Goal: Communication & Community: Answer question/provide support

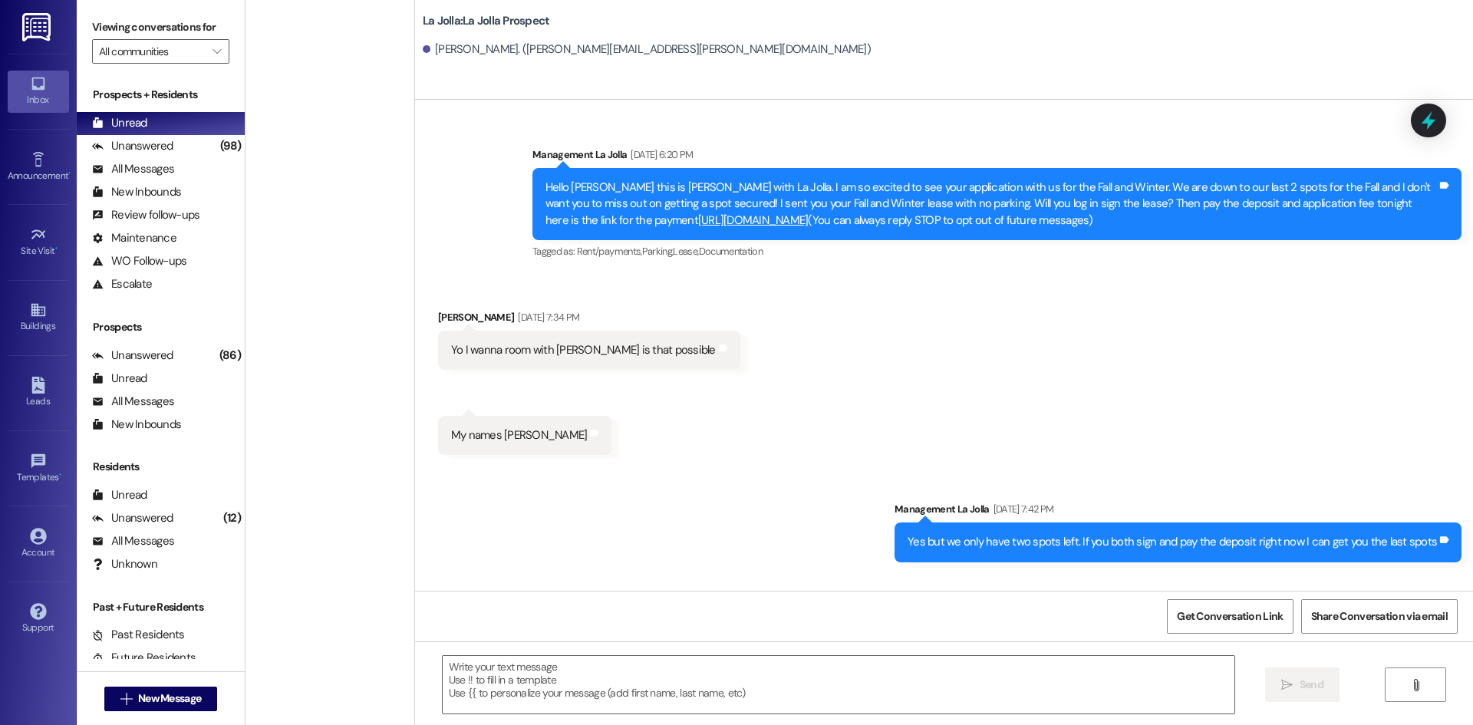
scroll to position [1620, 0]
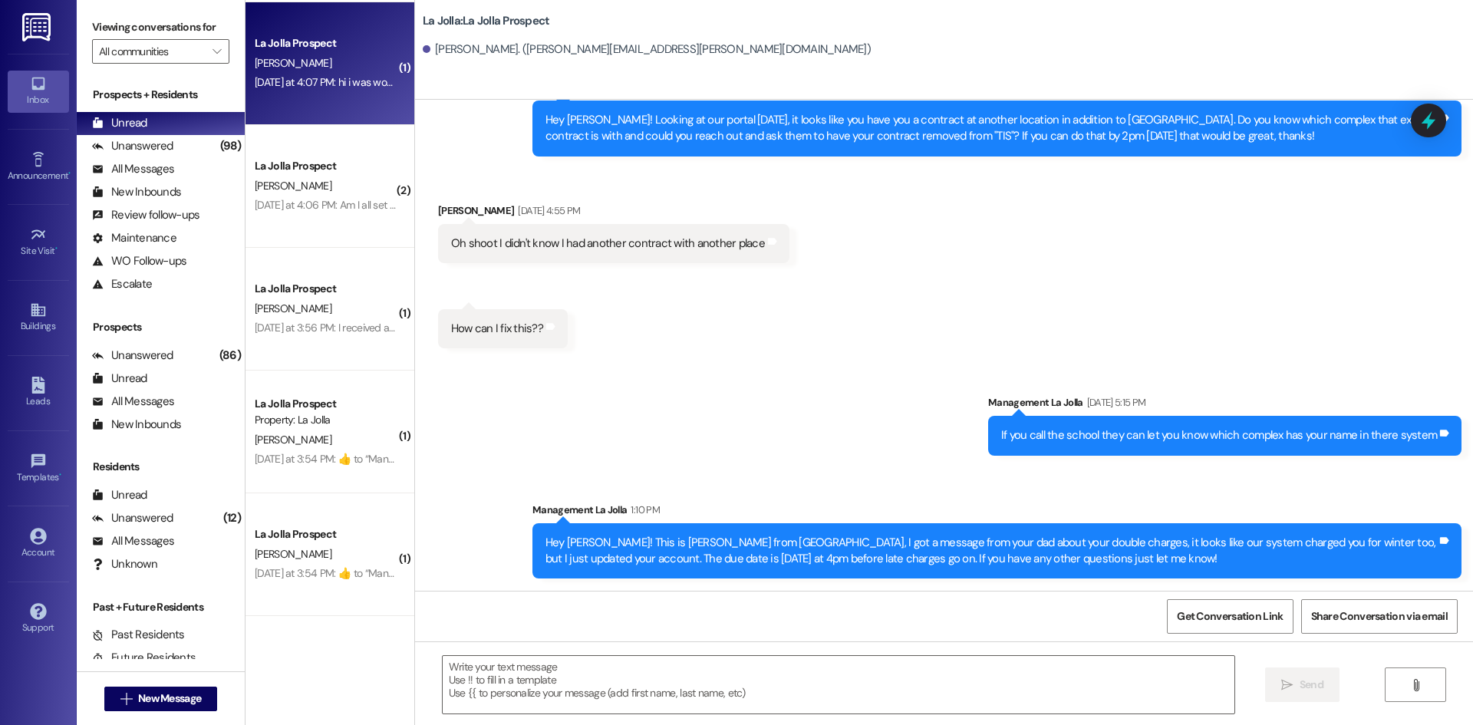
click at [304, 100] on div "La Jolla Prospect [PERSON_NAME] [DATE] at 4:07 PM: hi i was wondering what my m…" at bounding box center [330, 63] width 169 height 123
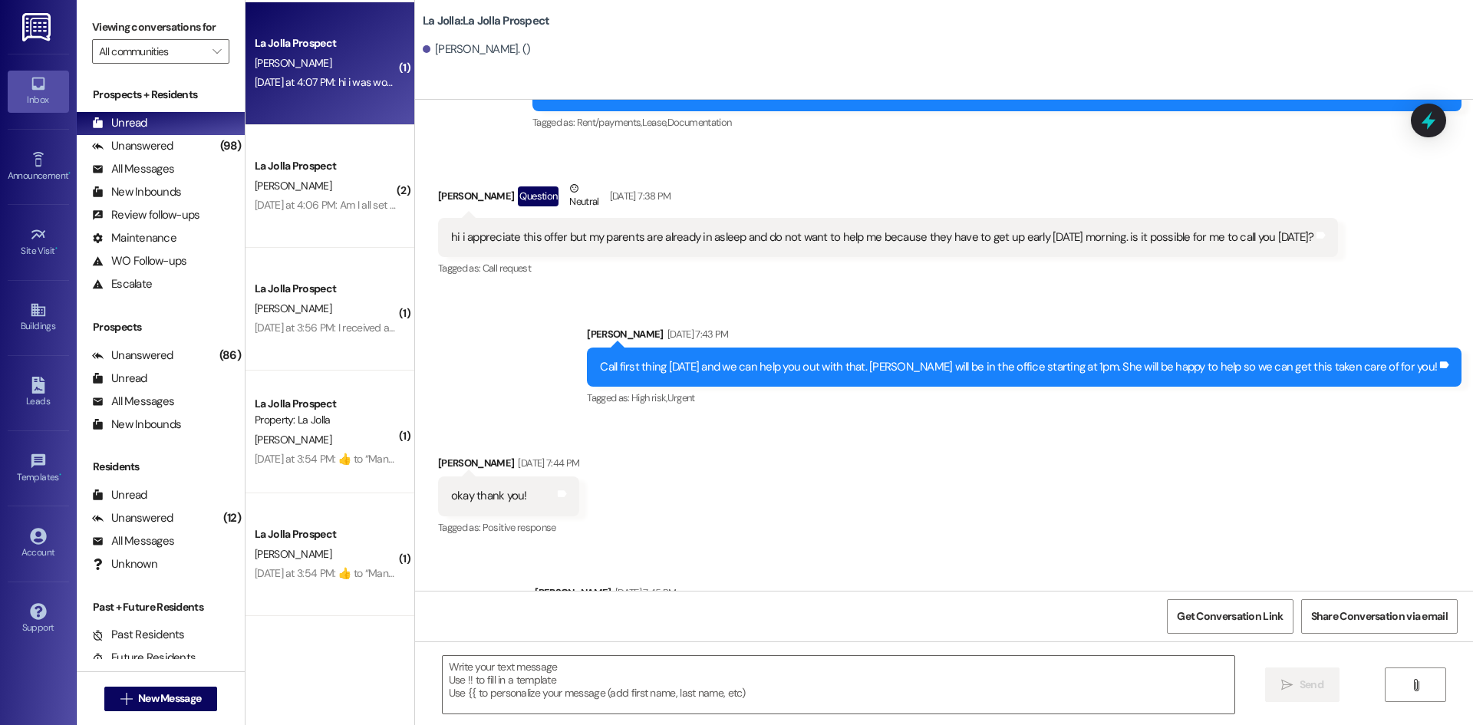
scroll to position [3935, 0]
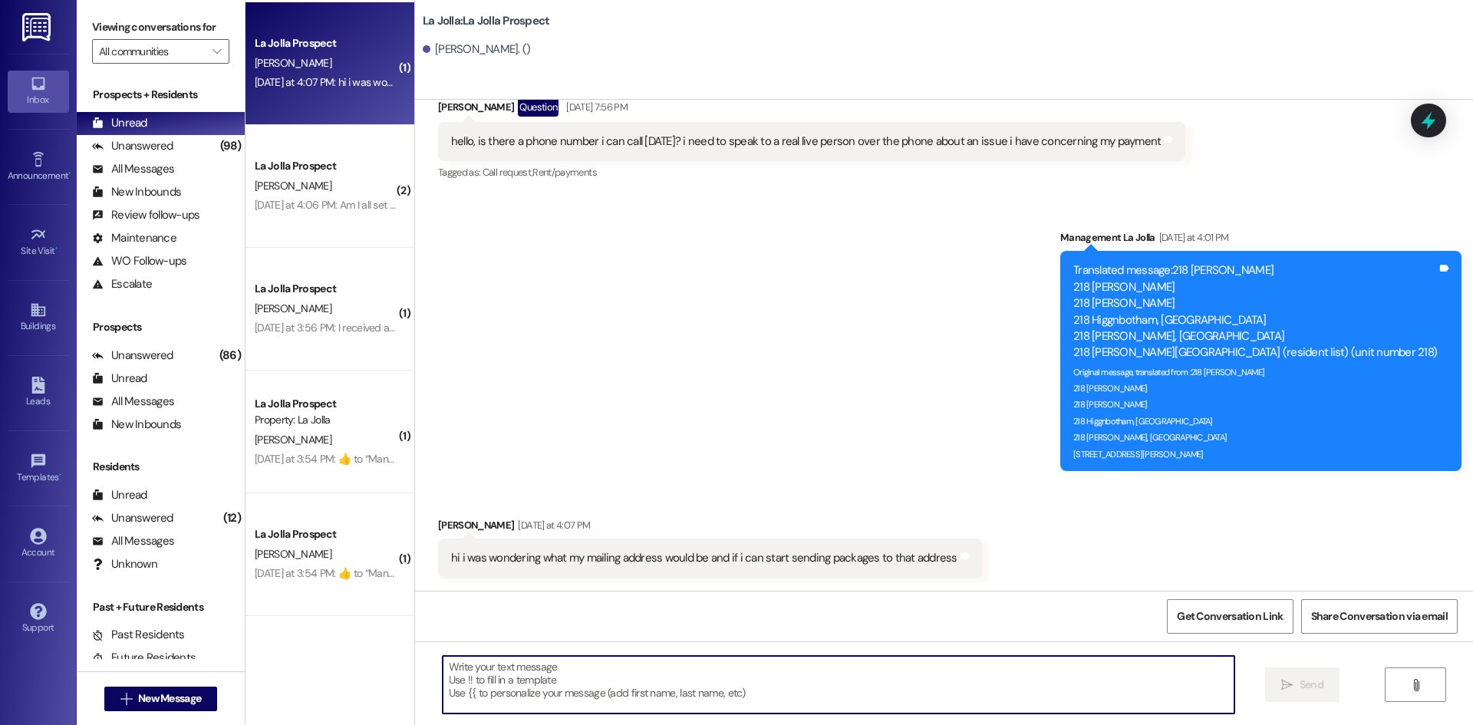
click at [665, 667] on textarea at bounding box center [839, 685] width 792 height 58
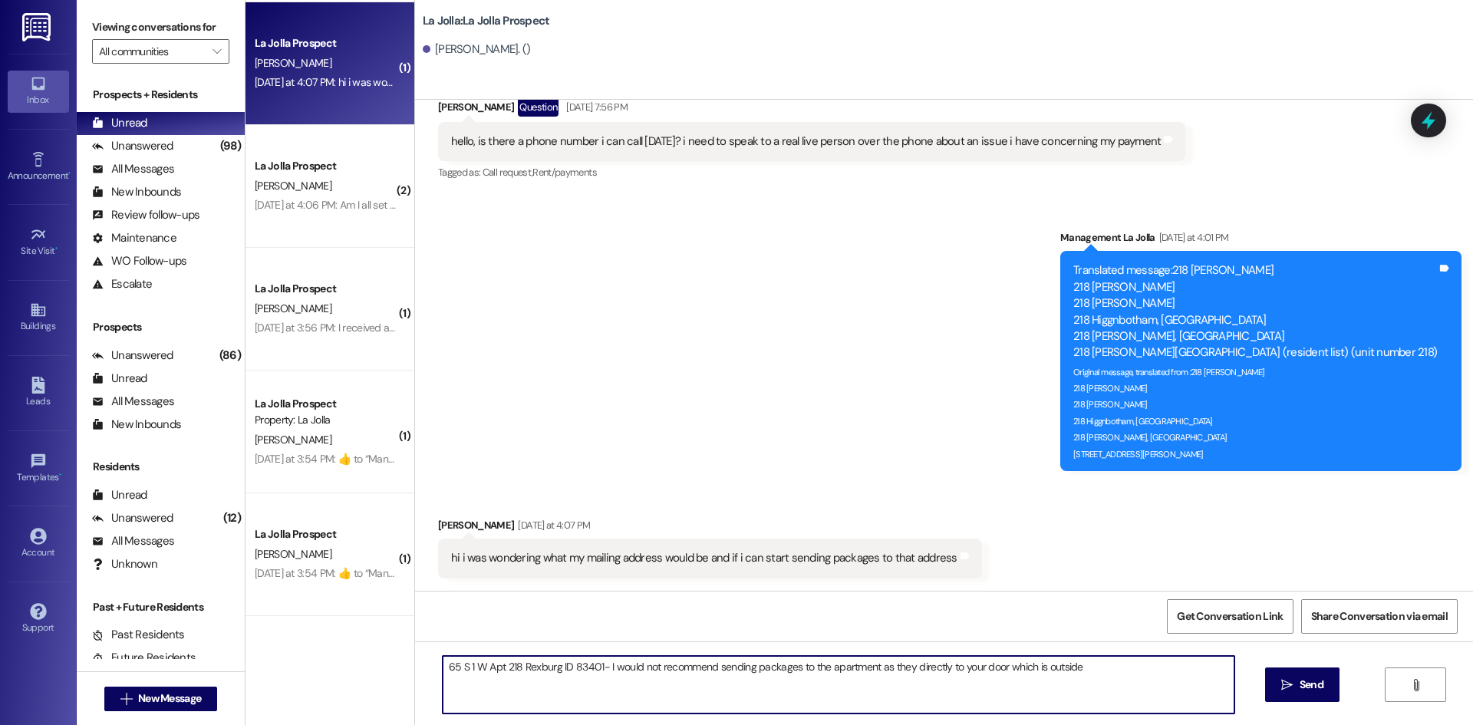
type textarea "65 S 1 W Apt 218 Rexburg ID 83401- I would not recommend sending packages to th…"
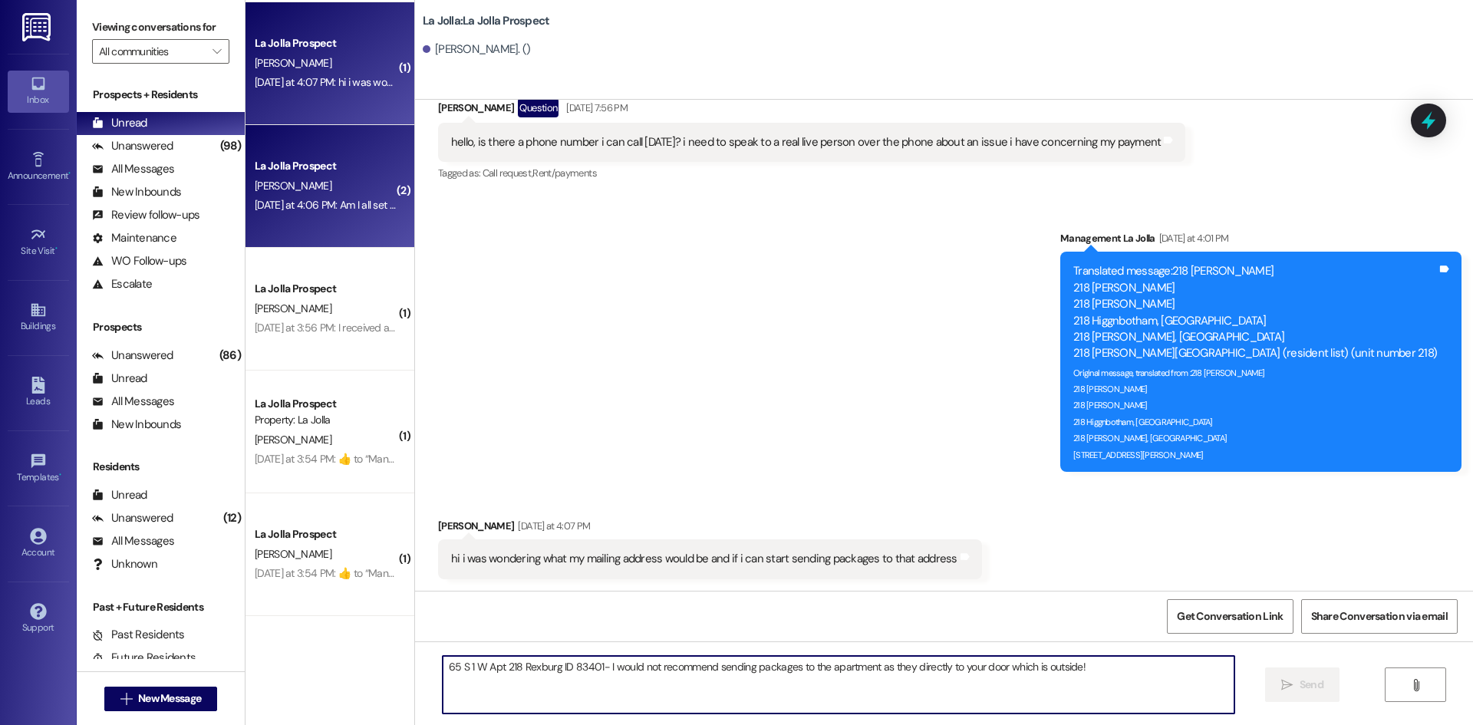
click at [330, 176] on div "[PERSON_NAME]" at bounding box center [325, 185] width 145 height 19
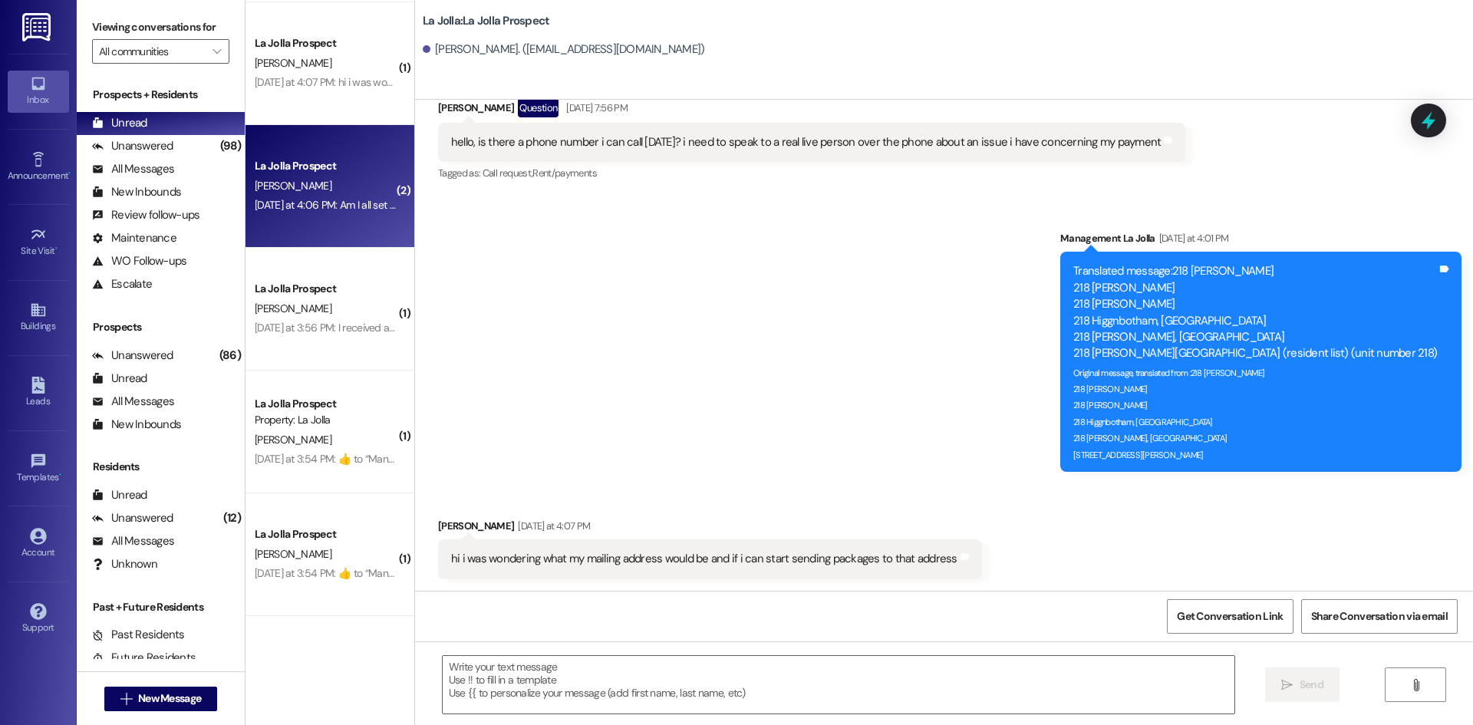
scroll to position [2059, 0]
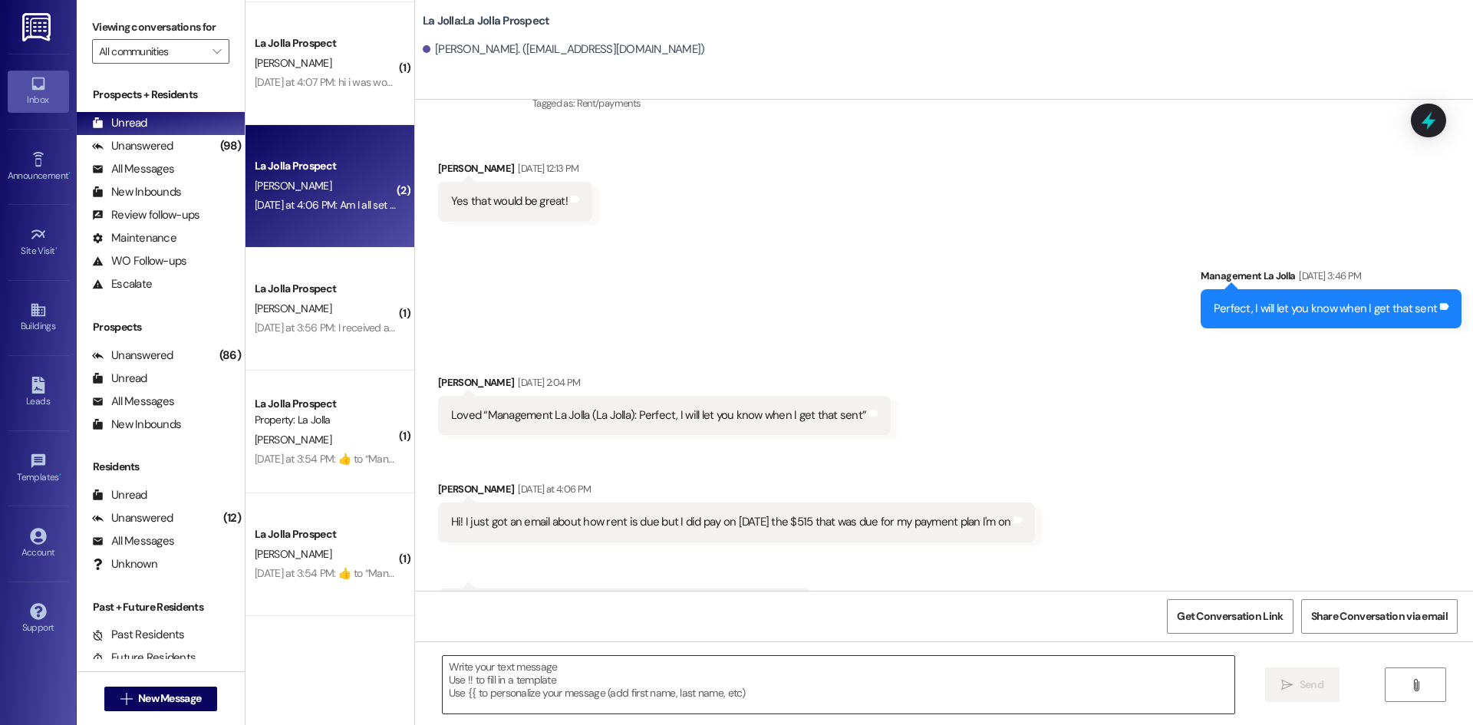
click at [477, 680] on textarea at bounding box center [839, 685] width 792 height 58
click at [498, 680] on textarea "You" at bounding box center [839, 685] width 792 height 58
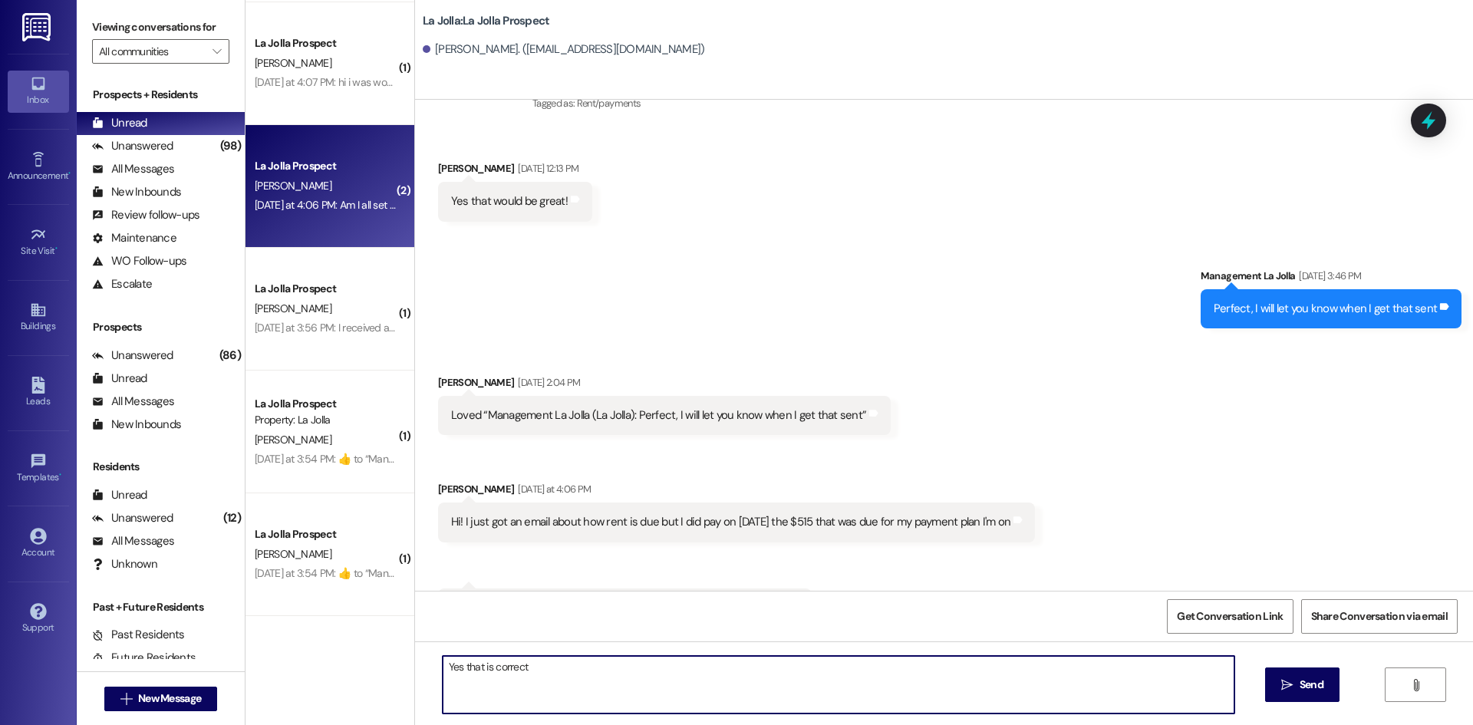
type textarea "Yes that is correct!"
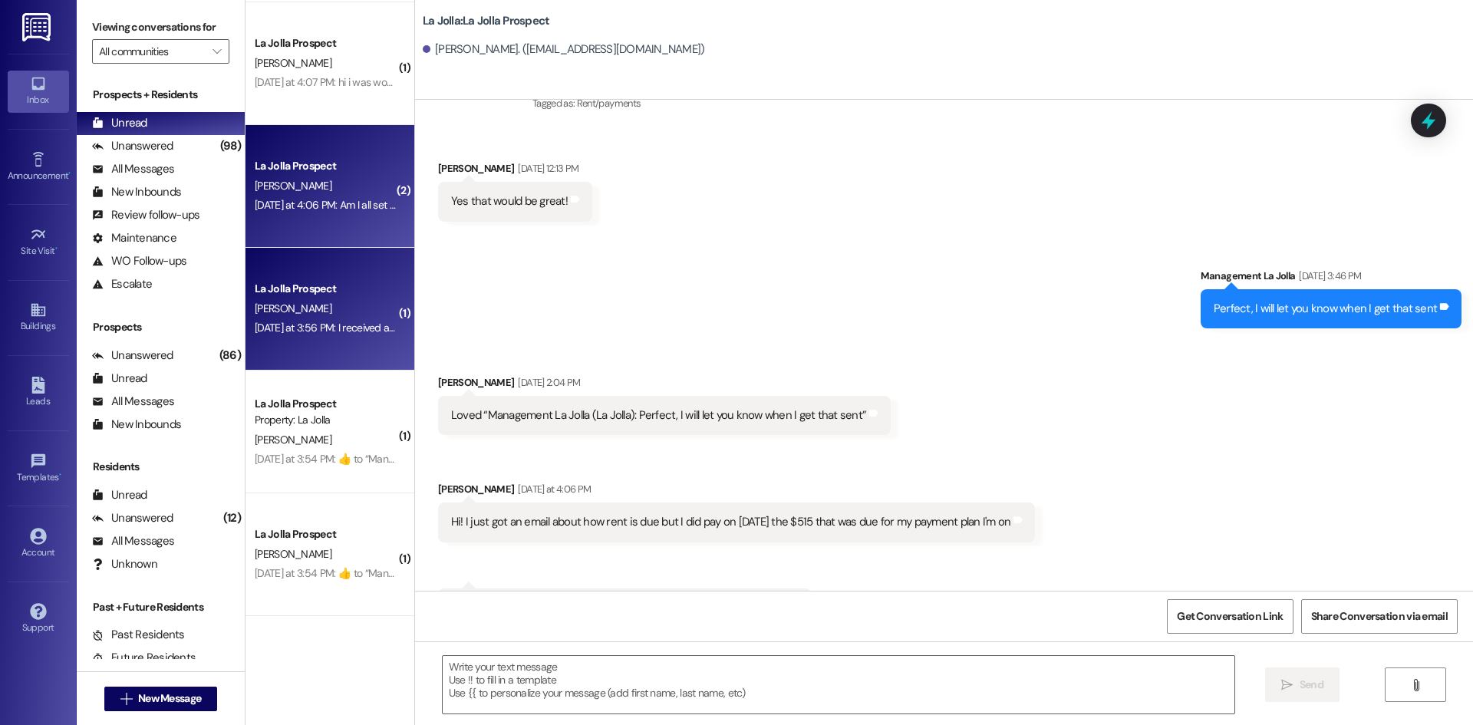
click at [333, 350] on div "La Jolla Prospect [PERSON_NAME] [DATE] at 3:56 PM: I received an email asking f…" at bounding box center [330, 309] width 169 height 123
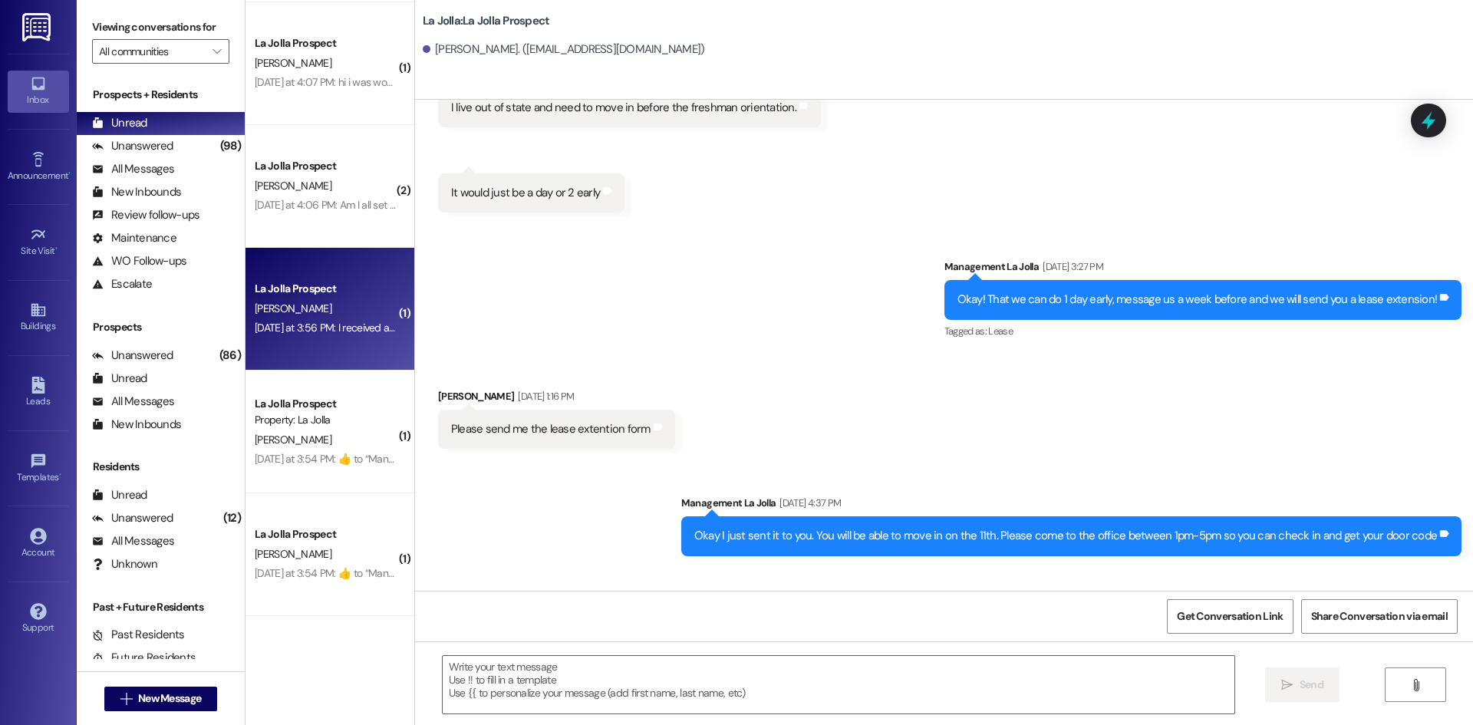
scroll to position [3372, 0]
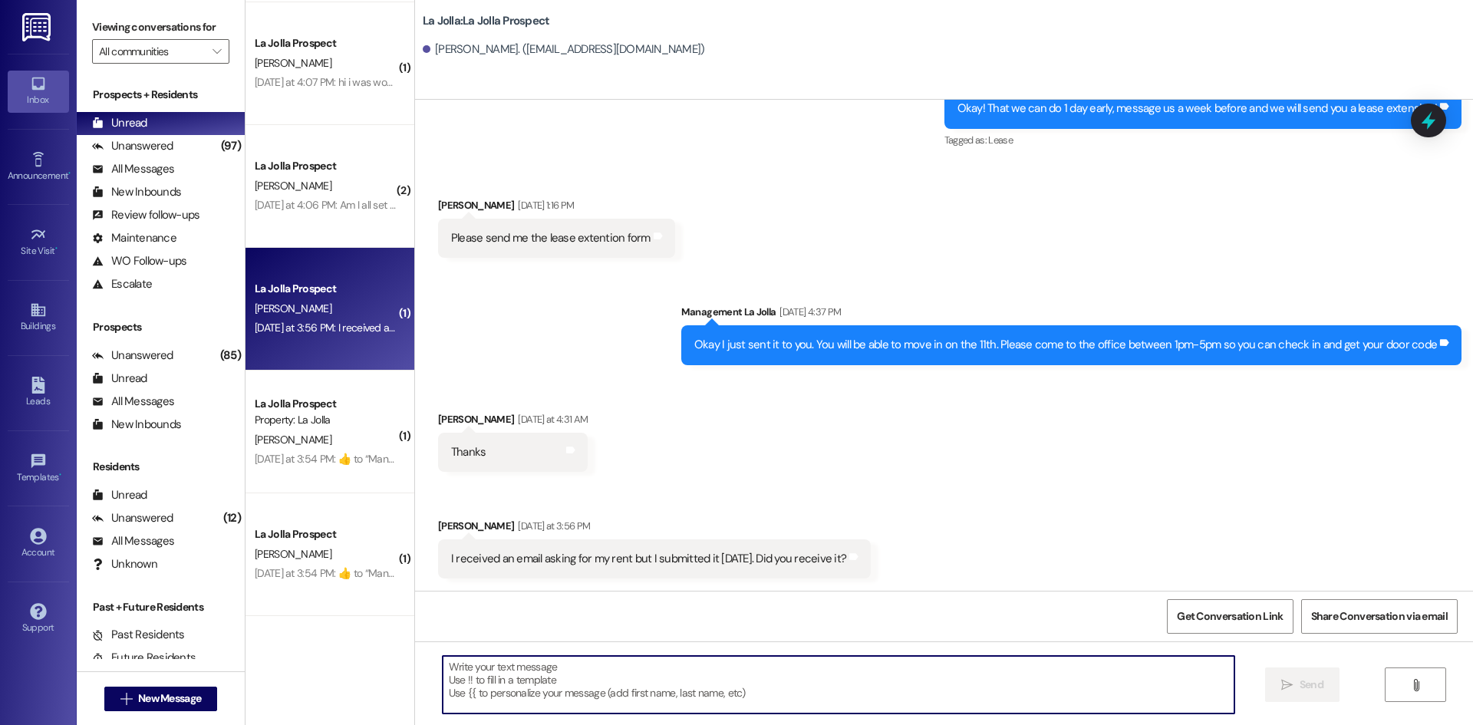
click at [640, 687] on textarea at bounding box center [839, 685] width 792 height 58
type textarea "Yes it went through!"
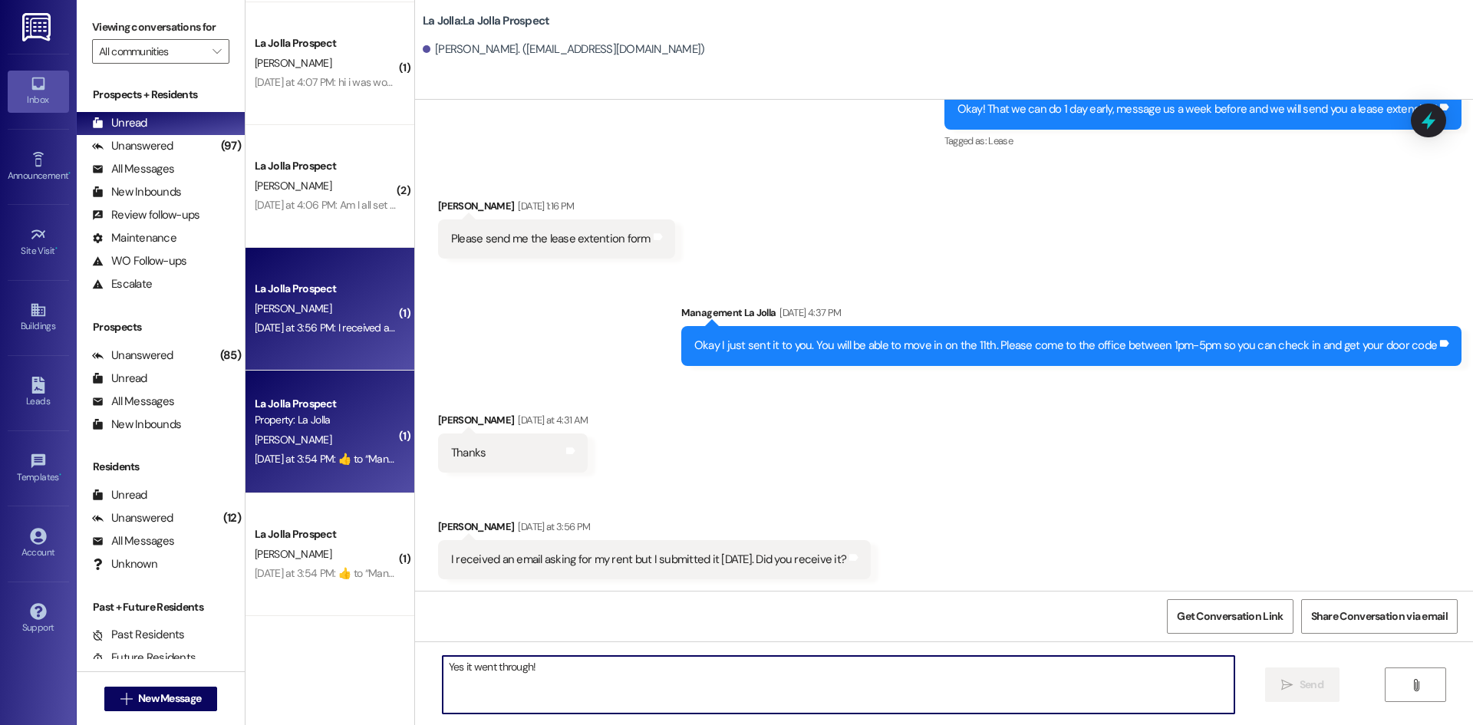
click at [319, 444] on div "[PERSON_NAME]" at bounding box center [325, 439] width 145 height 19
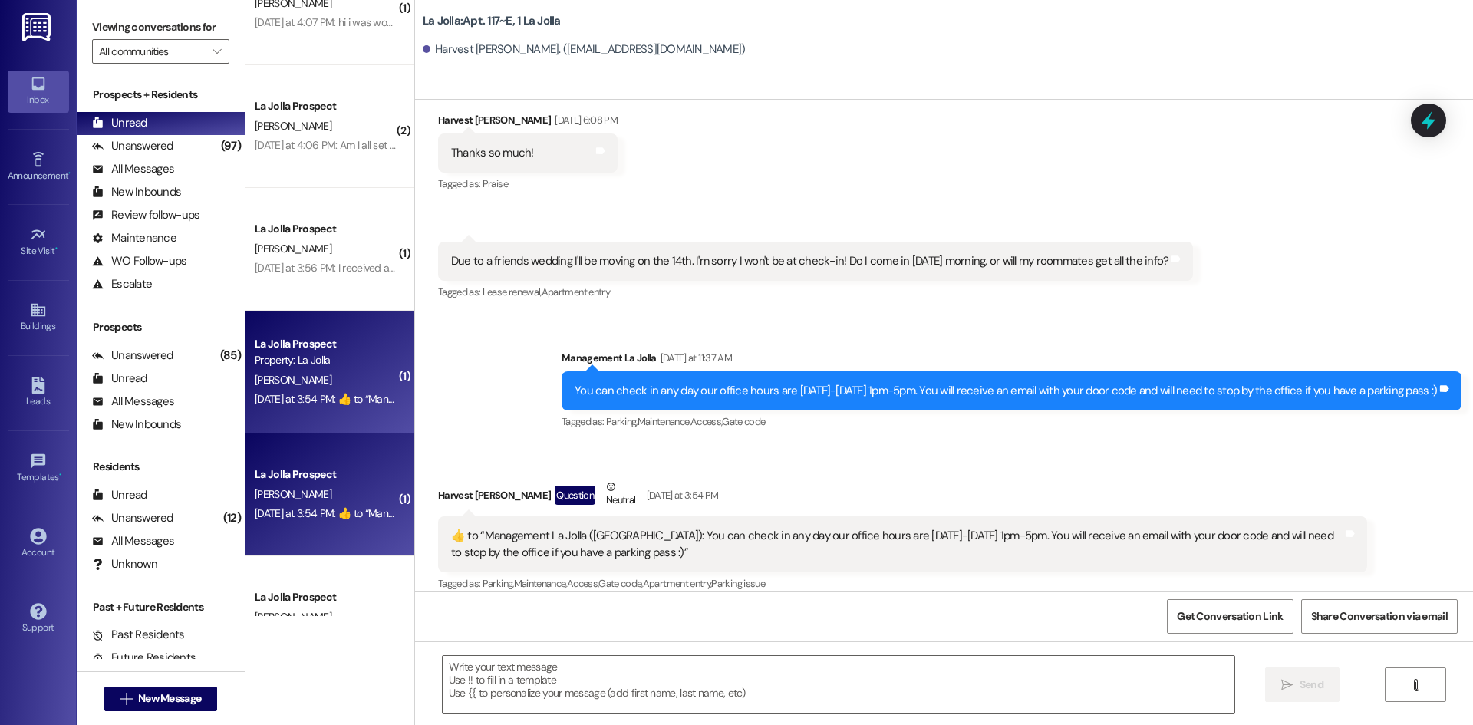
scroll to position [1471, 0]
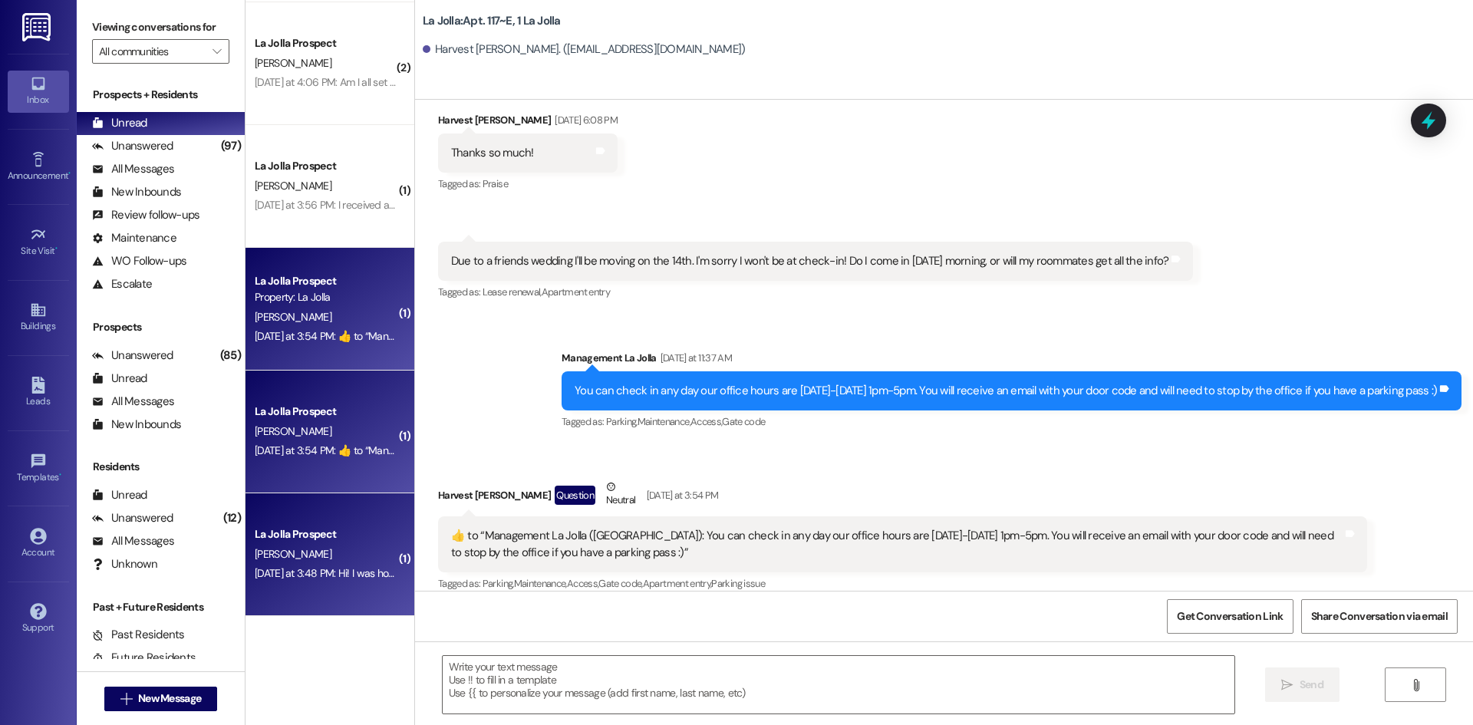
click at [279, 563] on div "[PERSON_NAME]" at bounding box center [325, 554] width 145 height 19
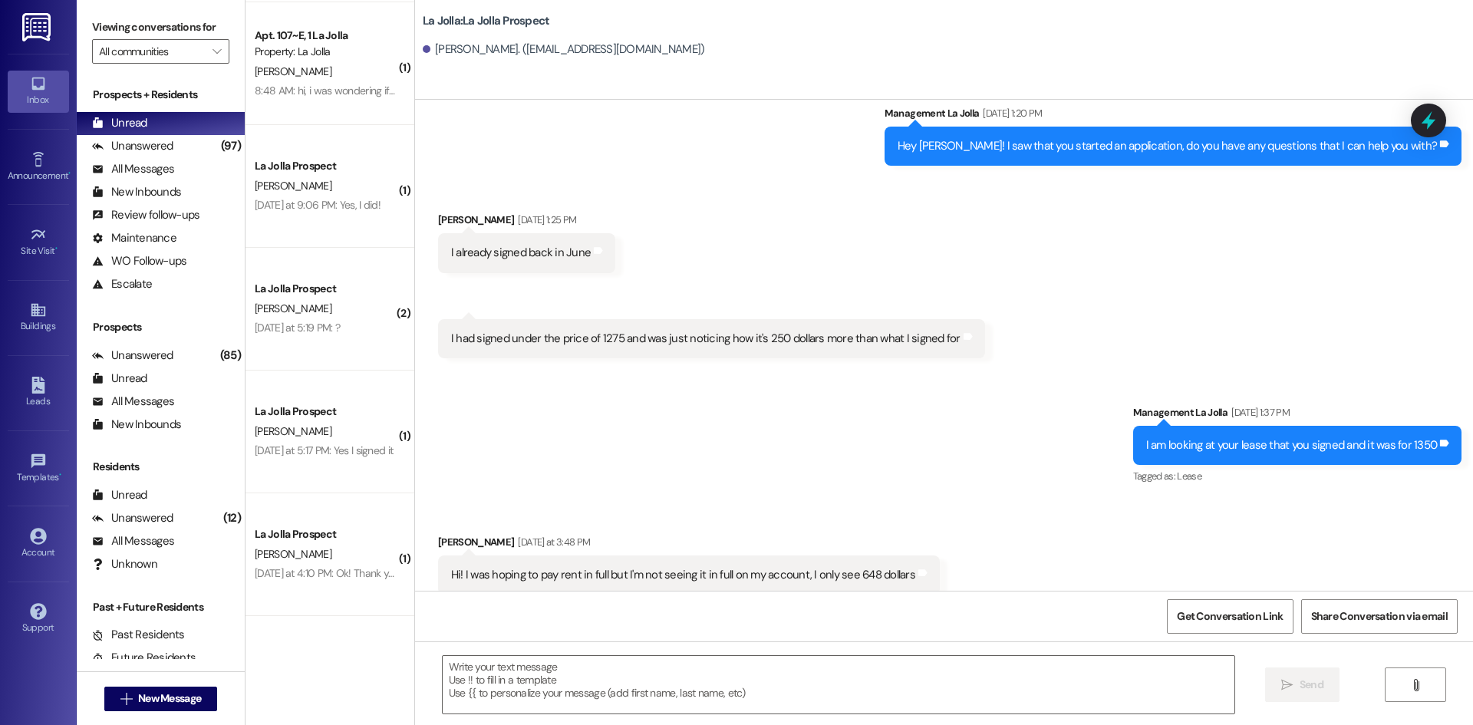
scroll to position [980, 0]
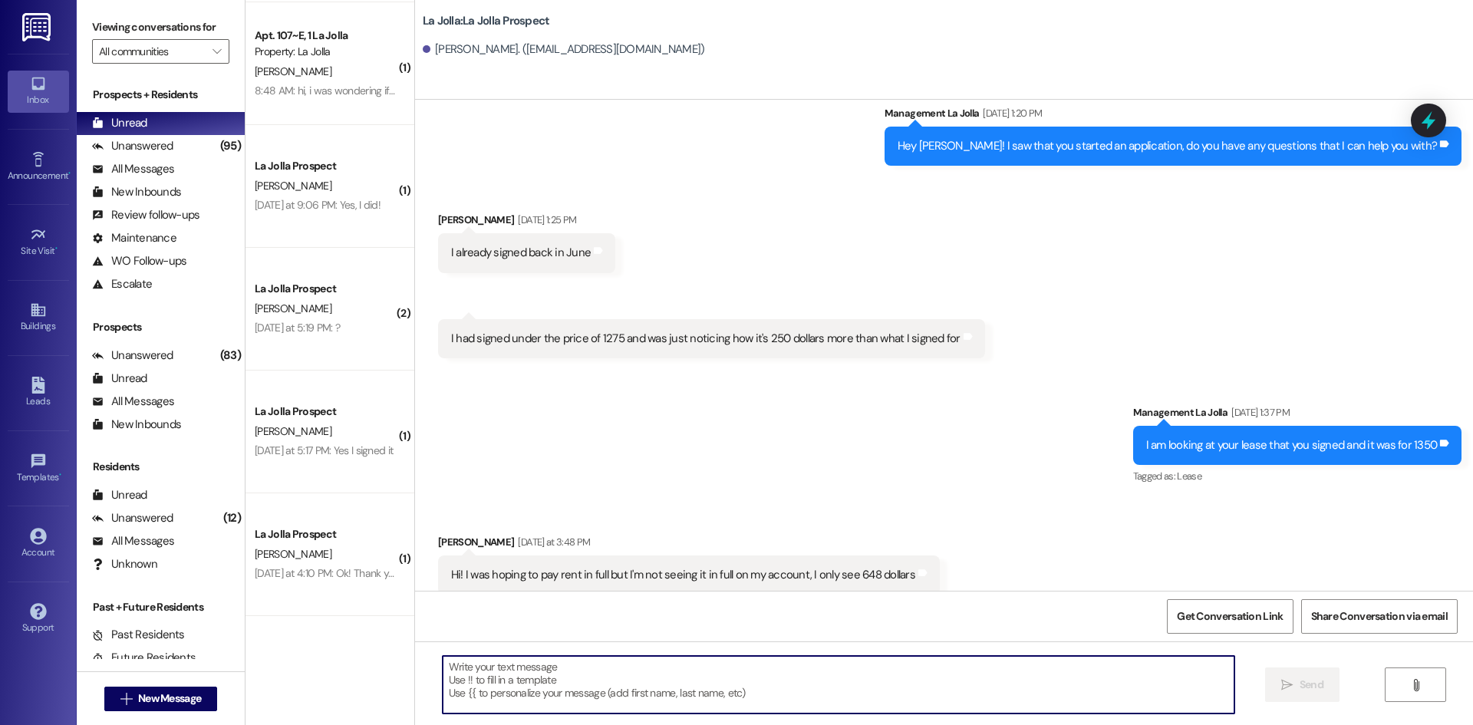
click at [690, 669] on textarea at bounding box center [839, 685] width 792 height 58
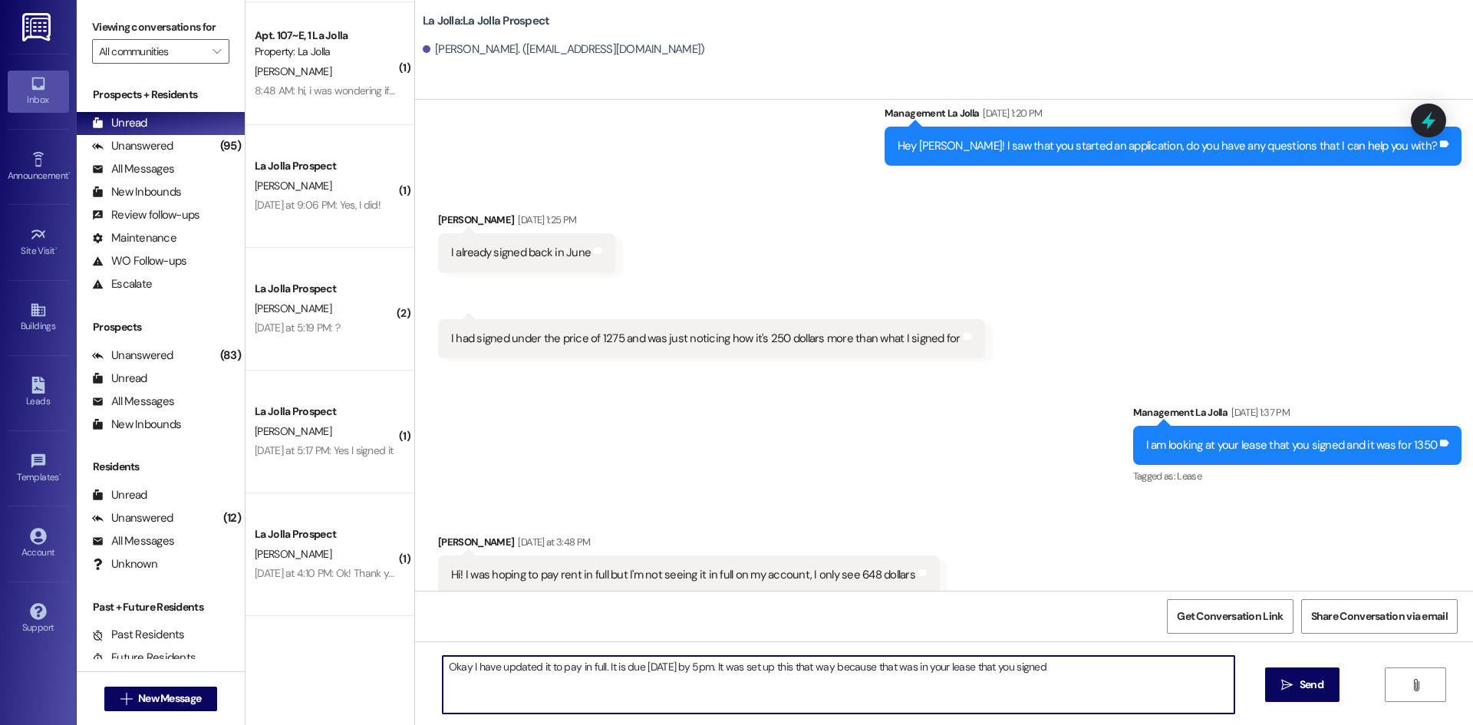
type textarea "Okay I have updated it to pay in full. It is due [DATE] by 5pm. It was set up t…"
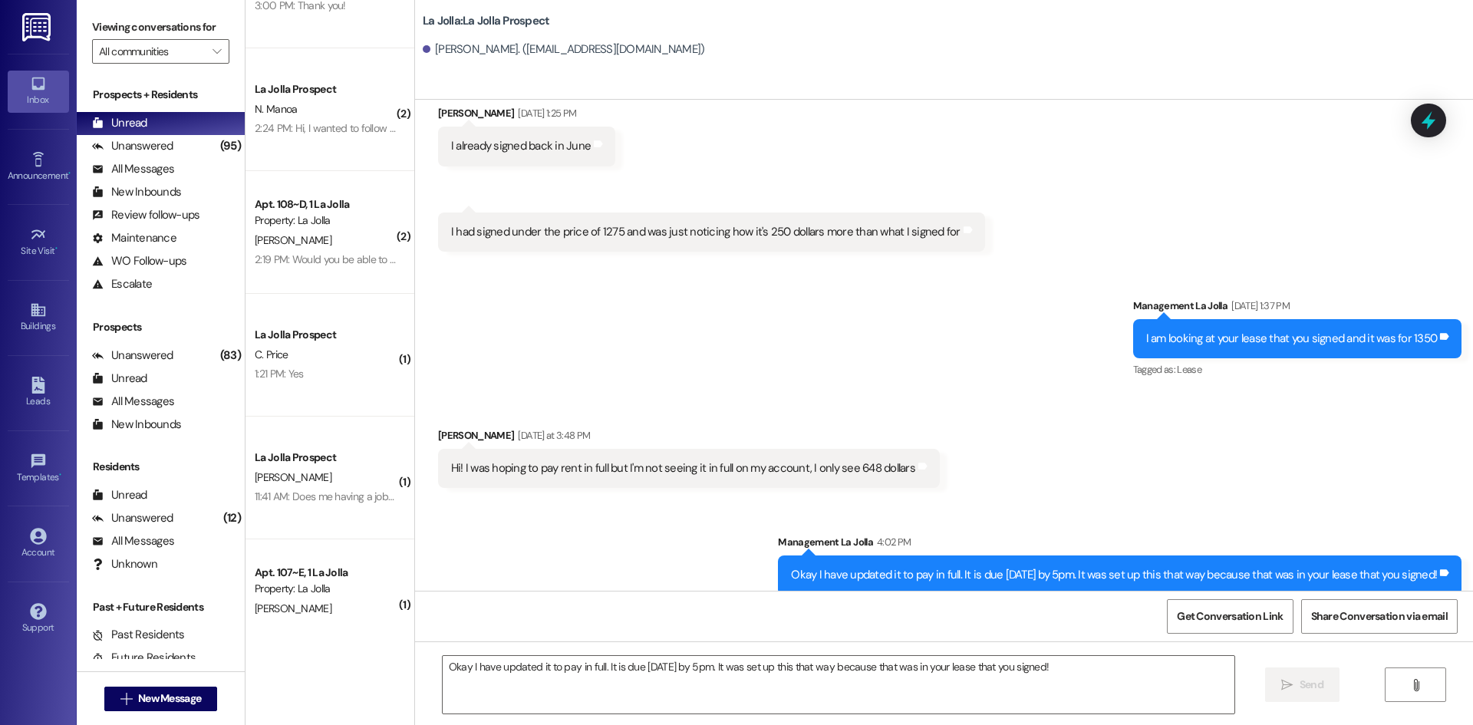
scroll to position [0, 0]
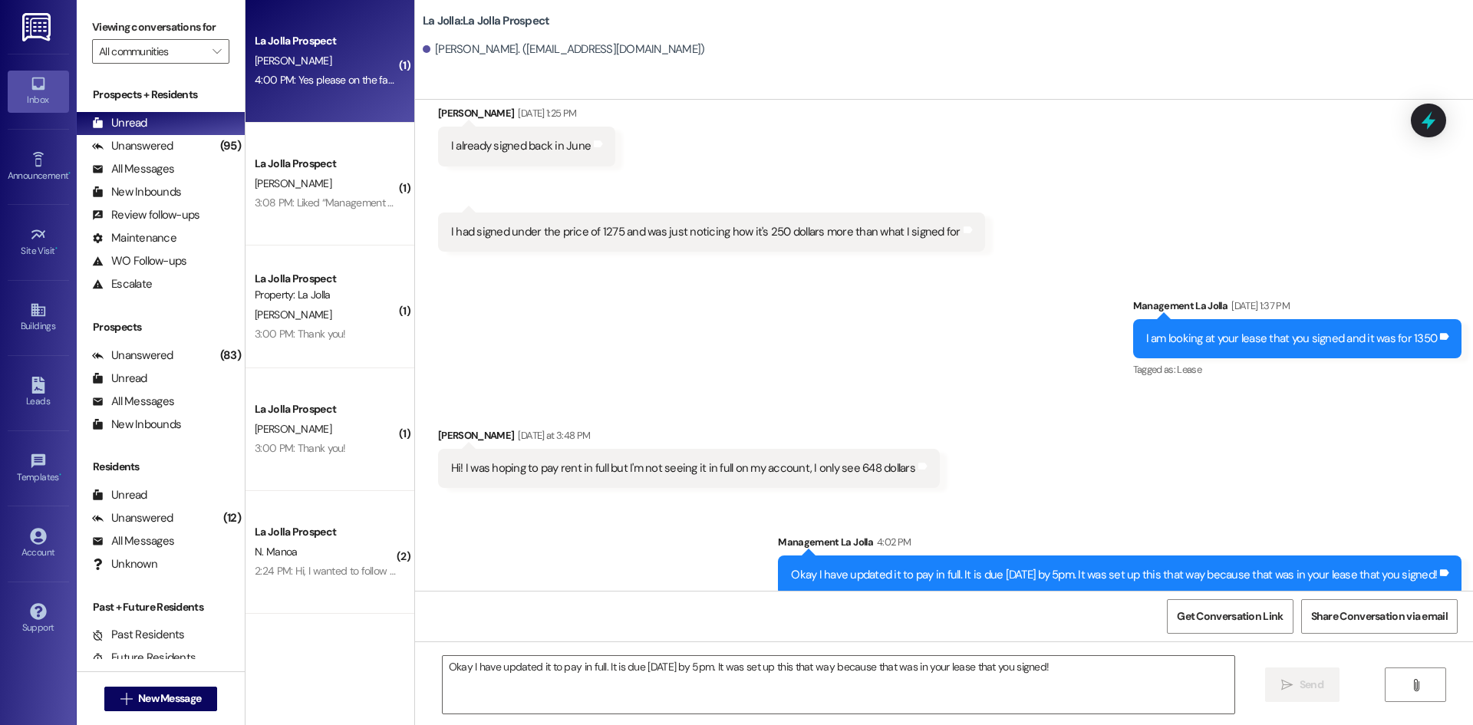
click at [315, 39] on div "La Jolla Prospect" at bounding box center [326, 41] width 142 height 16
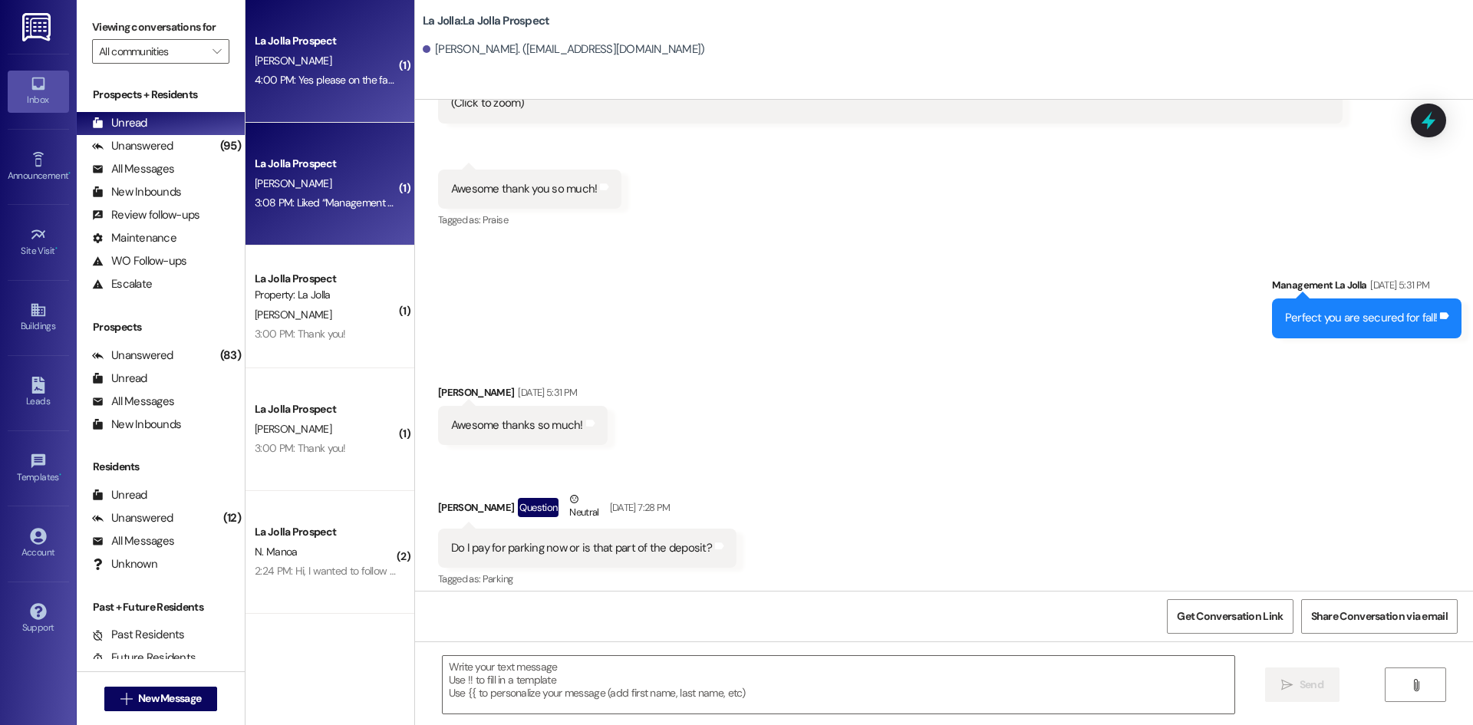
scroll to position [3745, 0]
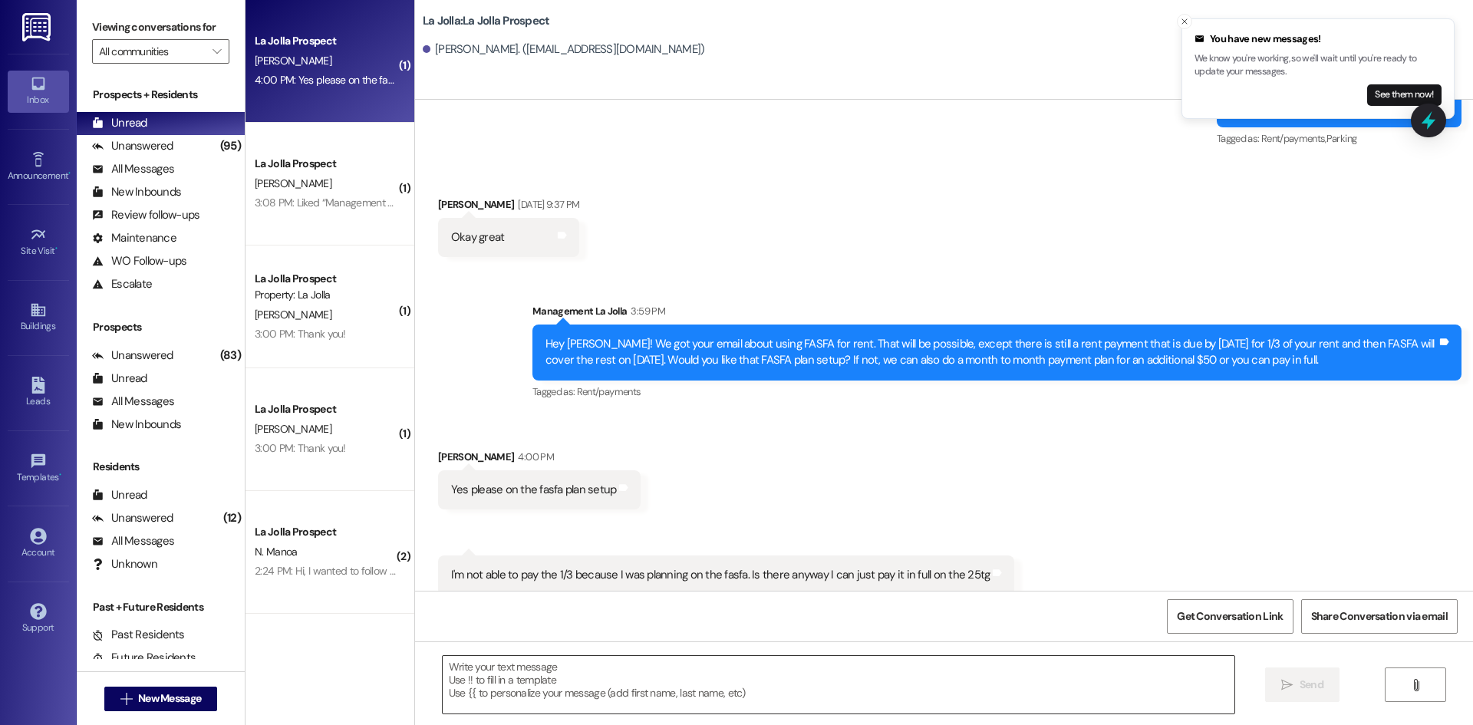
click at [603, 698] on textarea at bounding box center [839, 685] width 792 height 58
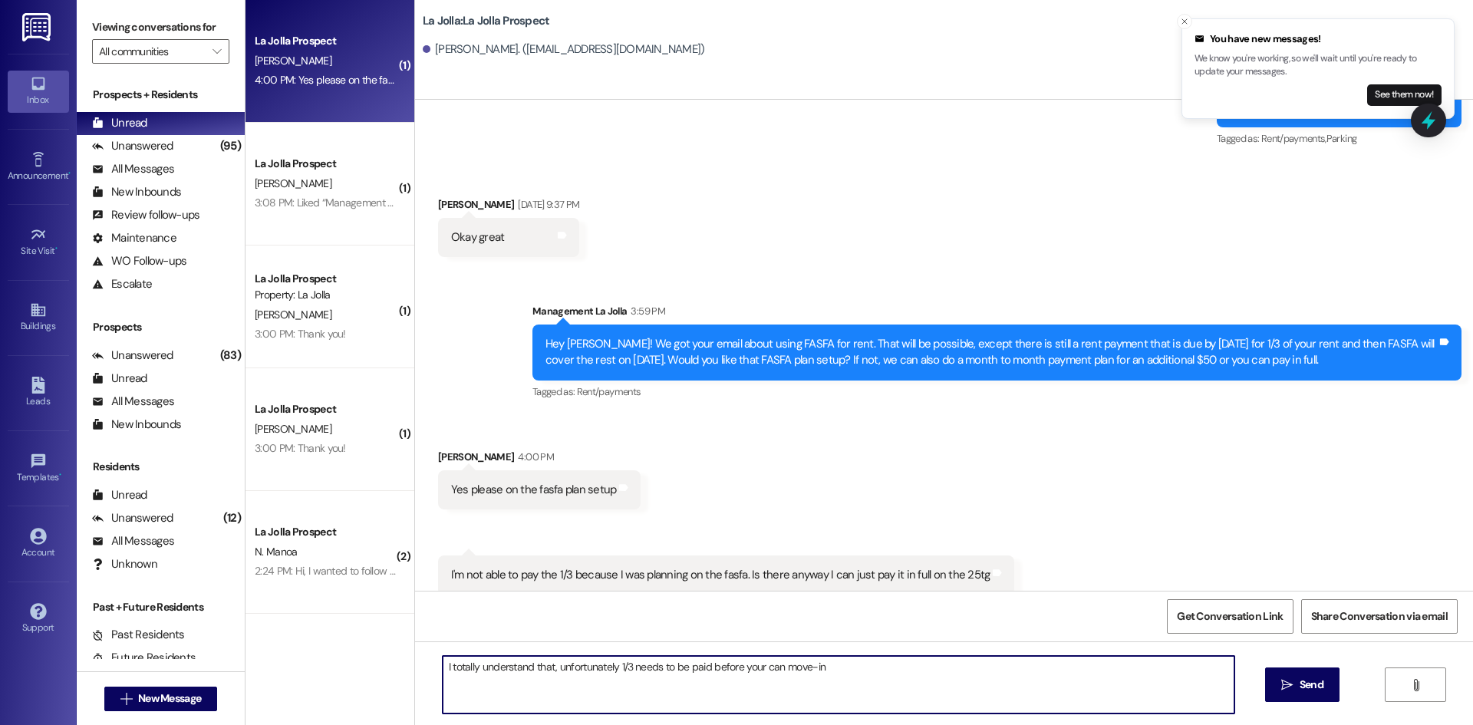
drag, startPoint x: 543, startPoint y: 667, endPoint x: 525, endPoint y: 666, distance: 17.7
click at [525, 666] on textarea "I totally understand that, unfortunately 1/3 needs to be paid before your can m…" at bounding box center [839, 685] width 792 height 58
click at [914, 669] on textarea "I totally understand how that can be frustrating, unfortunately 1/3 needs to be…" at bounding box center [839, 685] width 792 height 58
click at [711, 668] on textarea "I totally understand how that can be frustrating, unfortunately 1/3 needs to be…" at bounding box center [839, 685] width 792 height 58
drag, startPoint x: 917, startPoint y: 671, endPoint x: 728, endPoint y: 673, distance: 188.8
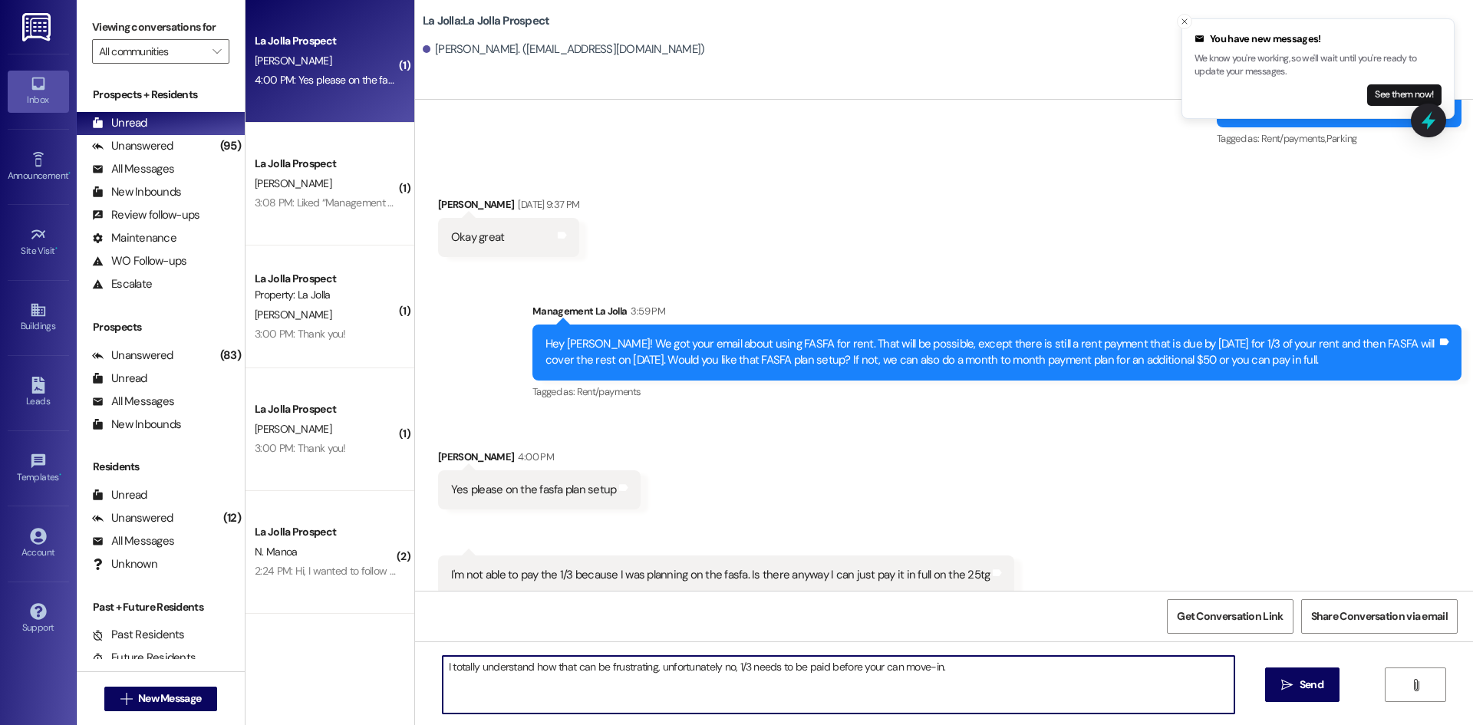
click at [728, 673] on textarea "I totally understand how that can be frustrating, unfortunately no, 1/3 needs t…" at bounding box center [839, 685] width 792 height 58
type textarea "I totally understand how that can be frustrating, unfortunately no, 1you cannot…"
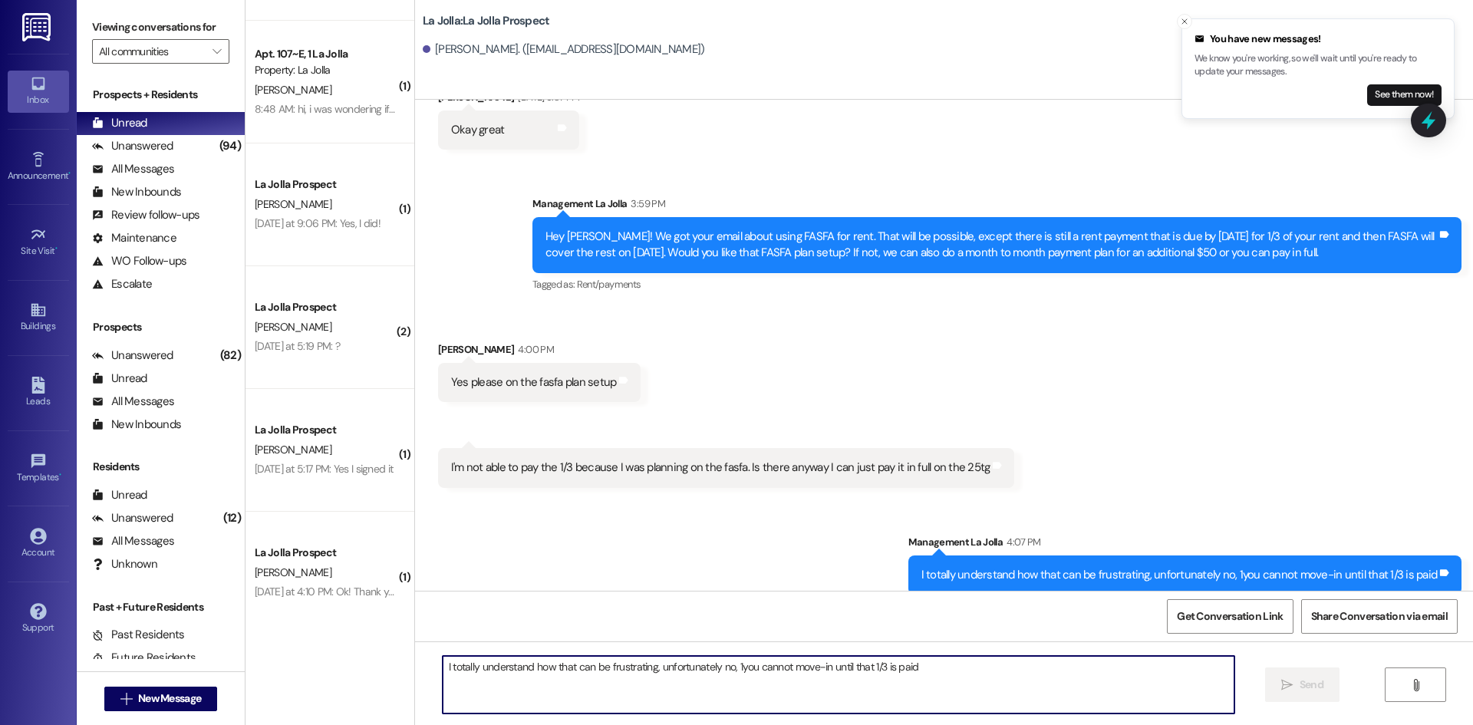
scroll to position [980, 0]
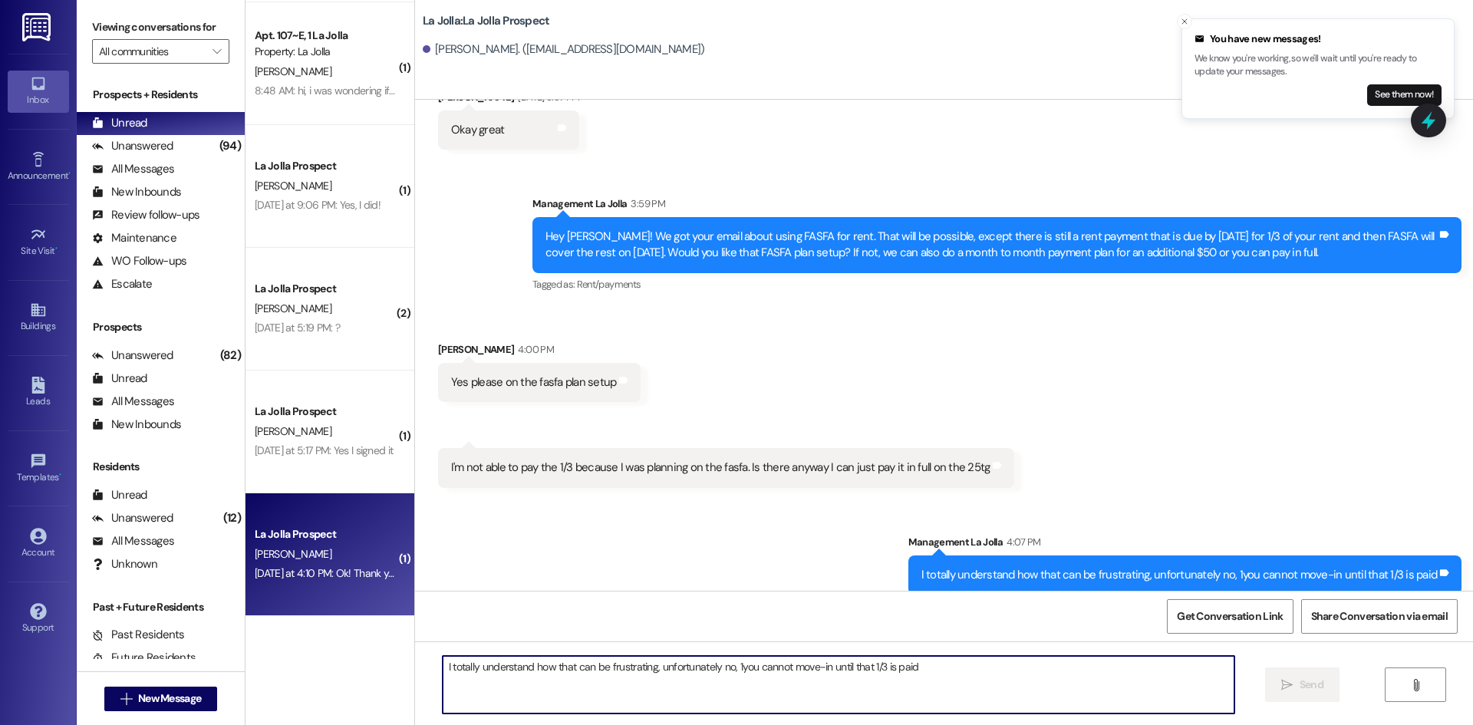
click at [308, 580] on div "[DATE] at 4:10 PM: Ok! Thank you! [DATE] at 4:10 PM: Ok! Thank you!" at bounding box center [328, 573] width 147 height 14
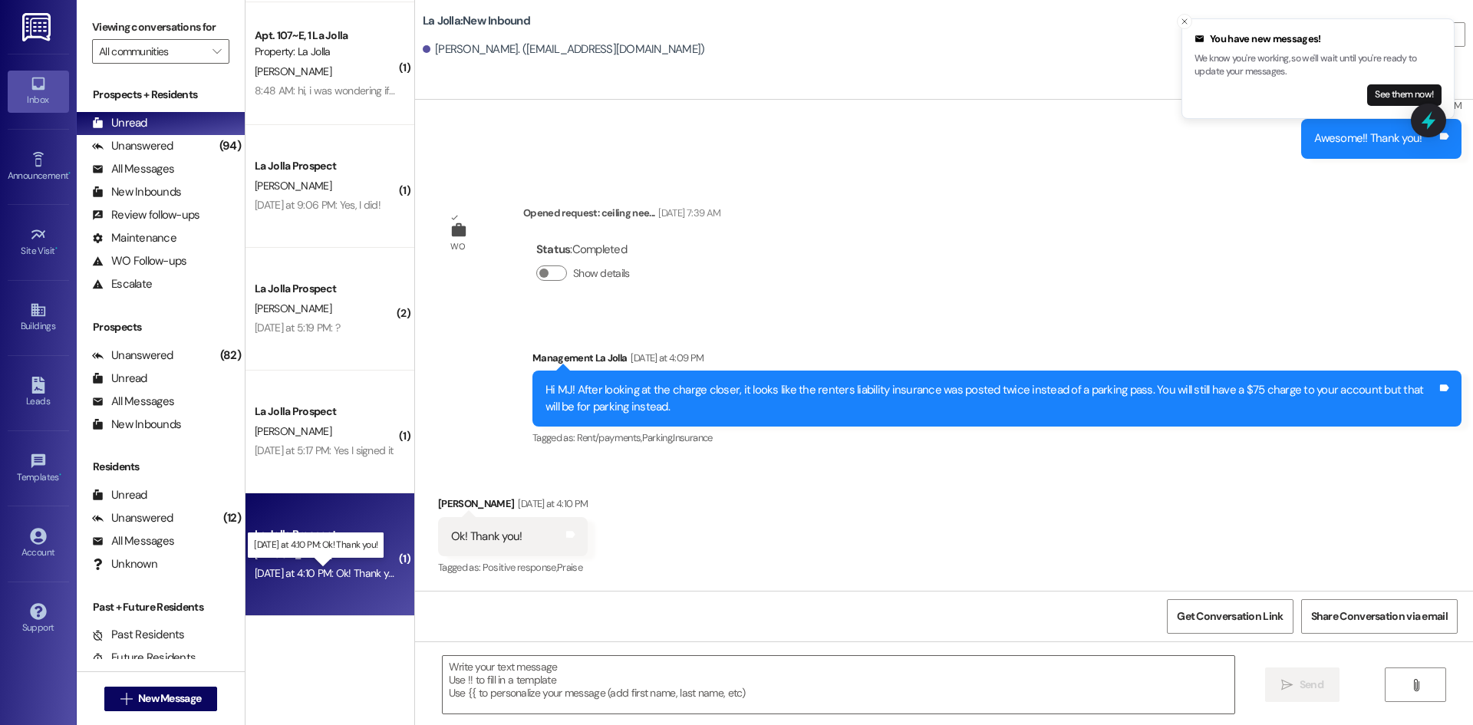
scroll to position [1410, 0]
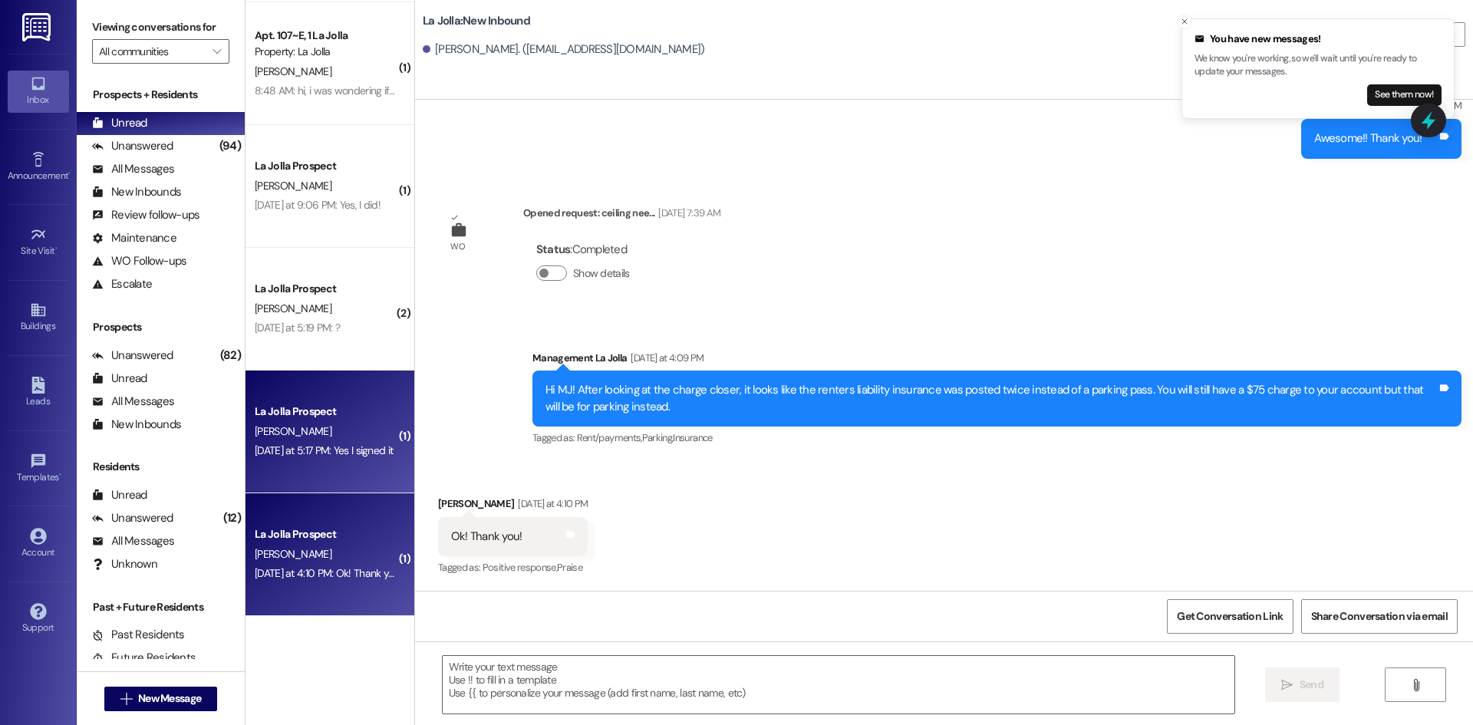
click at [329, 441] on div "[DATE] at 5:17 PM: Yes I signed it [DATE] at 5:17 PM: Yes I signed it" at bounding box center [325, 450] width 145 height 19
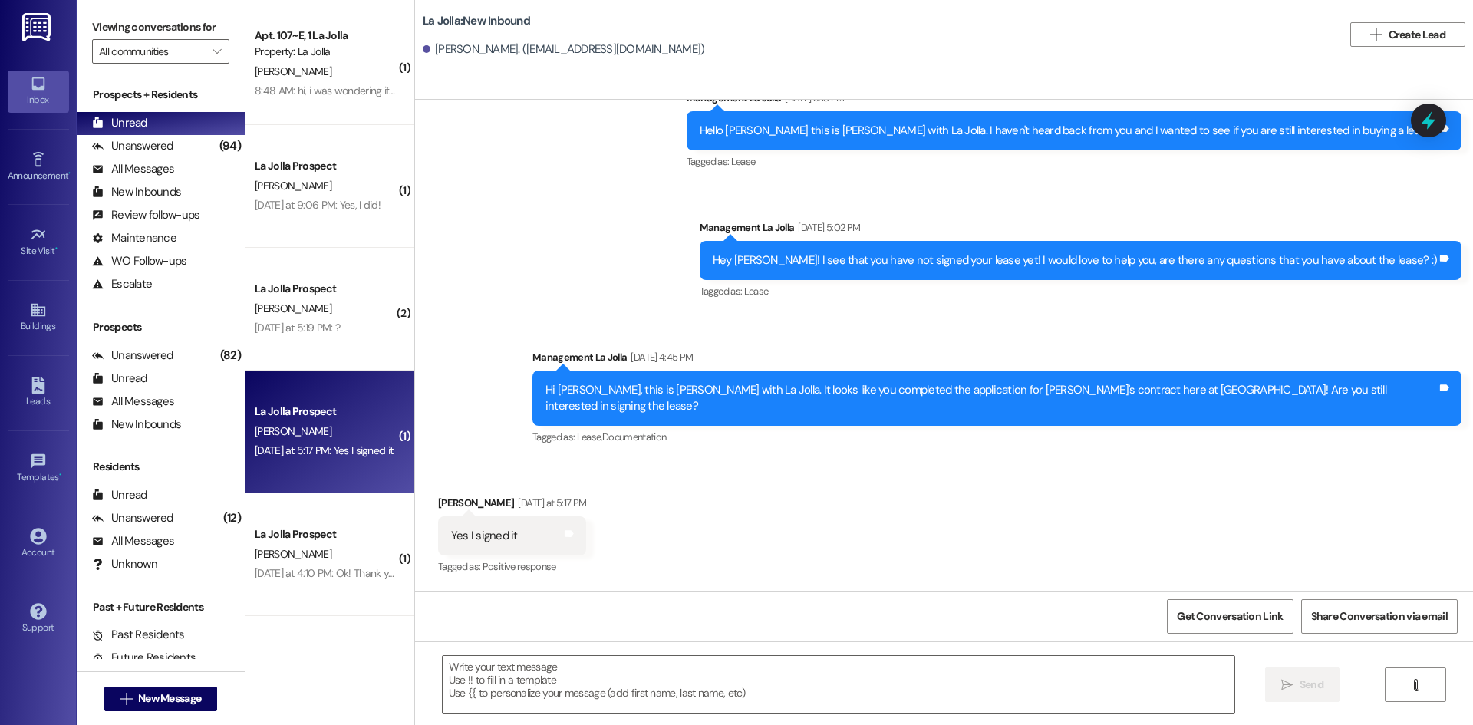
scroll to position [887, 0]
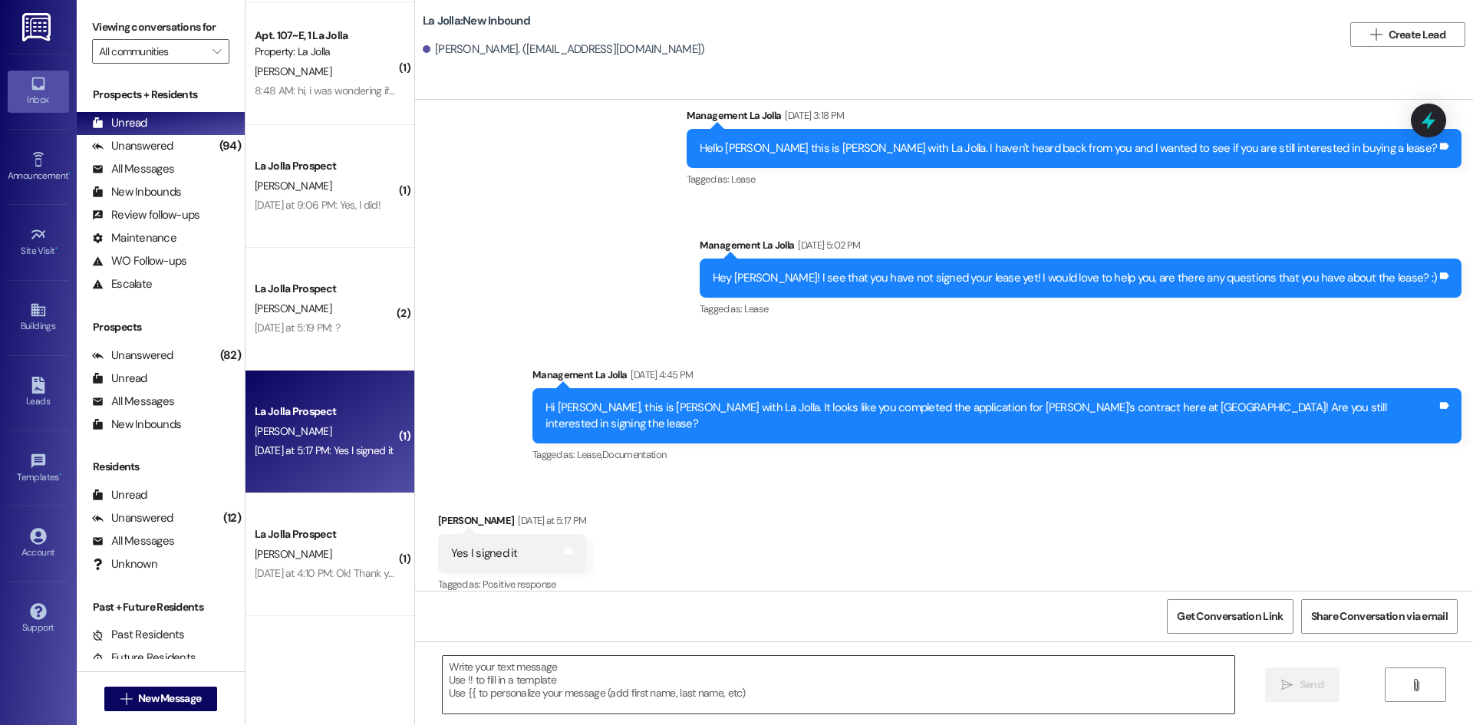
click at [565, 681] on textarea at bounding box center [839, 685] width 792 height 58
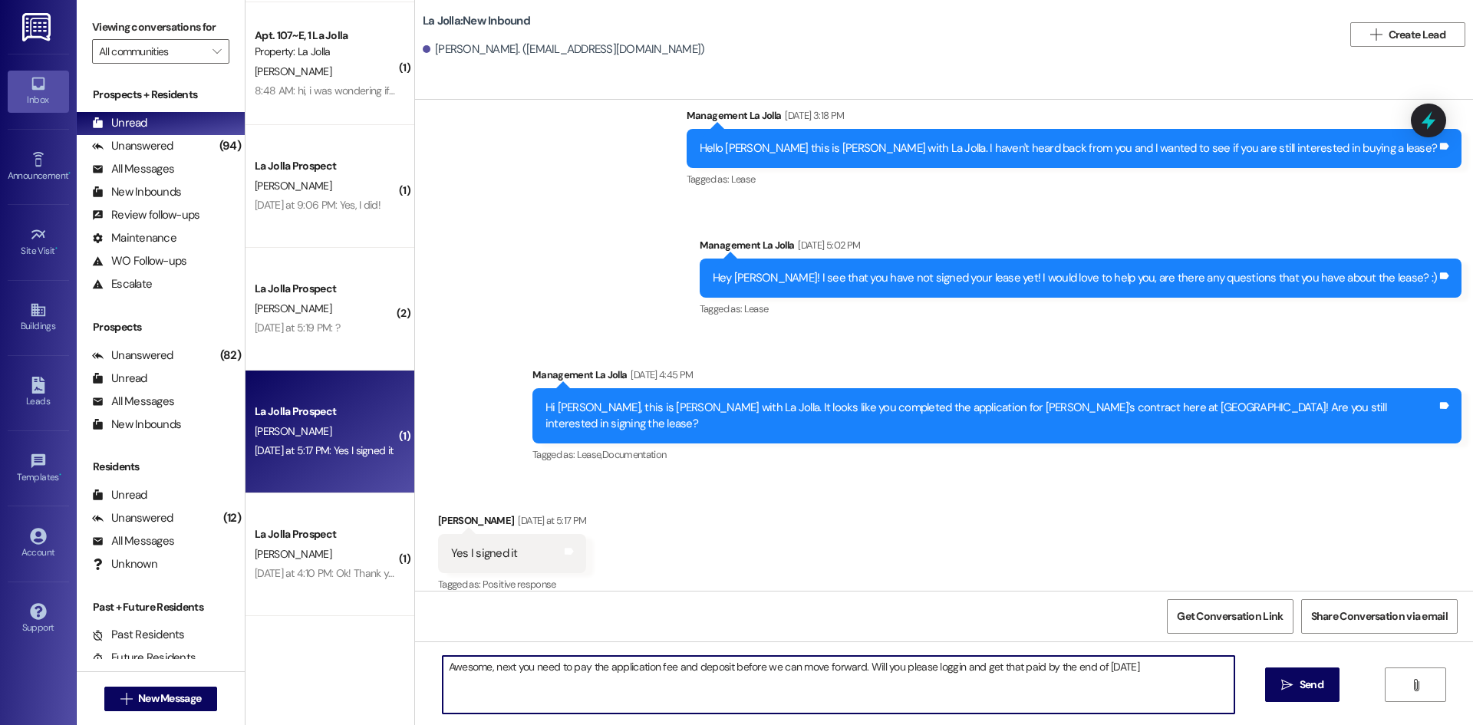
type textarea "Awesome, next you need to pay the application fee and deposit before we can mov…"
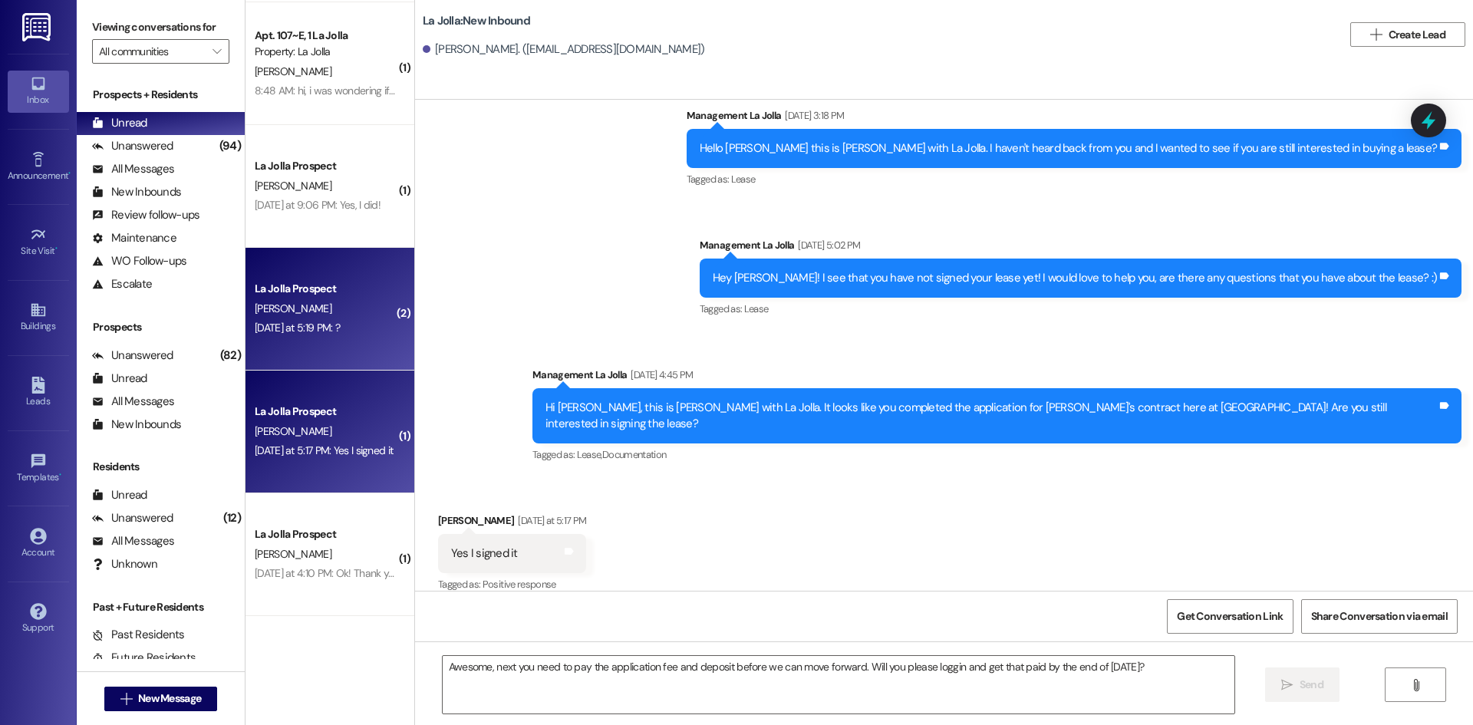
click at [255, 297] on div "La Jolla Prospect" at bounding box center [326, 289] width 142 height 16
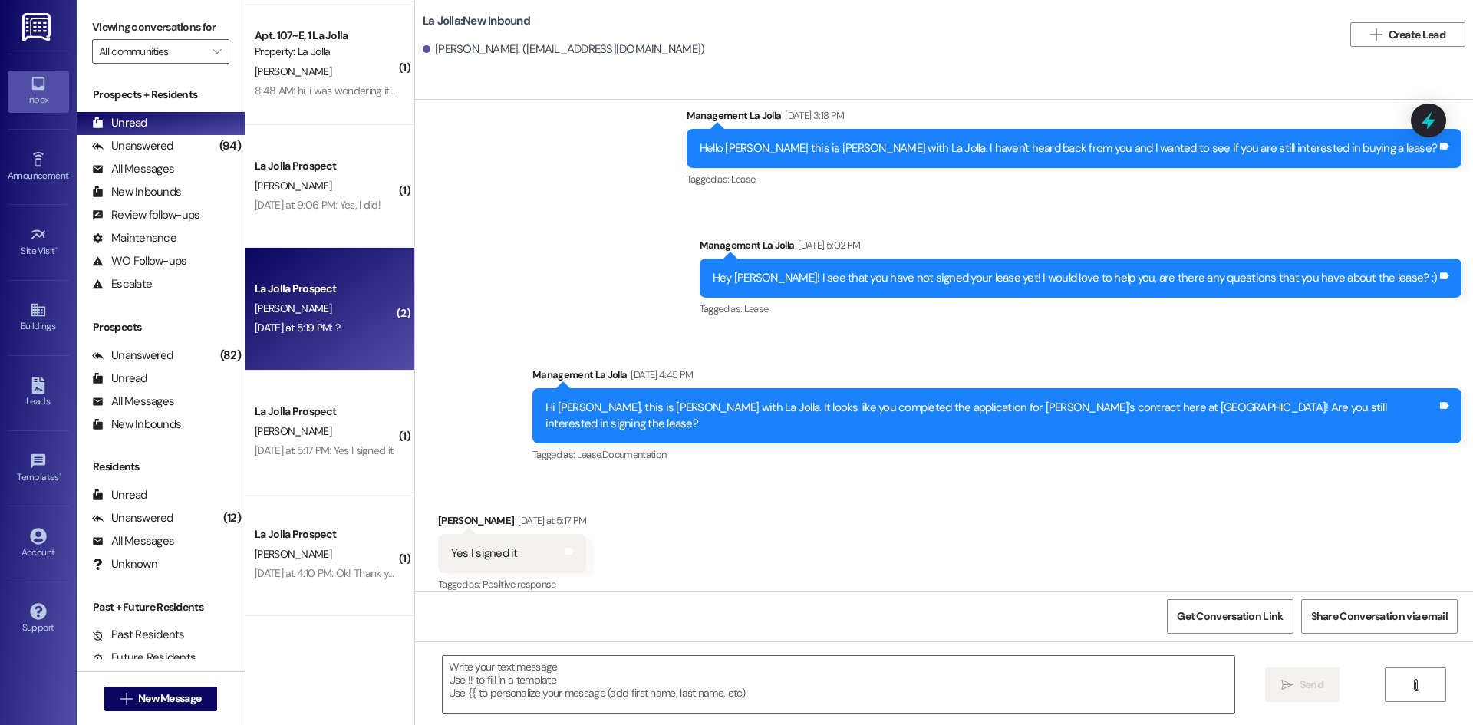
scroll to position [502, 0]
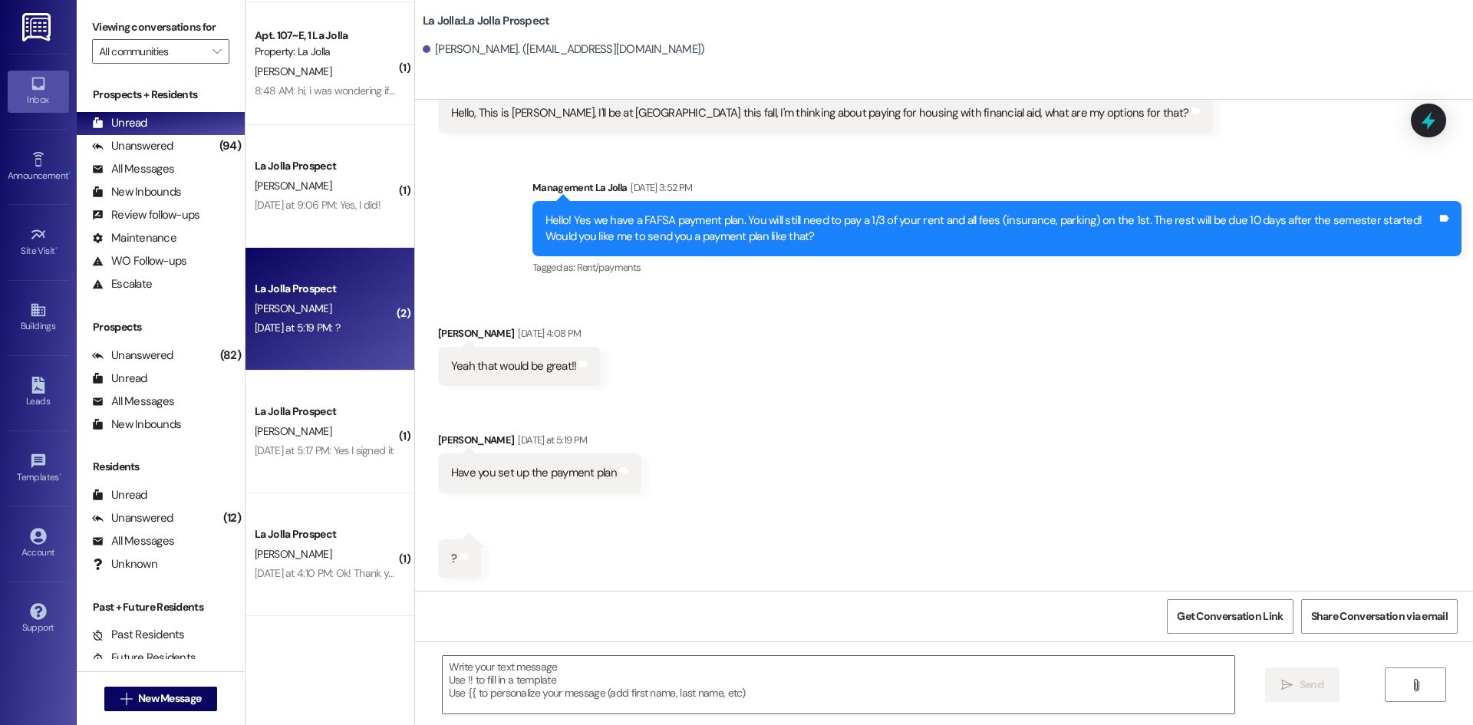
drag, startPoint x: 687, startPoint y: 671, endPoint x: 687, endPoint y: 651, distance: 20.0
click at [687, 671] on textarea at bounding box center [839, 685] width 792 height 58
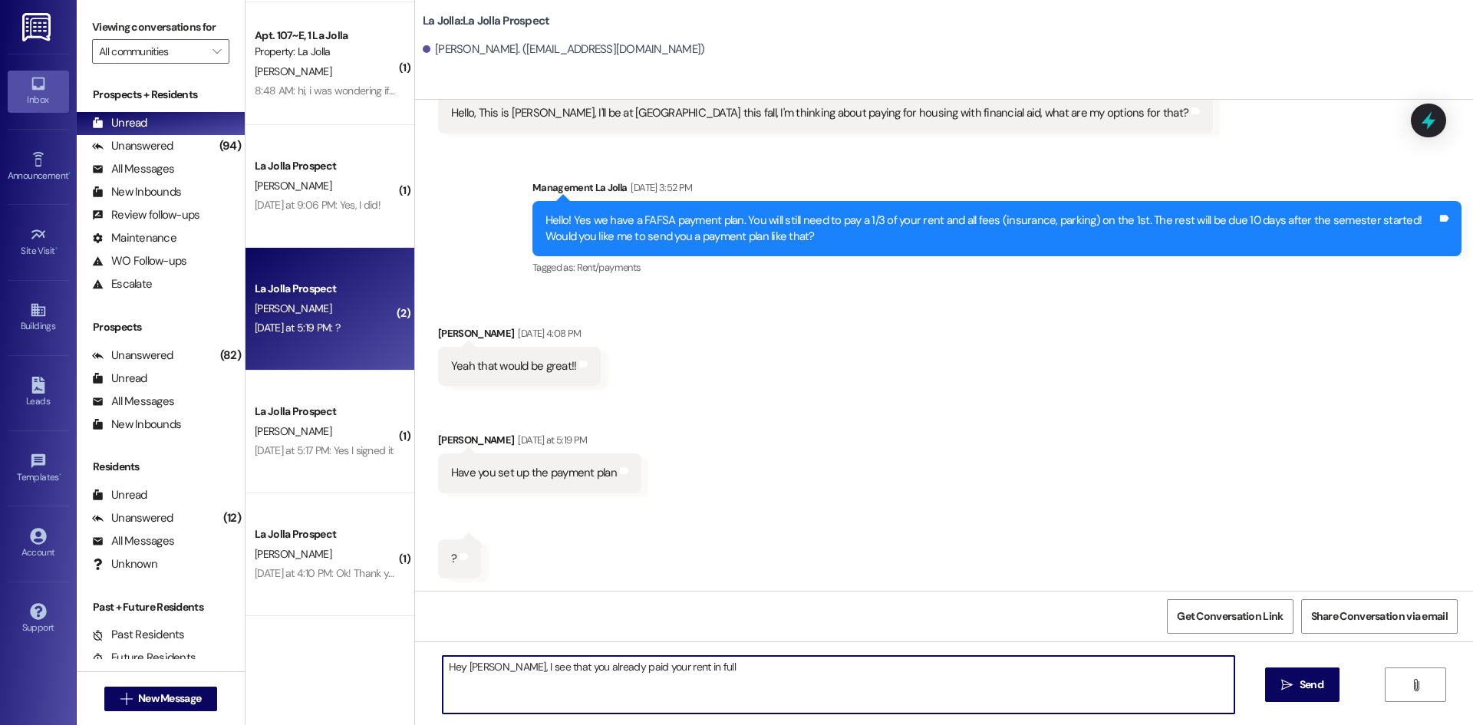
click at [709, 677] on textarea "Hey [PERSON_NAME], I see that you already paid your rent in full" at bounding box center [839, 685] width 792 height 58
type textarea "Hey [PERSON_NAME], I see that you already paid your rent in full! Are you still…"
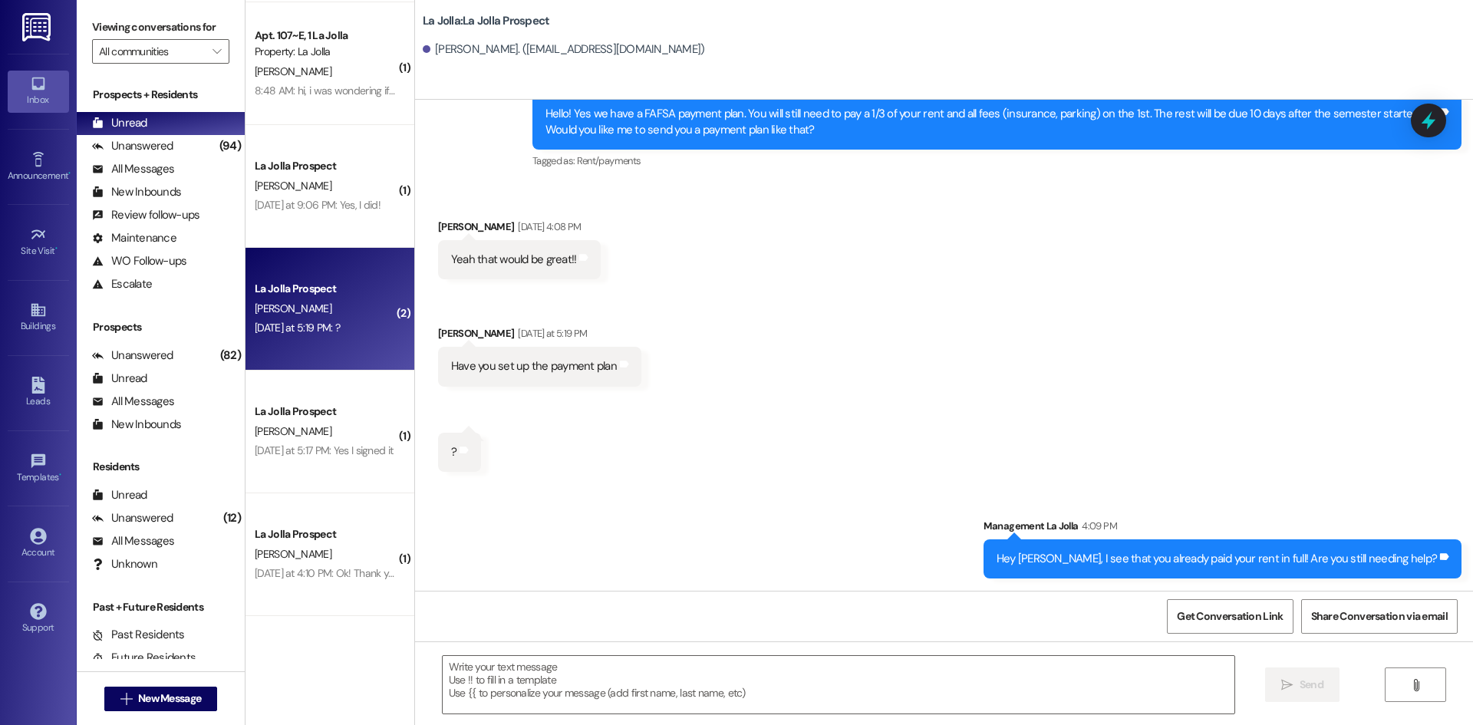
click at [348, 193] on div "[PERSON_NAME]" at bounding box center [325, 185] width 145 height 19
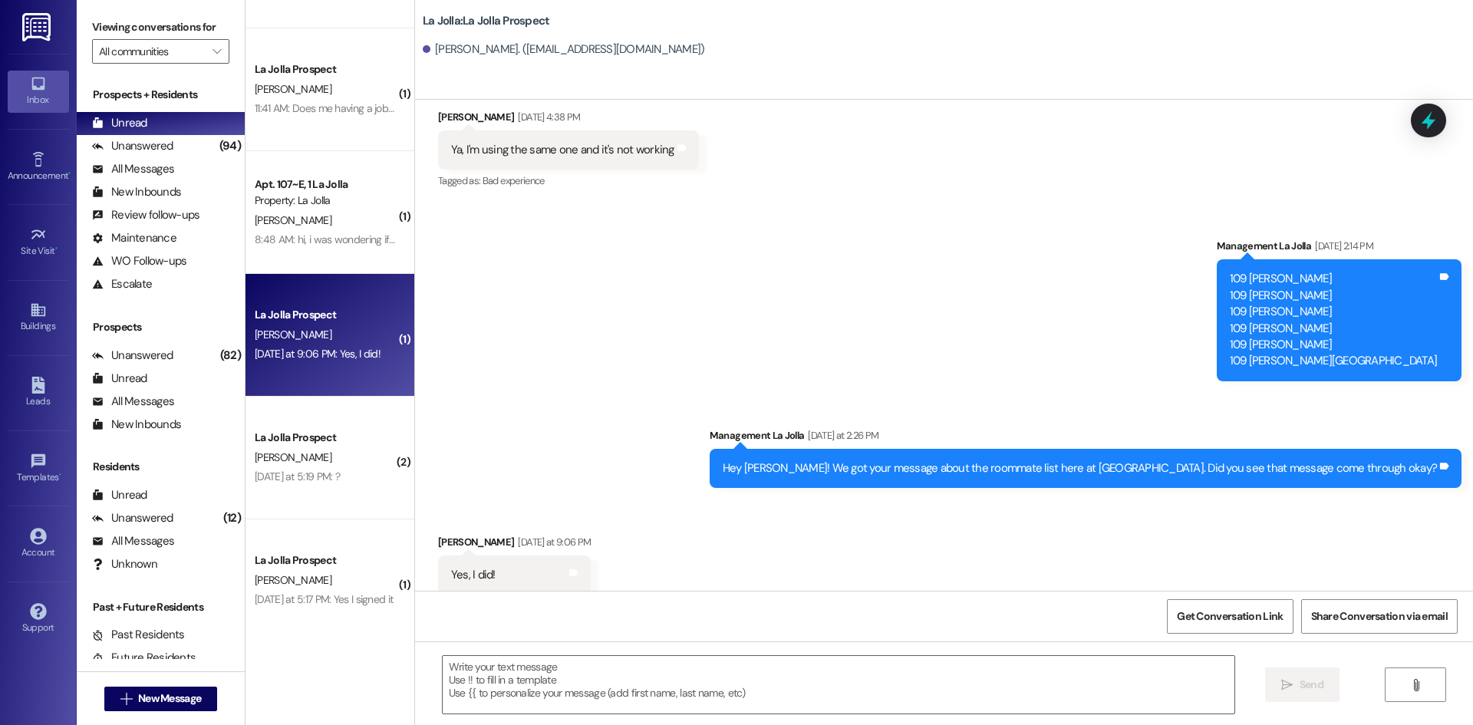
scroll to position [826, 0]
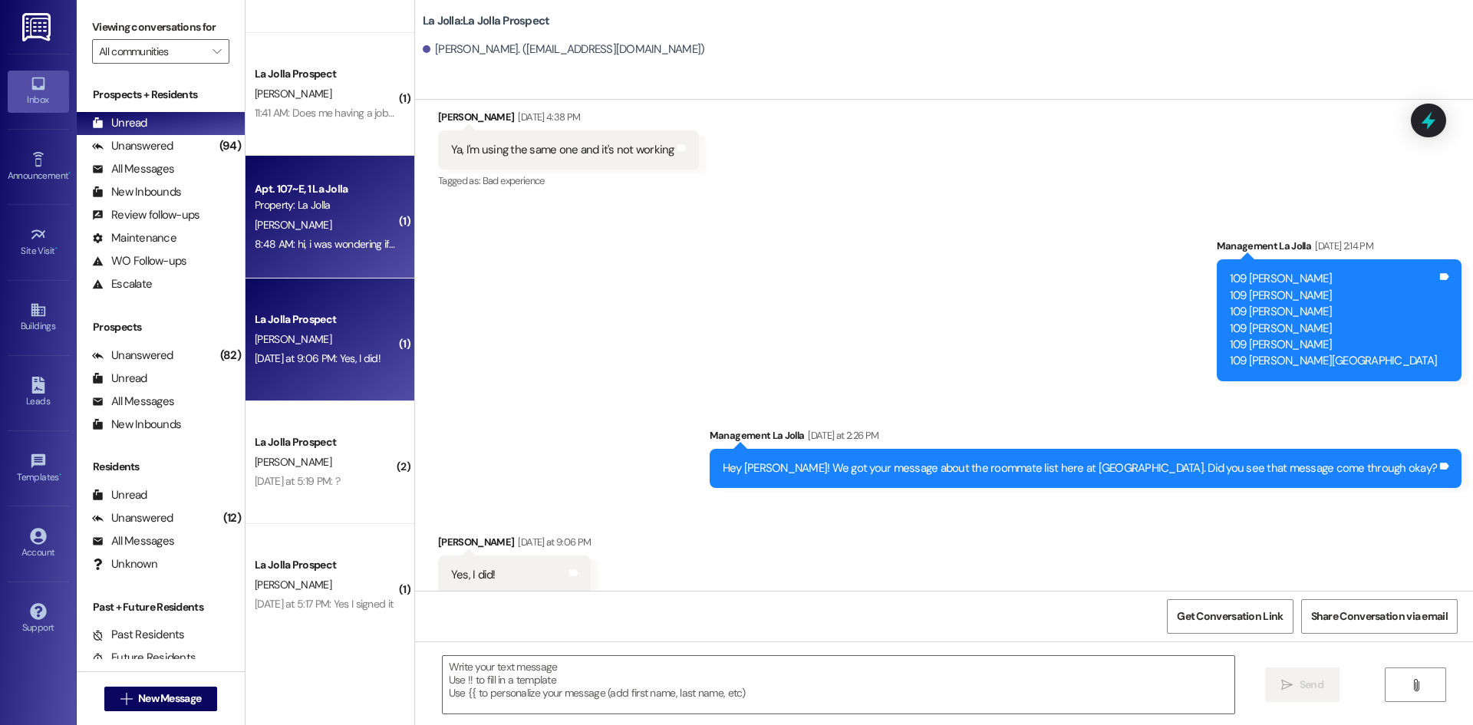
click at [318, 273] on div "Apt. 107~E, 1 La Jolla Property: La Jolla [PERSON_NAME] 8:48 AM: hi, i was wond…" at bounding box center [330, 217] width 169 height 123
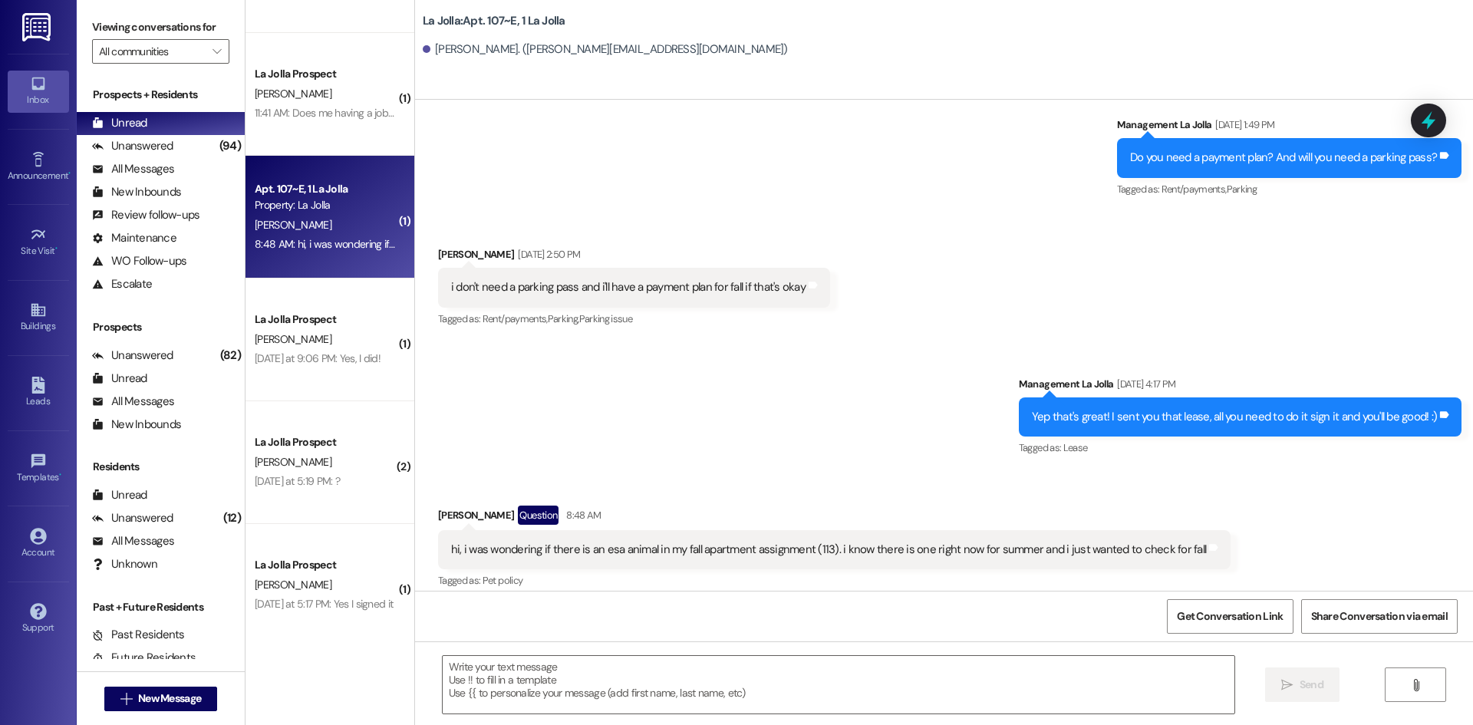
scroll to position [1001, 0]
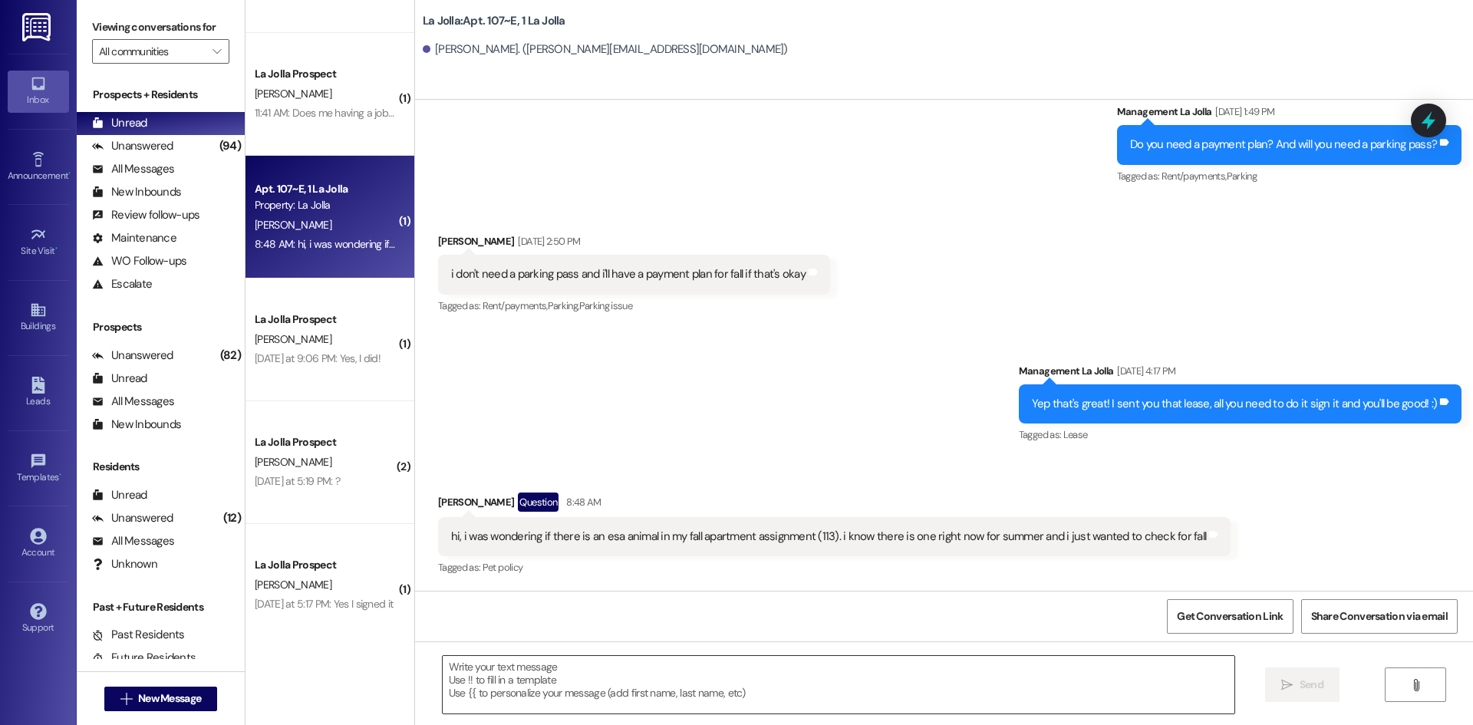
click at [711, 698] on textarea at bounding box center [839, 685] width 792 height 58
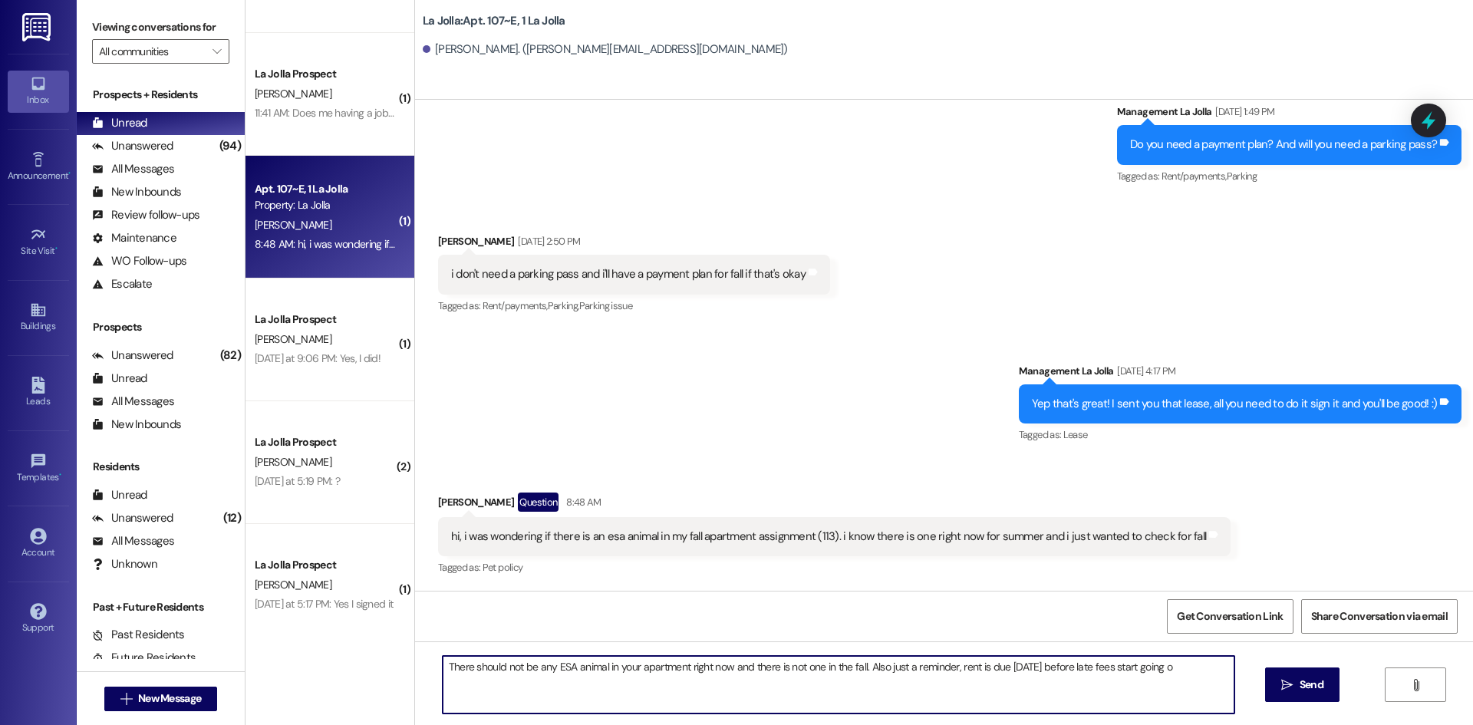
type textarea "There should not be any ESA animal in your apartment right now and there is not…"
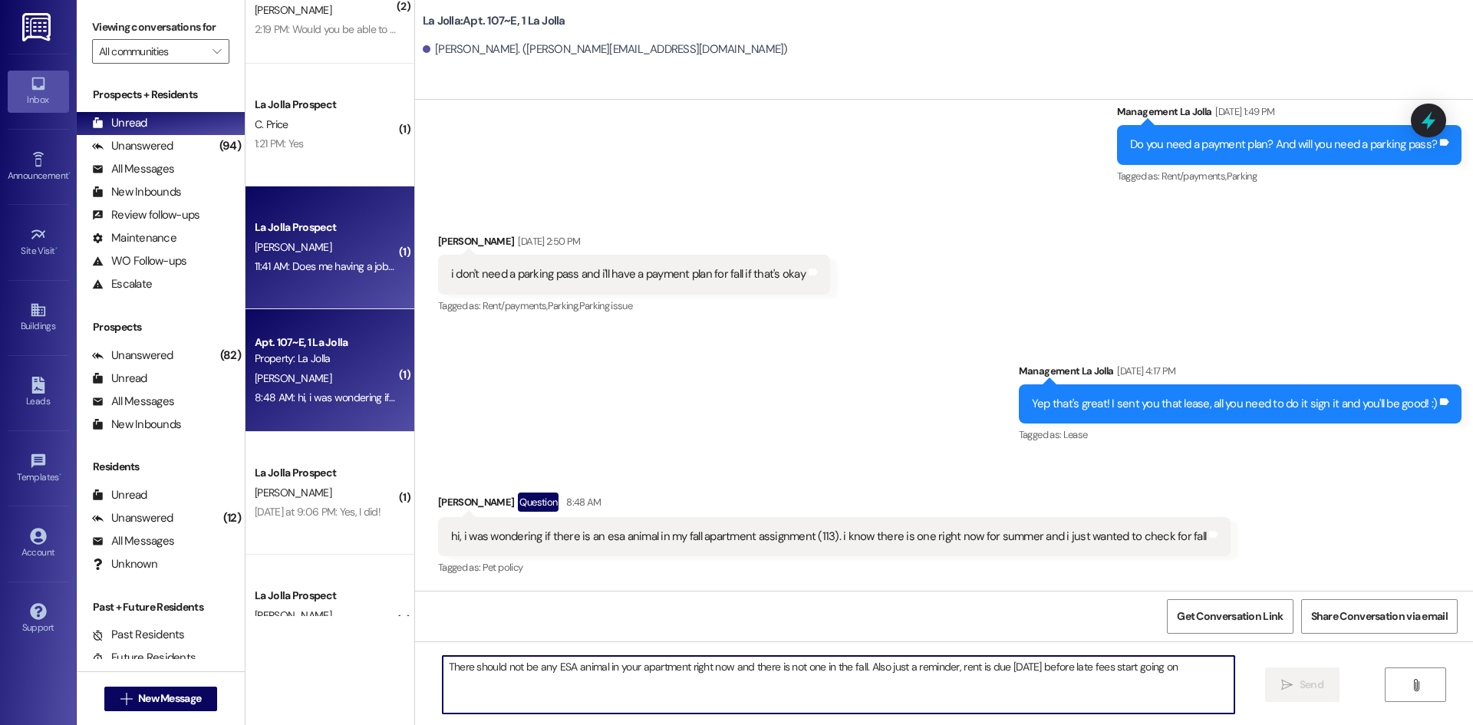
click at [318, 245] on div "[PERSON_NAME]" at bounding box center [325, 247] width 145 height 19
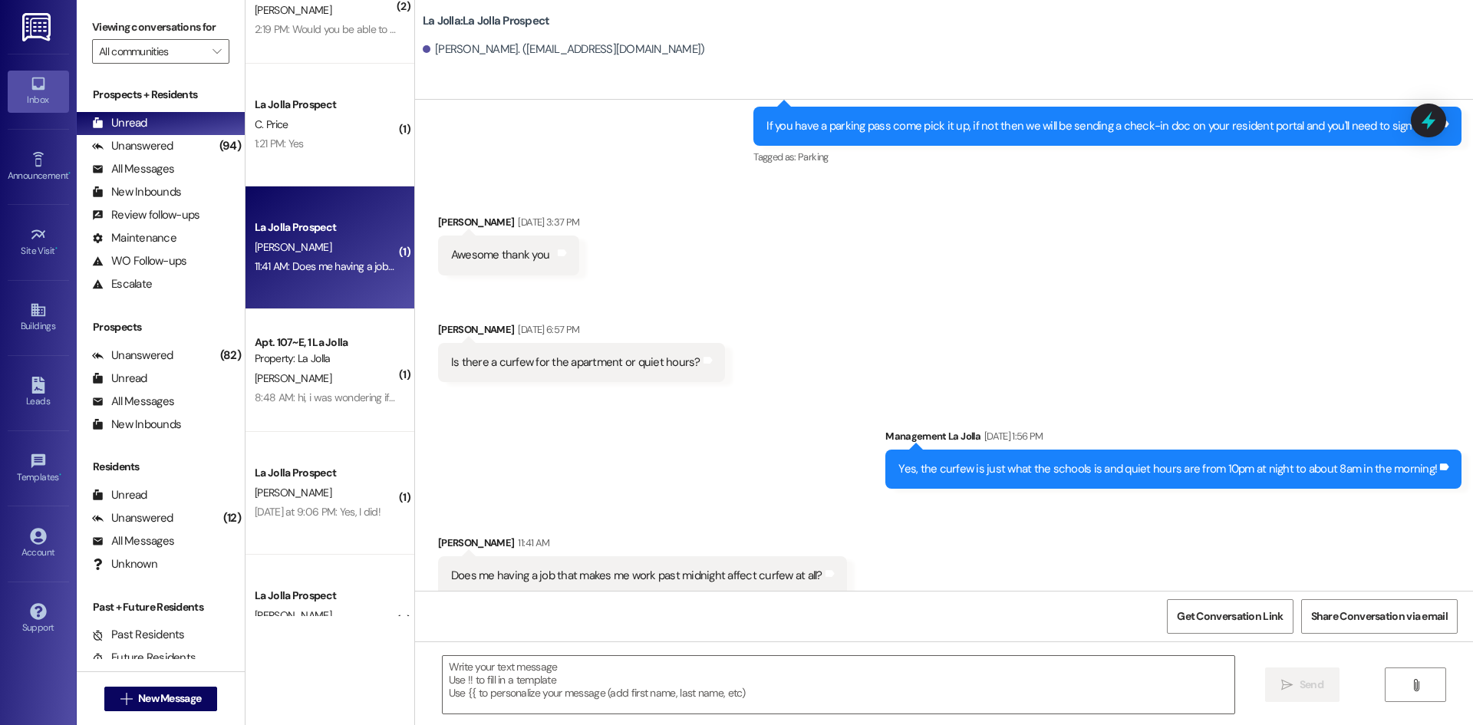
scroll to position [3145, 0]
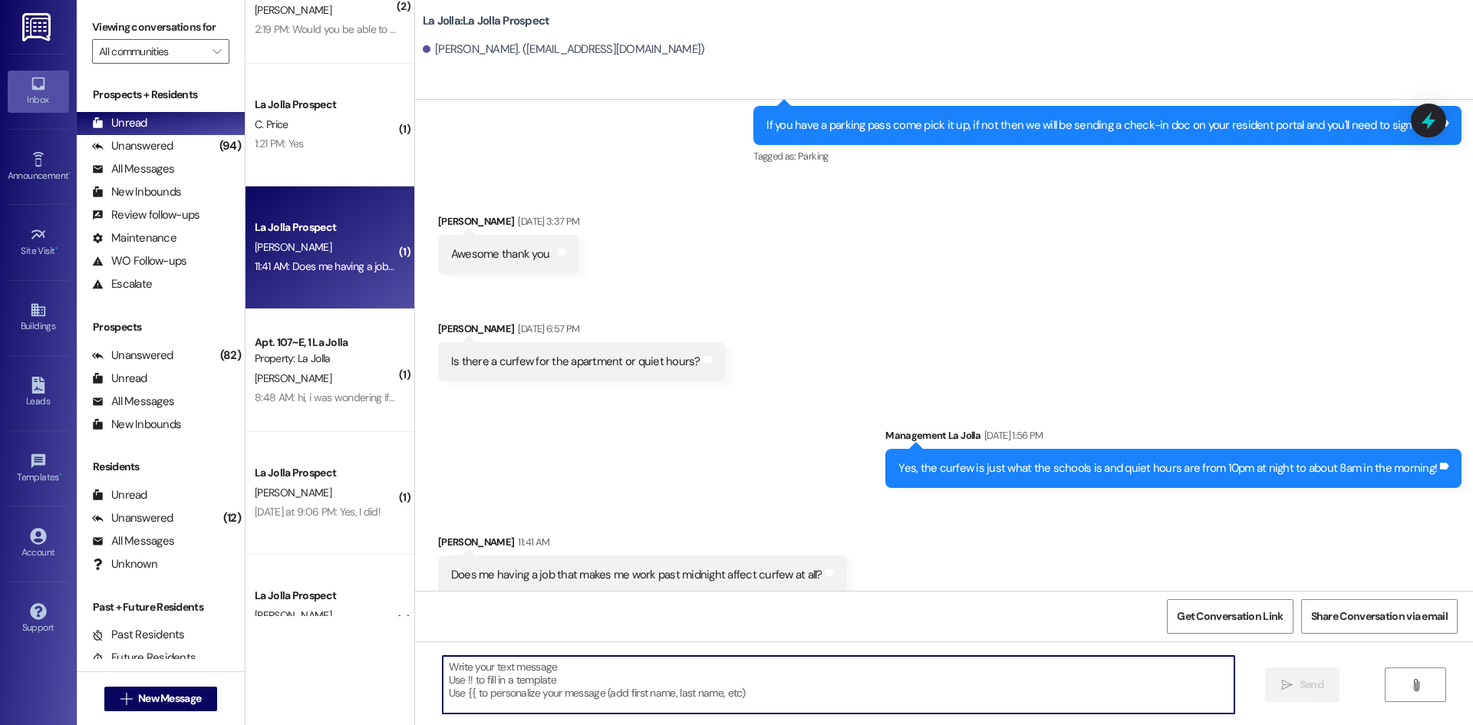
click at [663, 669] on textarea at bounding box center [839, 685] width 792 height 58
type textarea "N"
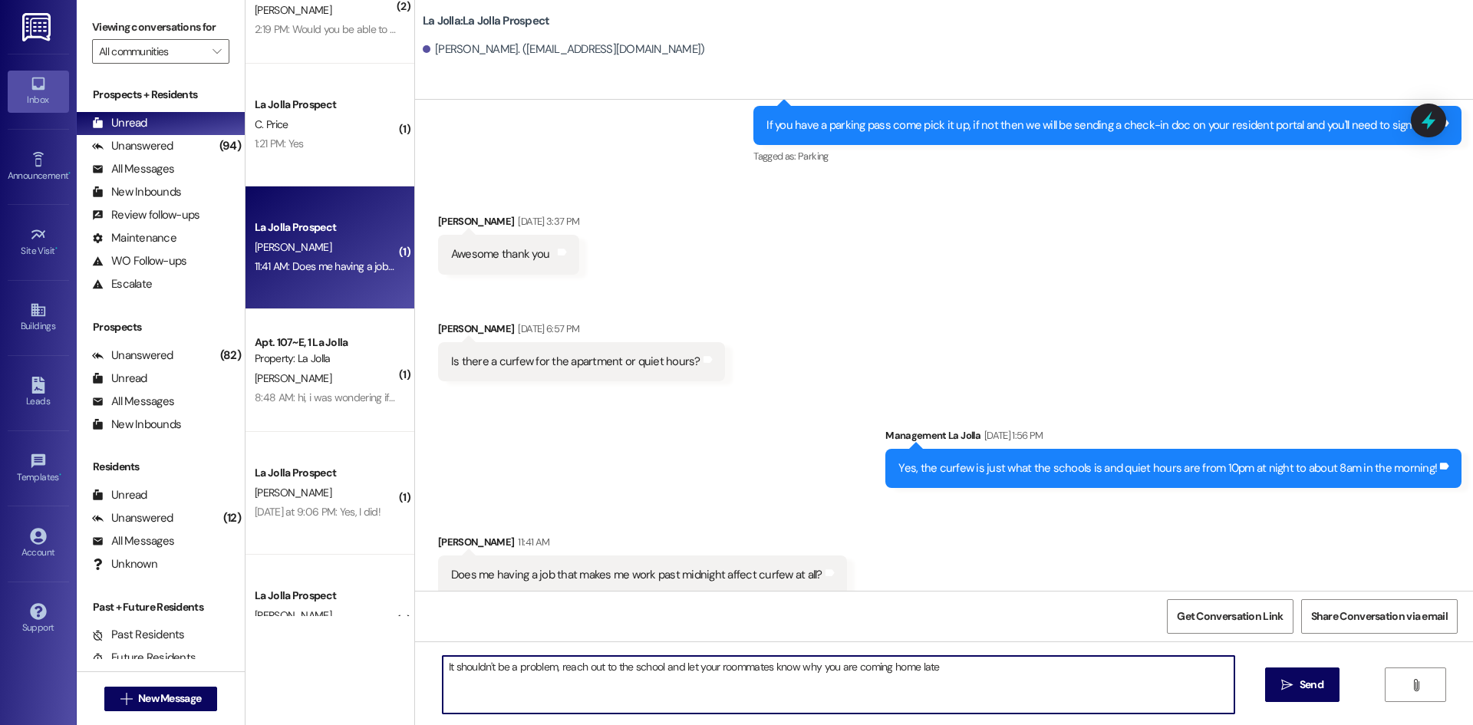
type textarea "It shouldn't be a problem, reach out to the school and let your roommates know …"
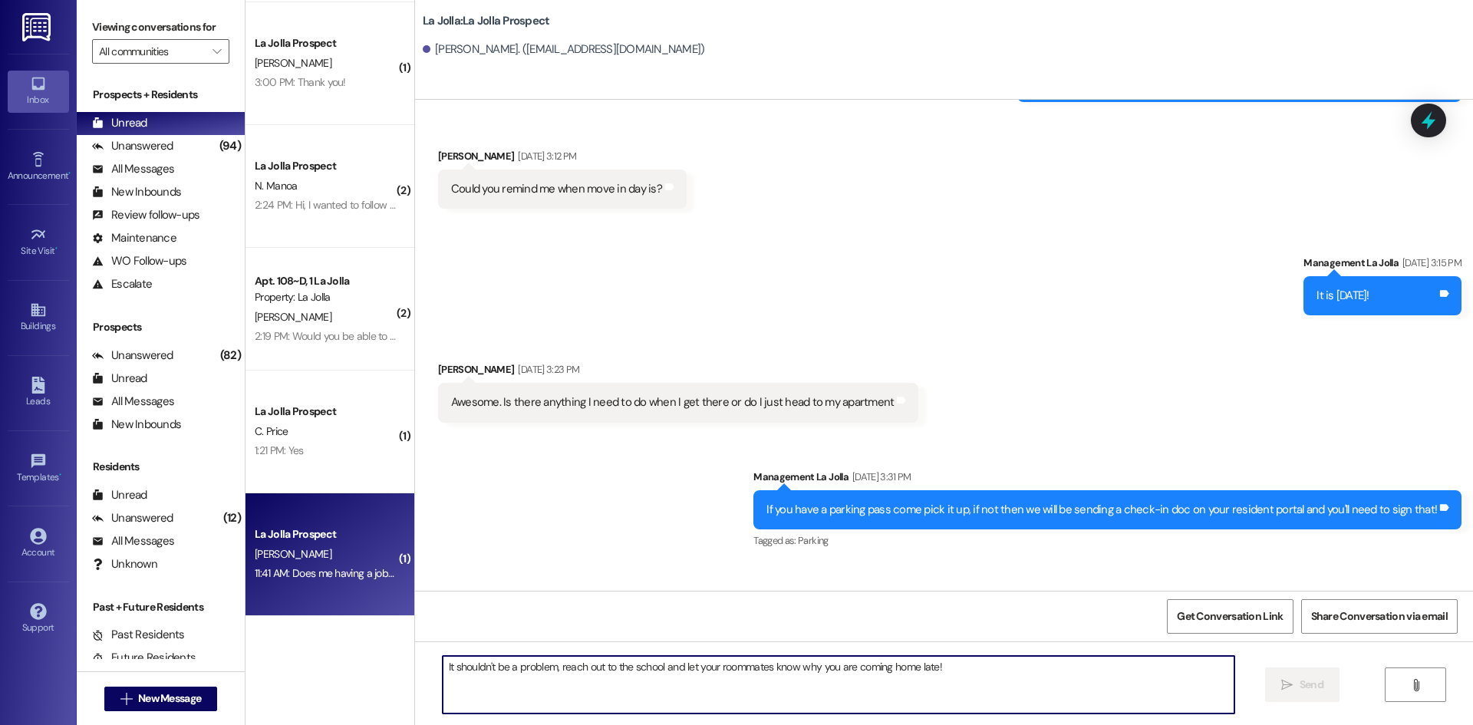
scroll to position [3253, 0]
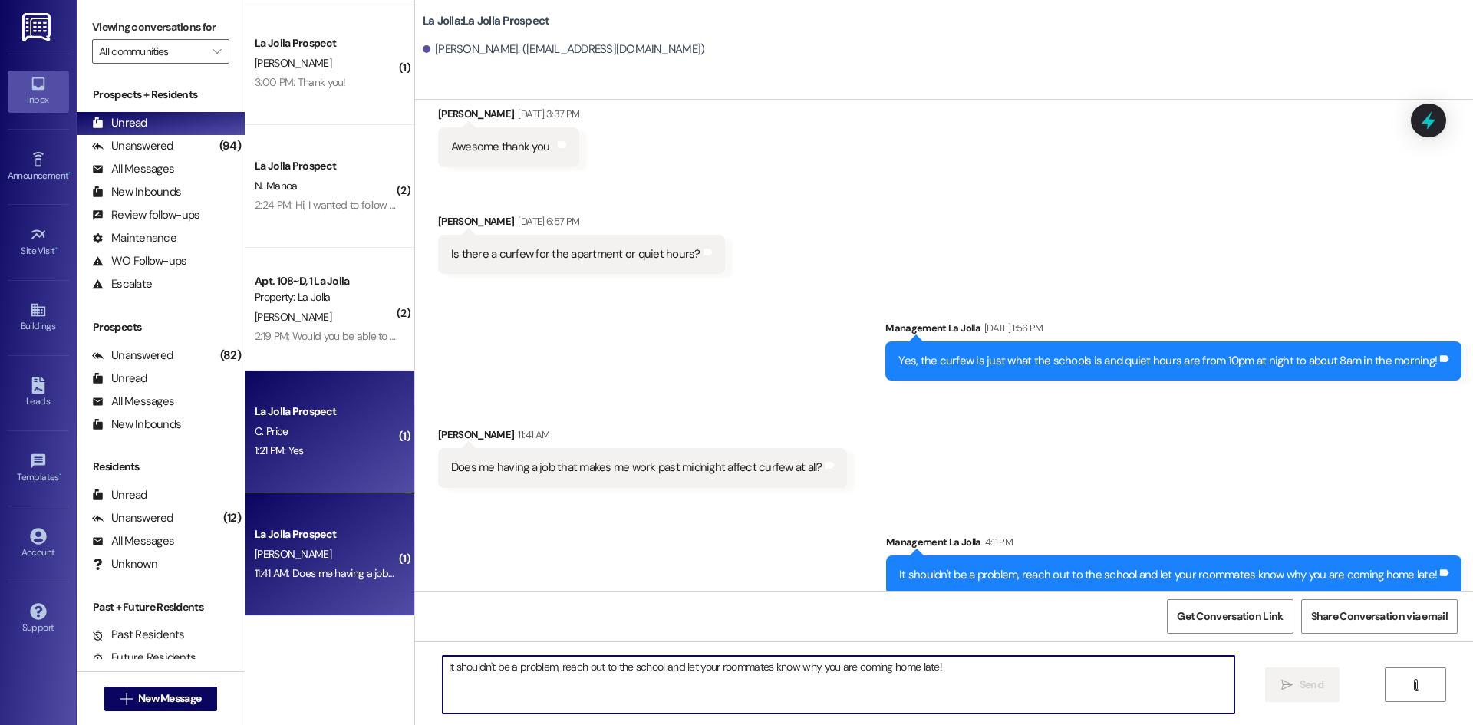
click at [351, 413] on div "La Jolla Prospect" at bounding box center [326, 412] width 142 height 16
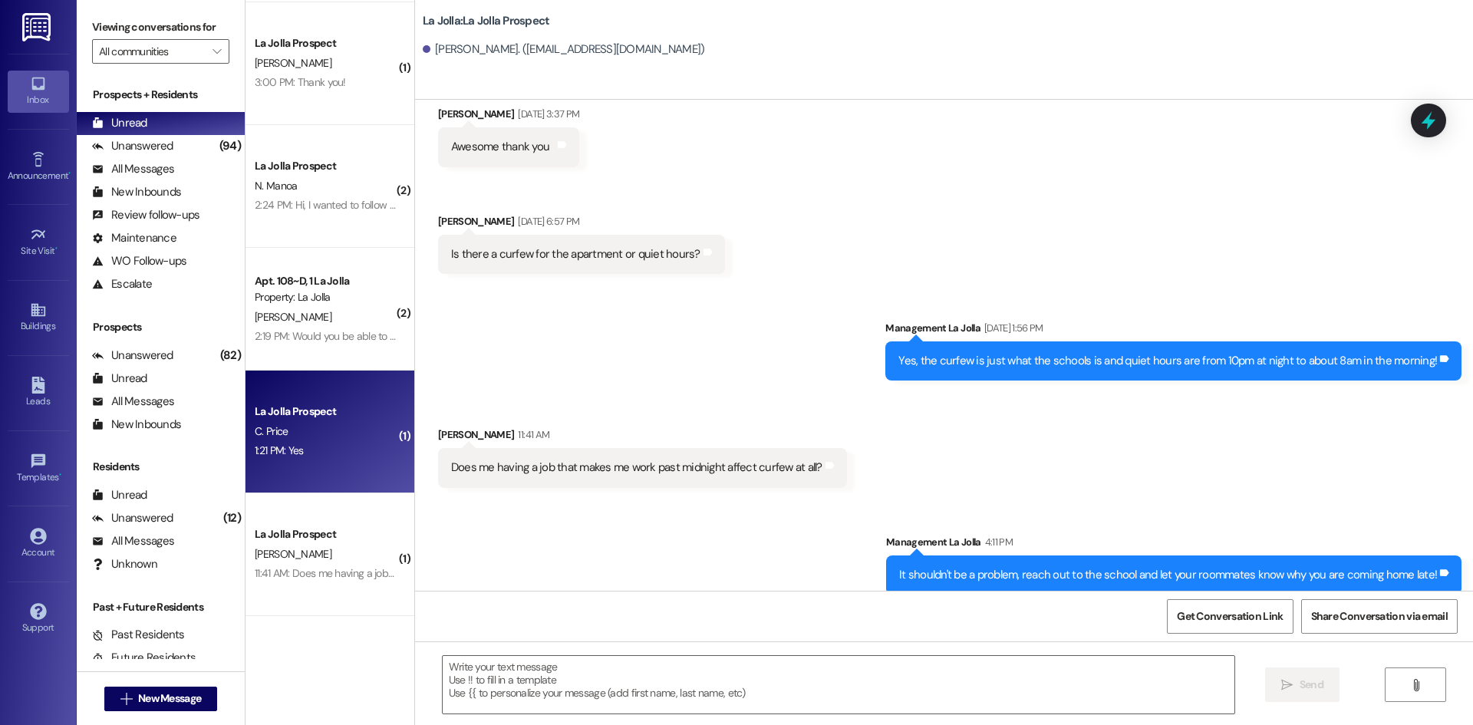
scroll to position [0, 0]
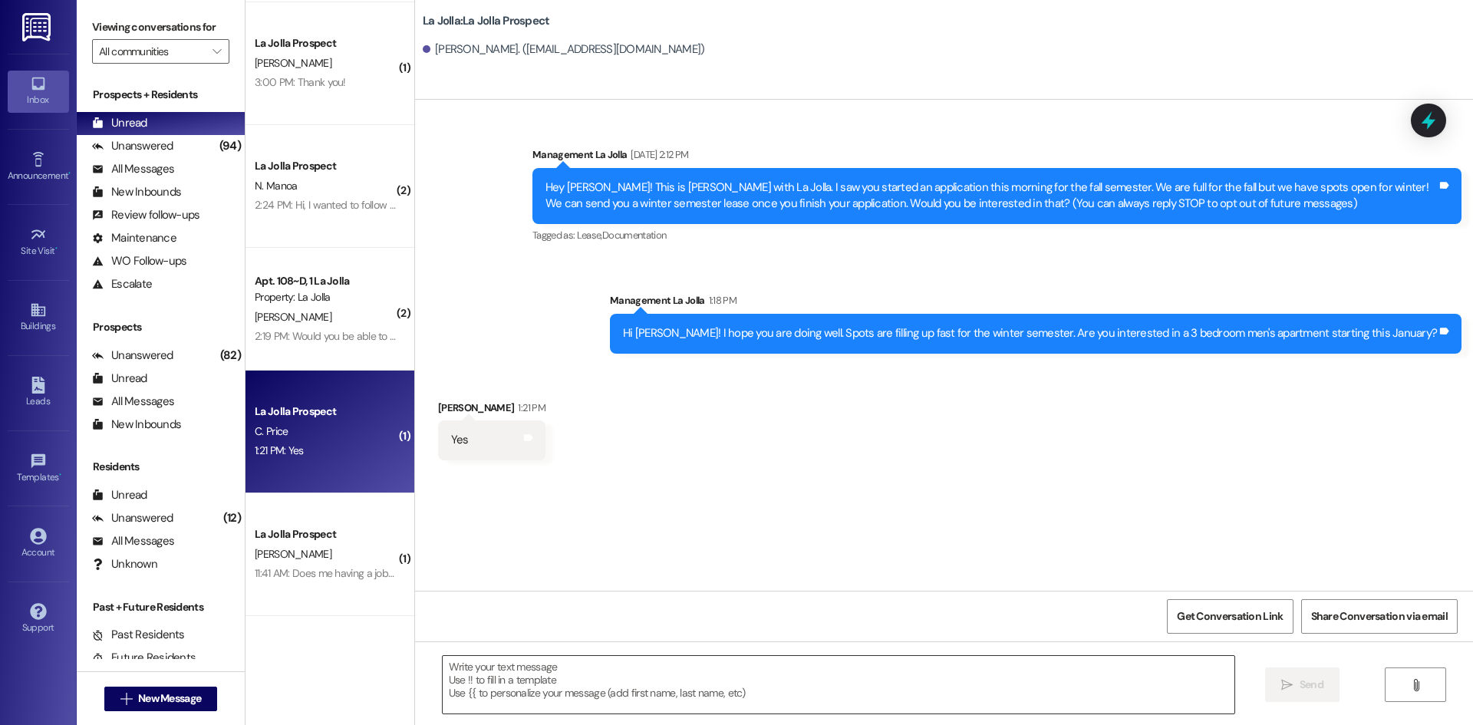
click at [612, 688] on textarea at bounding box center [839, 685] width 792 height 58
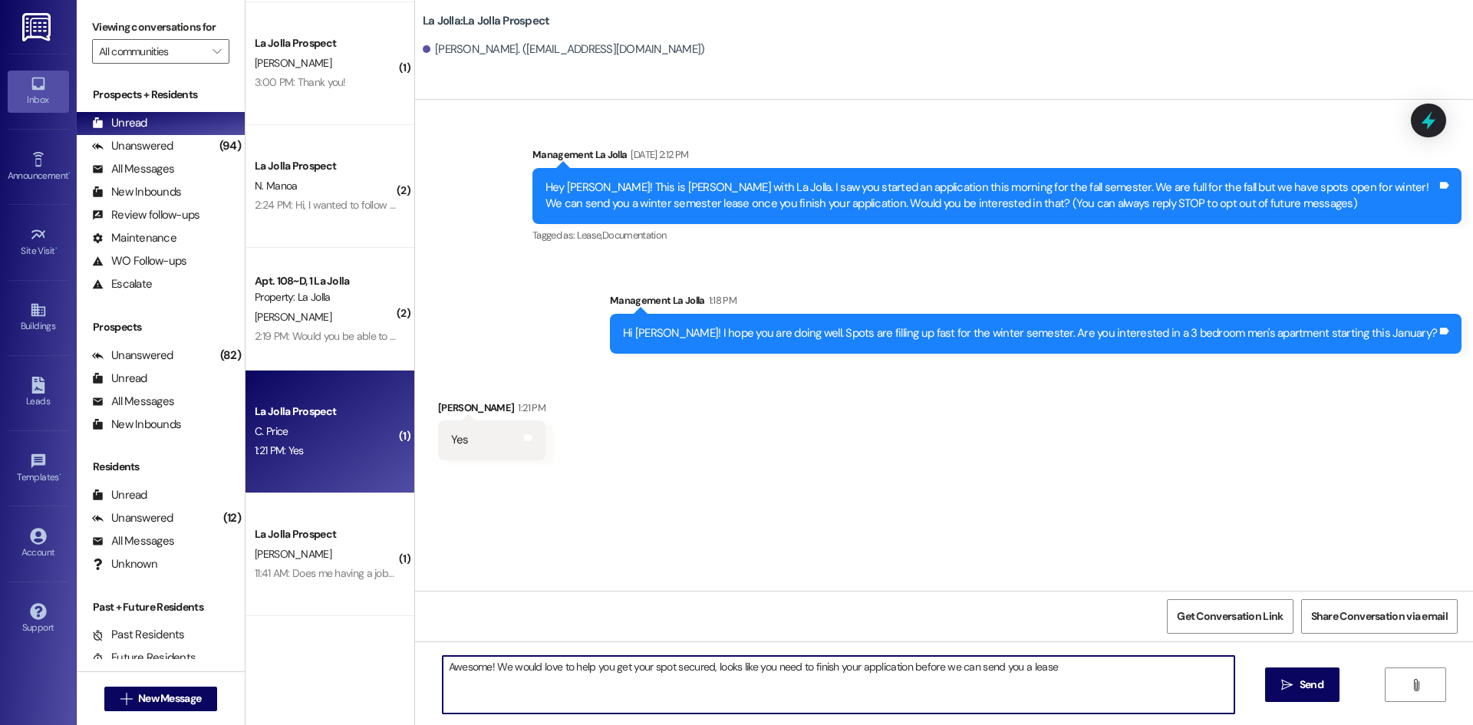
type textarea "Awesome! We would love to help you get your spot secured, looks like you need t…"
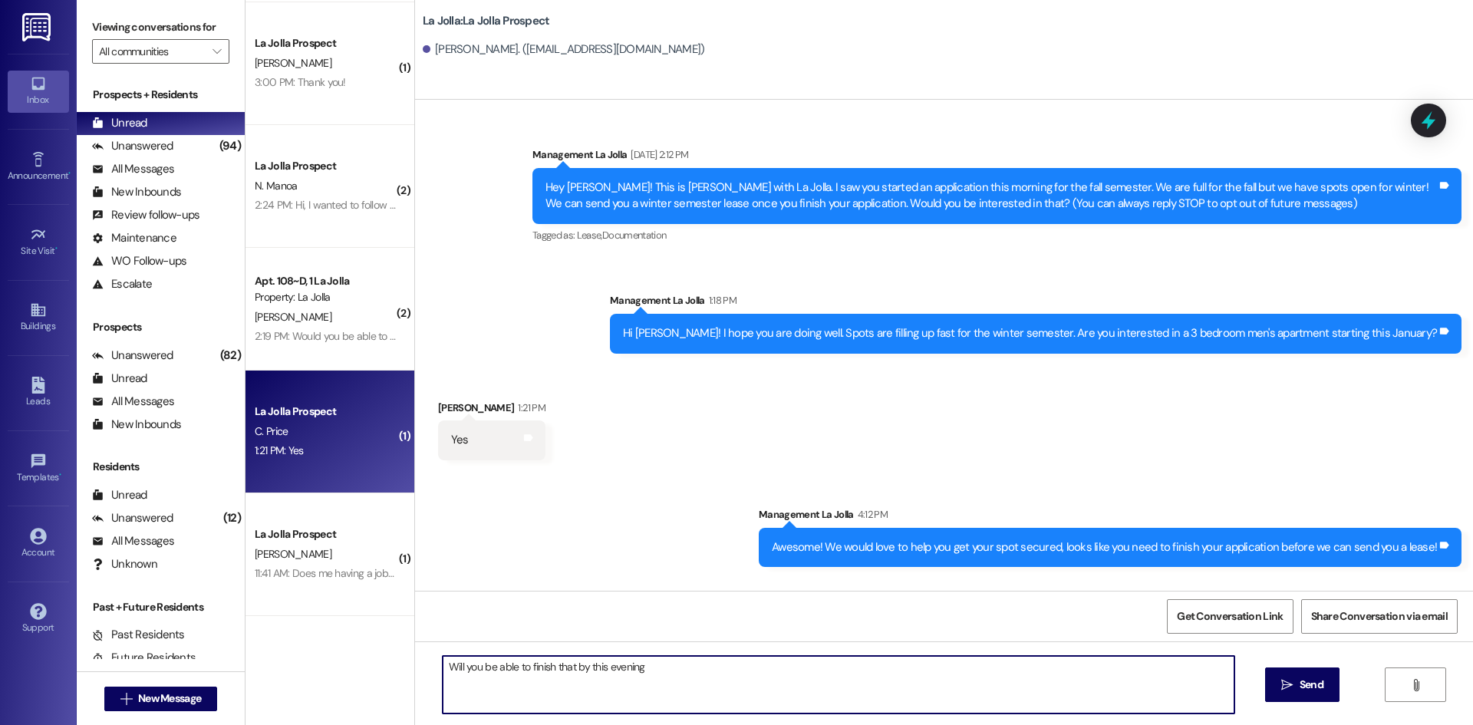
type textarea "Will you be able to finish that by this evening?"
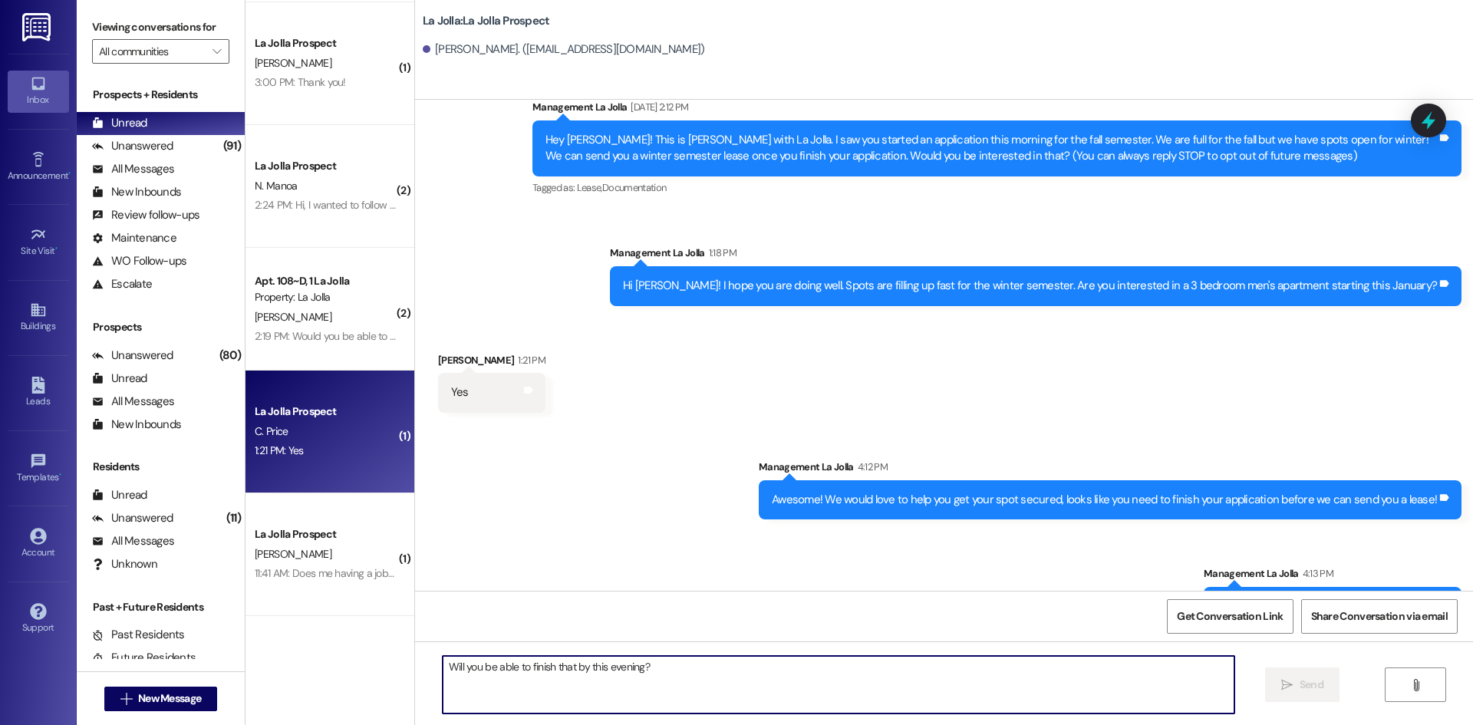
scroll to position [96, 0]
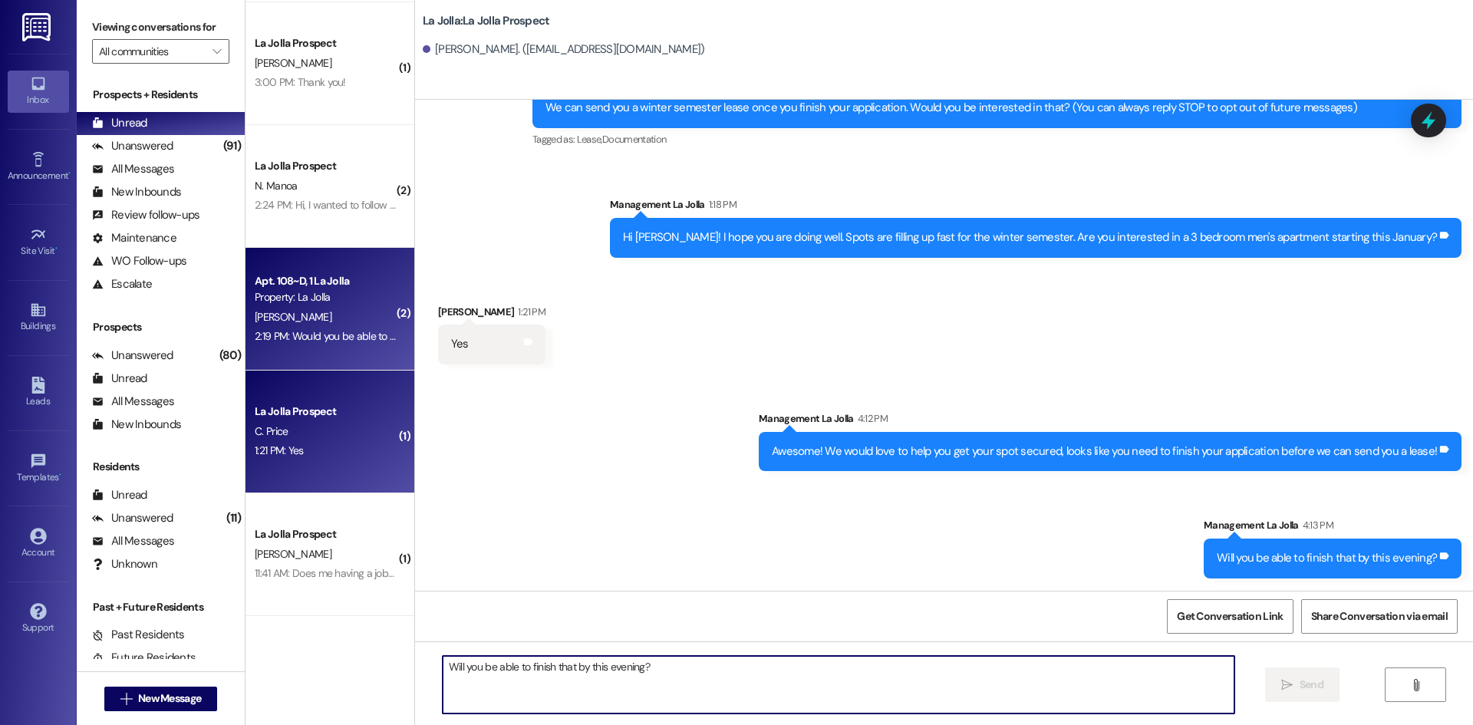
click at [354, 299] on div "Property: La Jolla" at bounding box center [326, 297] width 142 height 16
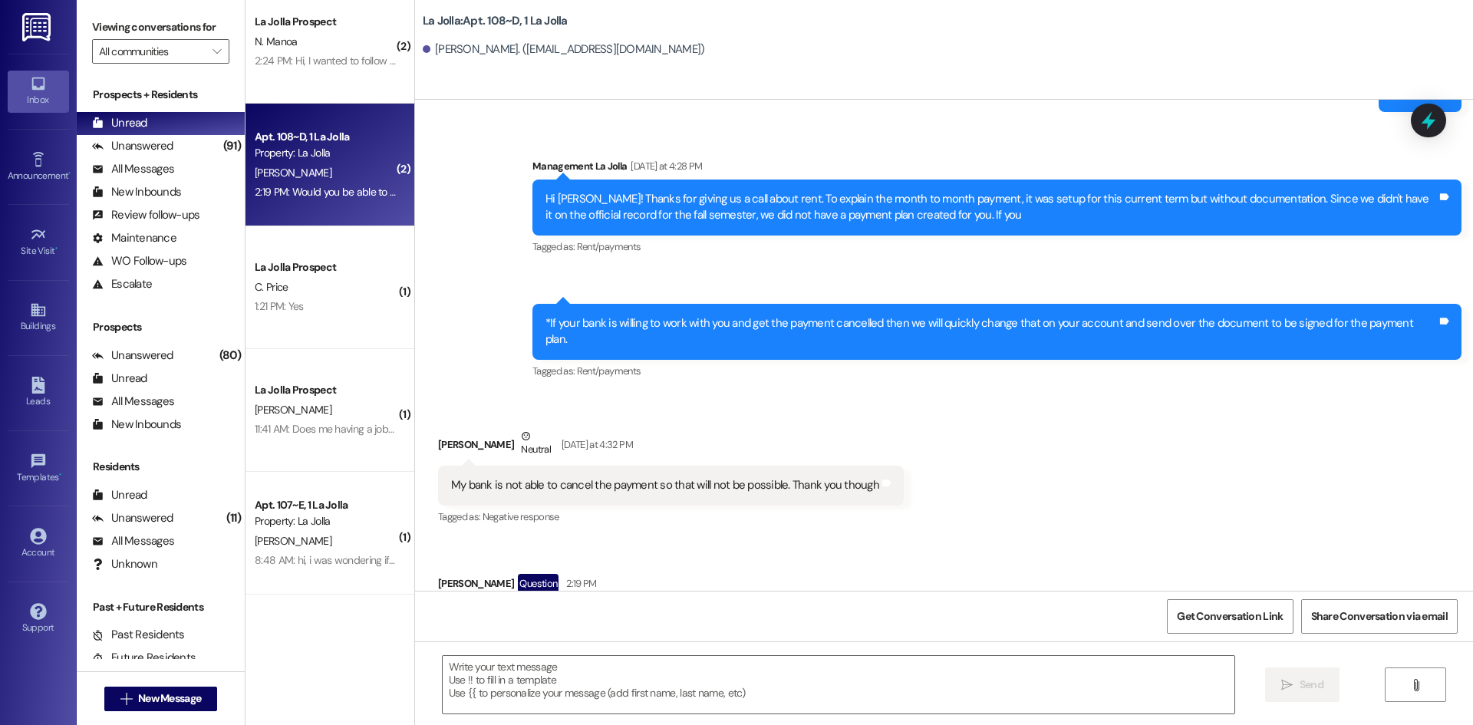
scroll to position [520, 0]
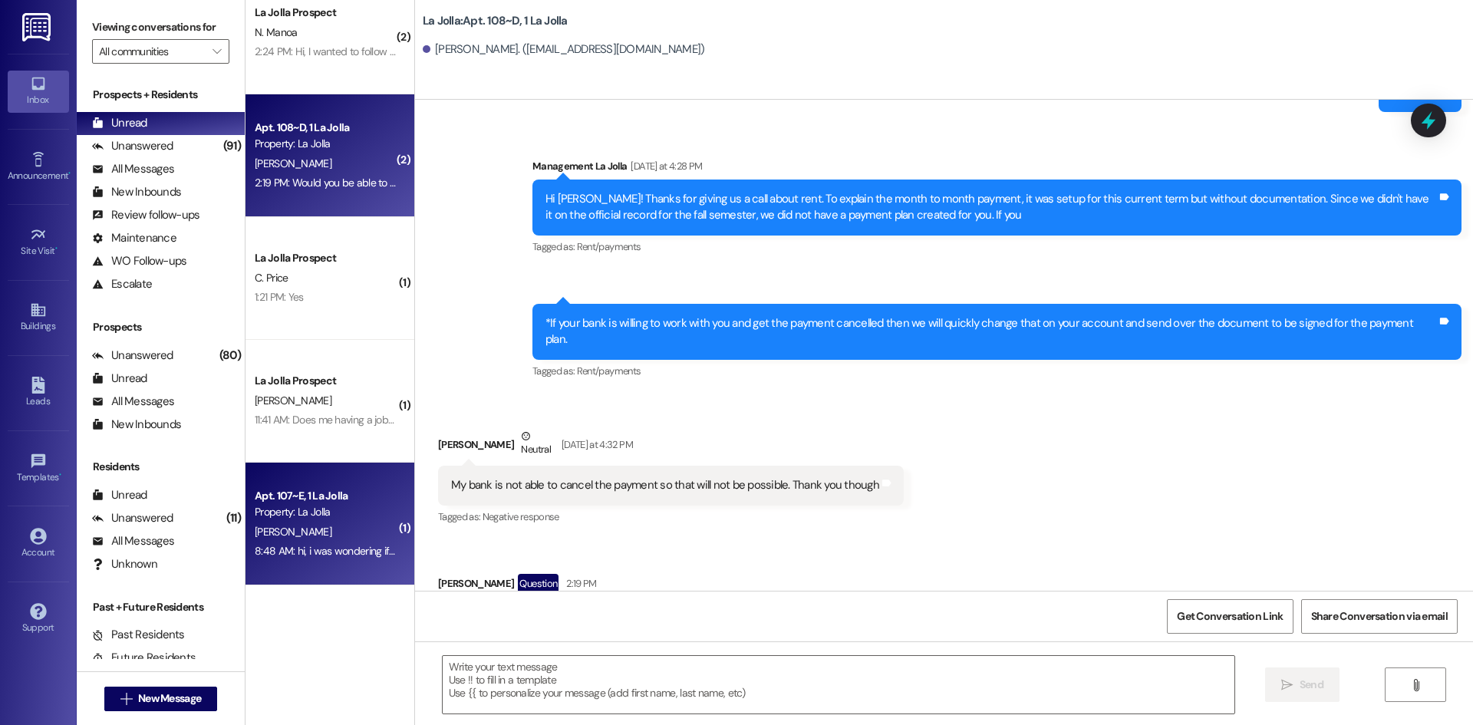
click at [317, 499] on div "Apt. 107~E, 1 La Jolla" at bounding box center [326, 496] width 142 height 16
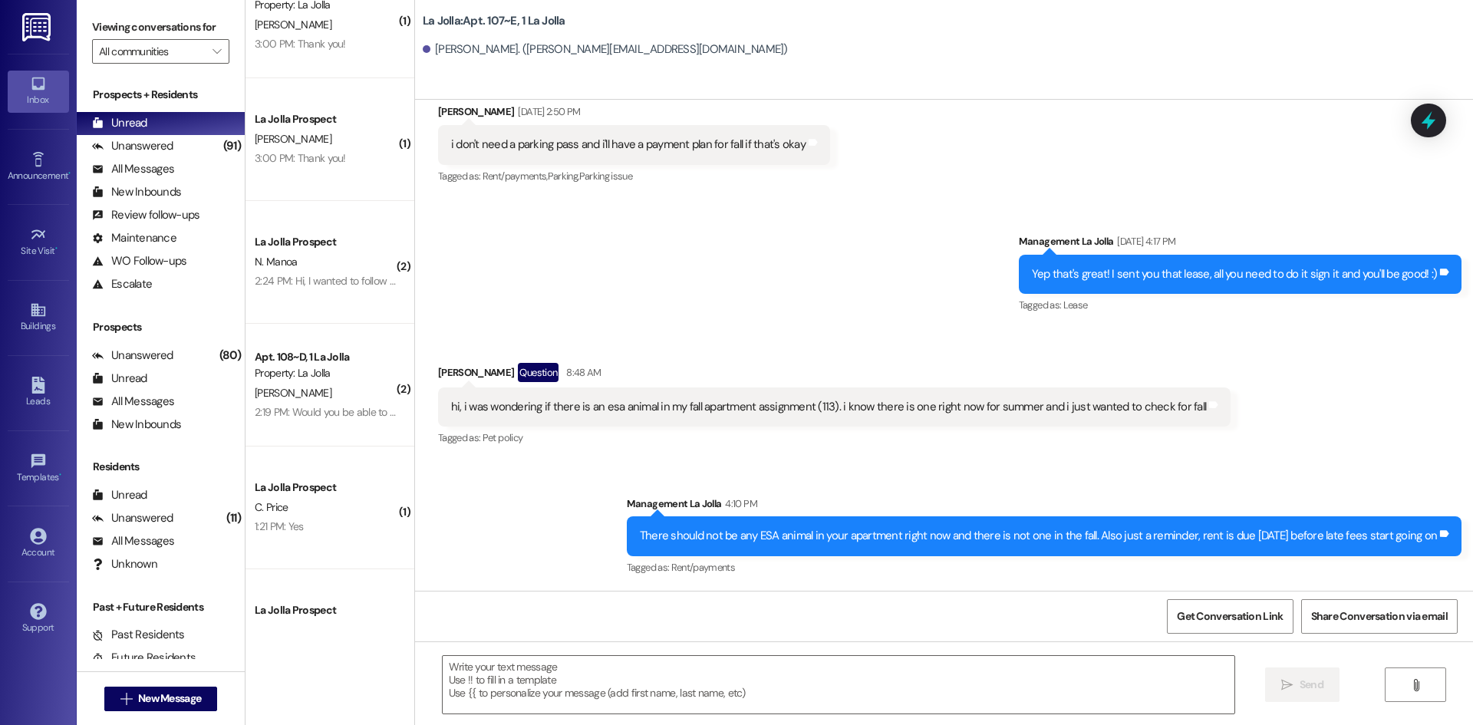
scroll to position [289, 0]
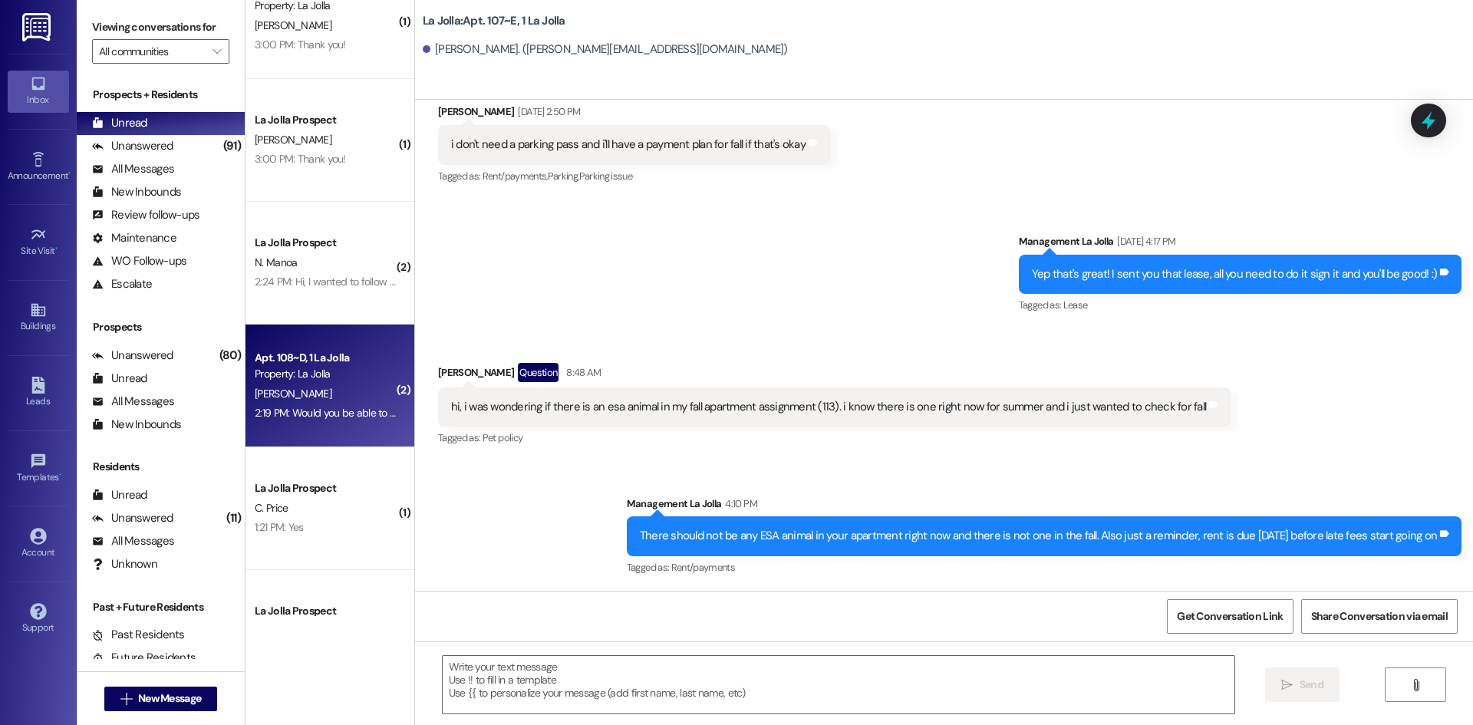
click at [341, 358] on div "Apt. 108~D, 1 La Jolla" at bounding box center [326, 358] width 142 height 16
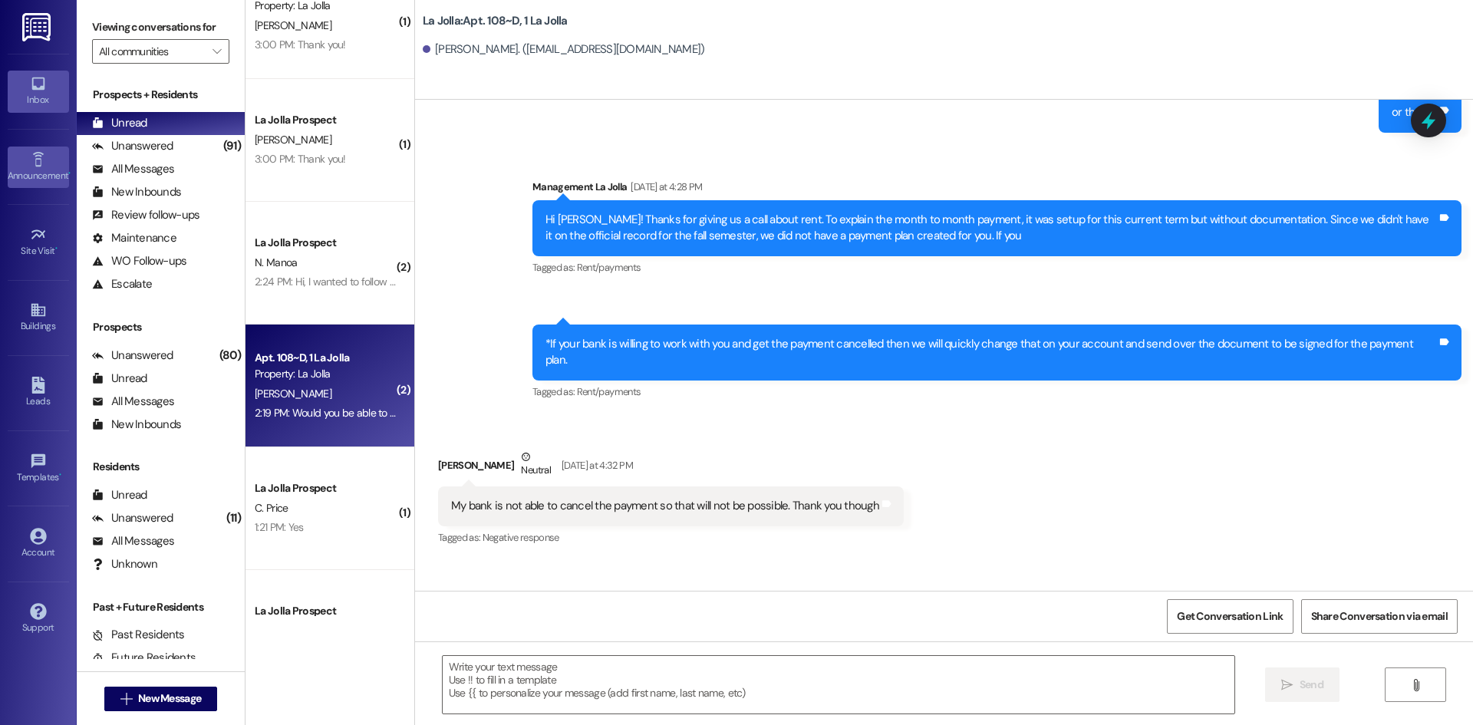
scroll to position [14715, 0]
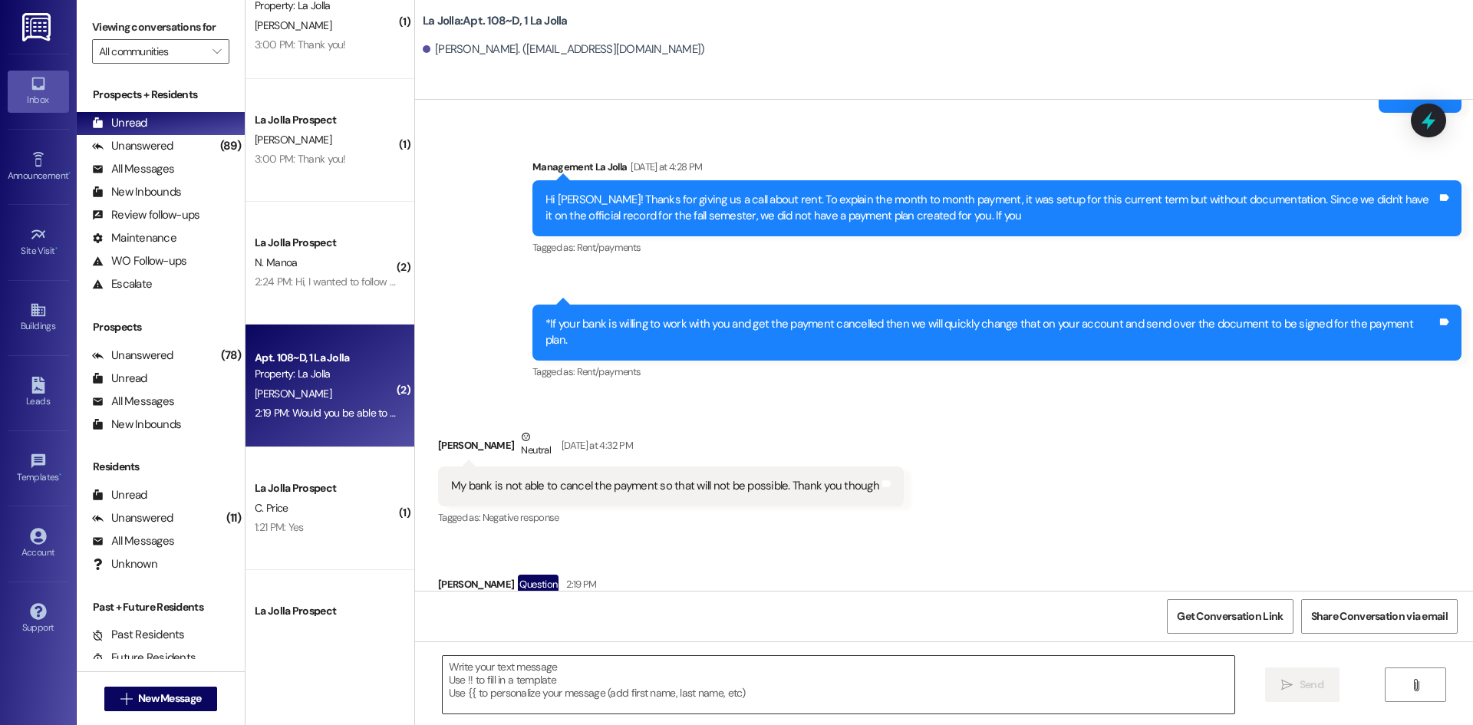
click at [506, 677] on textarea at bounding box center [839, 685] width 792 height 58
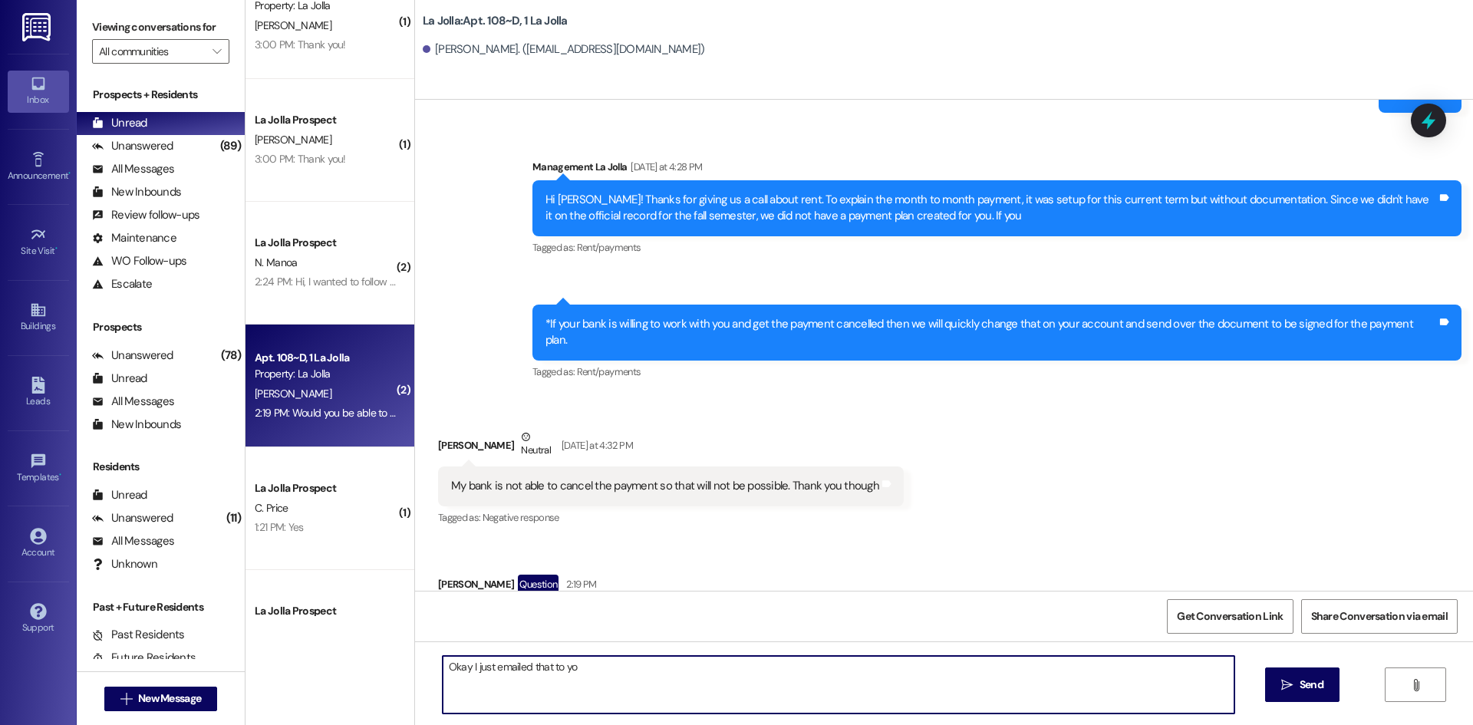
type textarea "Okay I just emailed that to you"
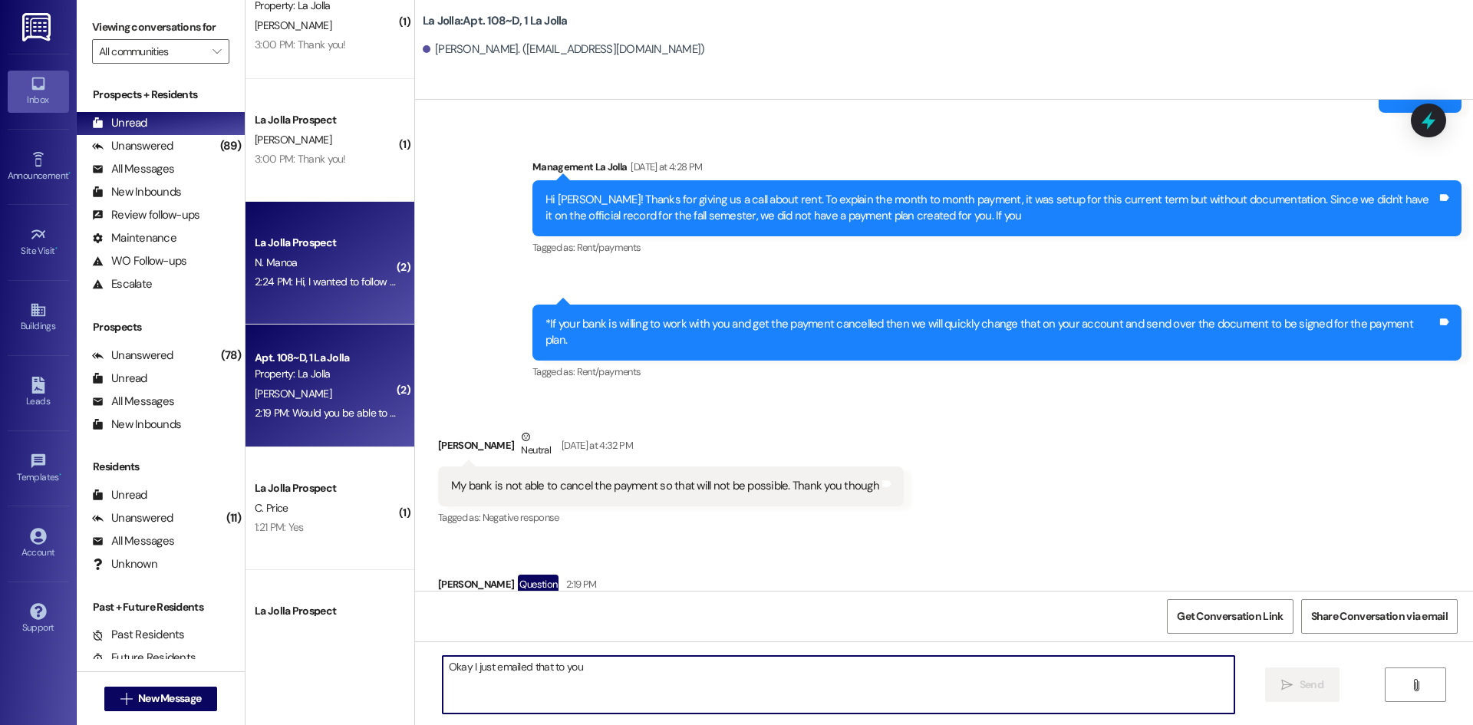
click at [304, 223] on div "La Jolla Prospect N. Manoa 2:24 PM: Hi, I wanted to follow up on my question fr…" at bounding box center [330, 263] width 169 height 123
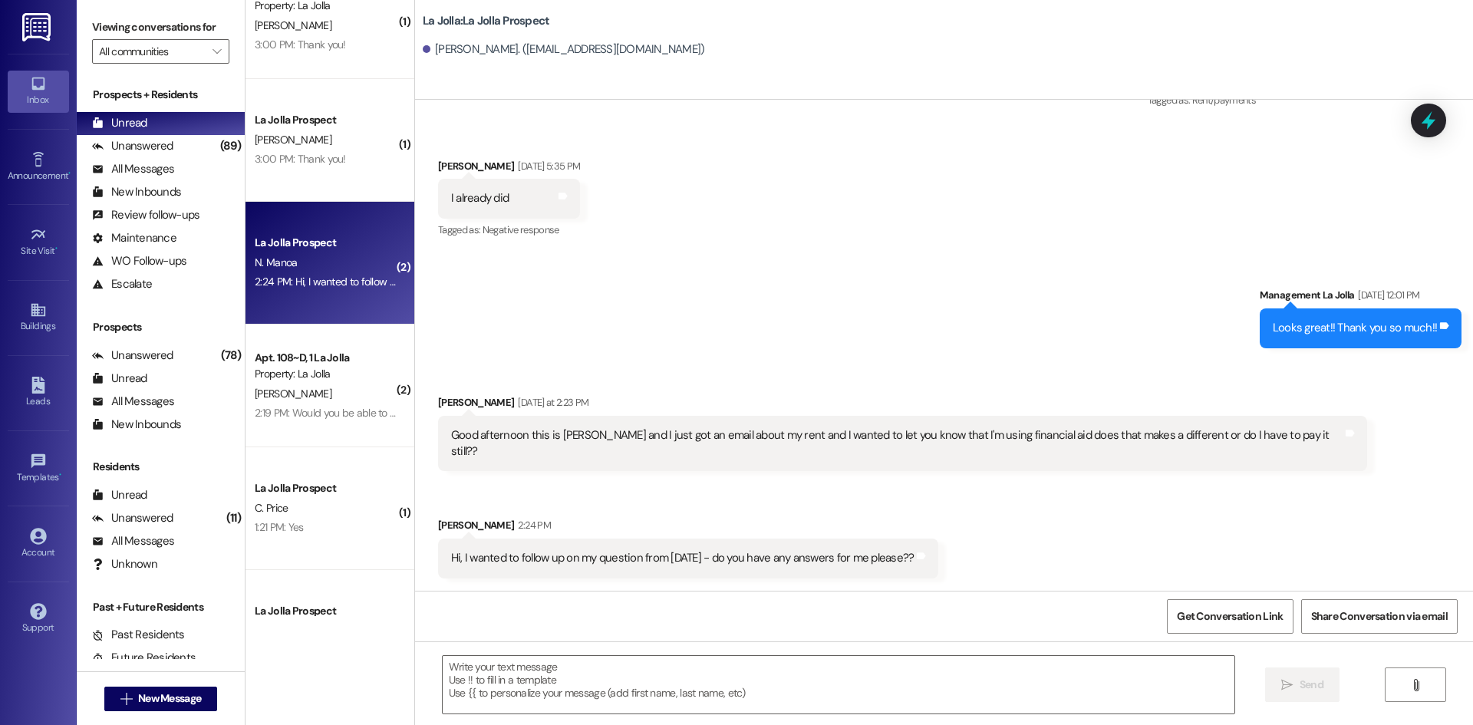
scroll to position [485, 0]
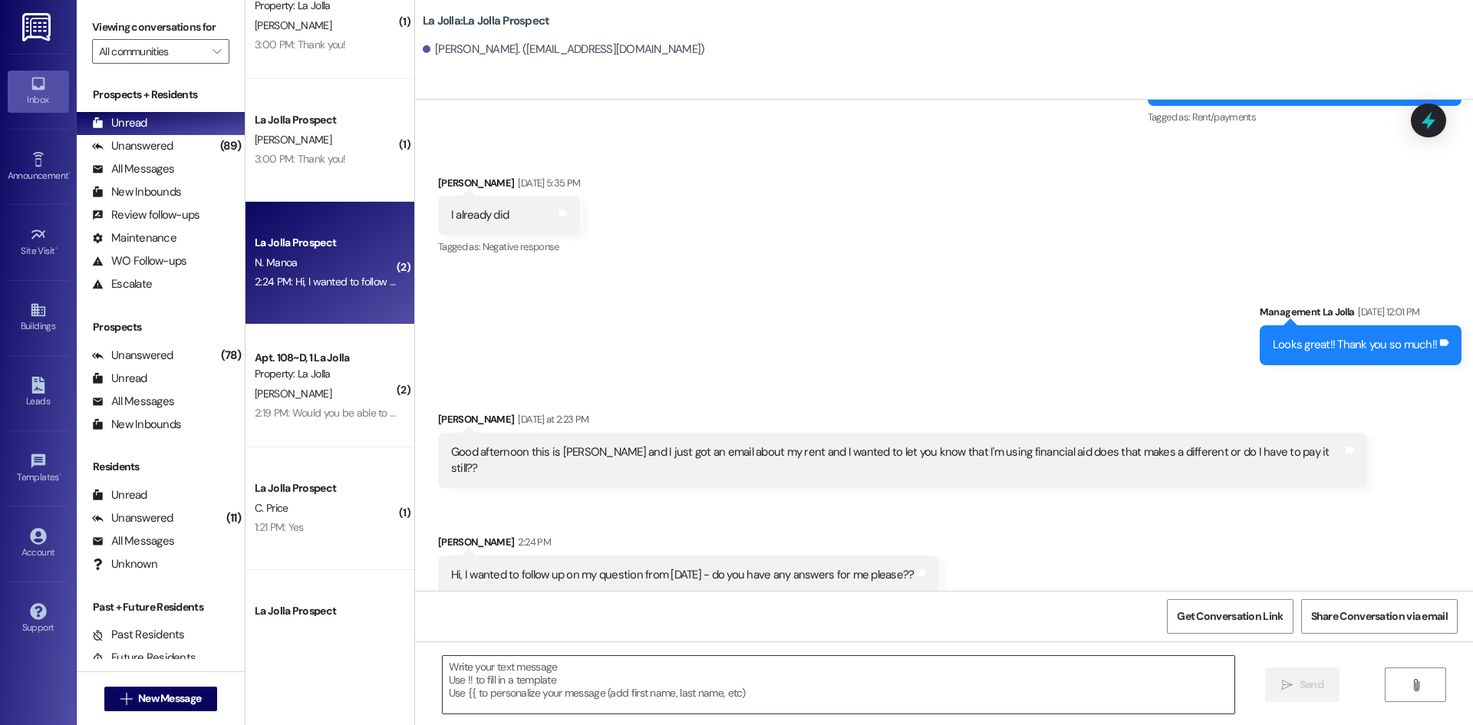
click at [685, 682] on textarea at bounding box center [839, 685] width 792 height 58
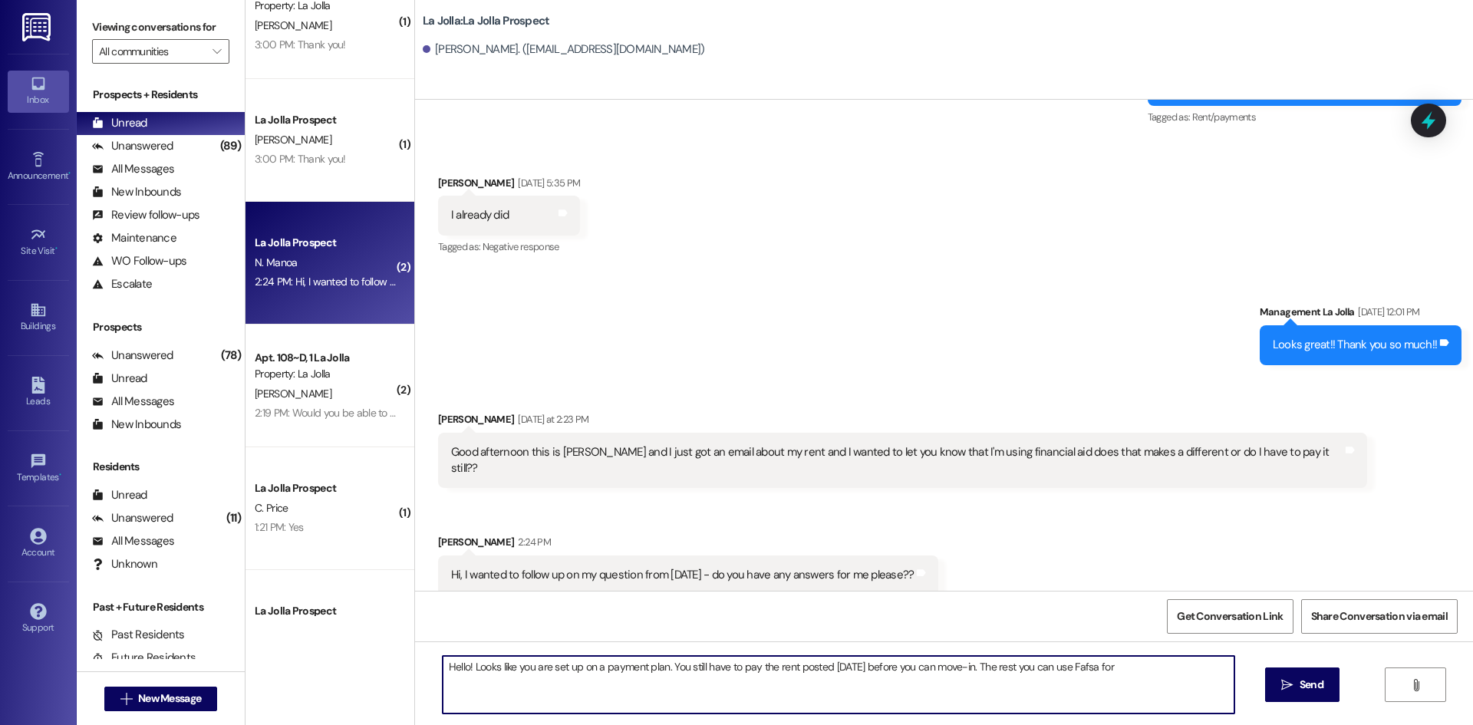
type textarea "Hello! Looks like you are set up on a payment plan. You still have to pay the r…"
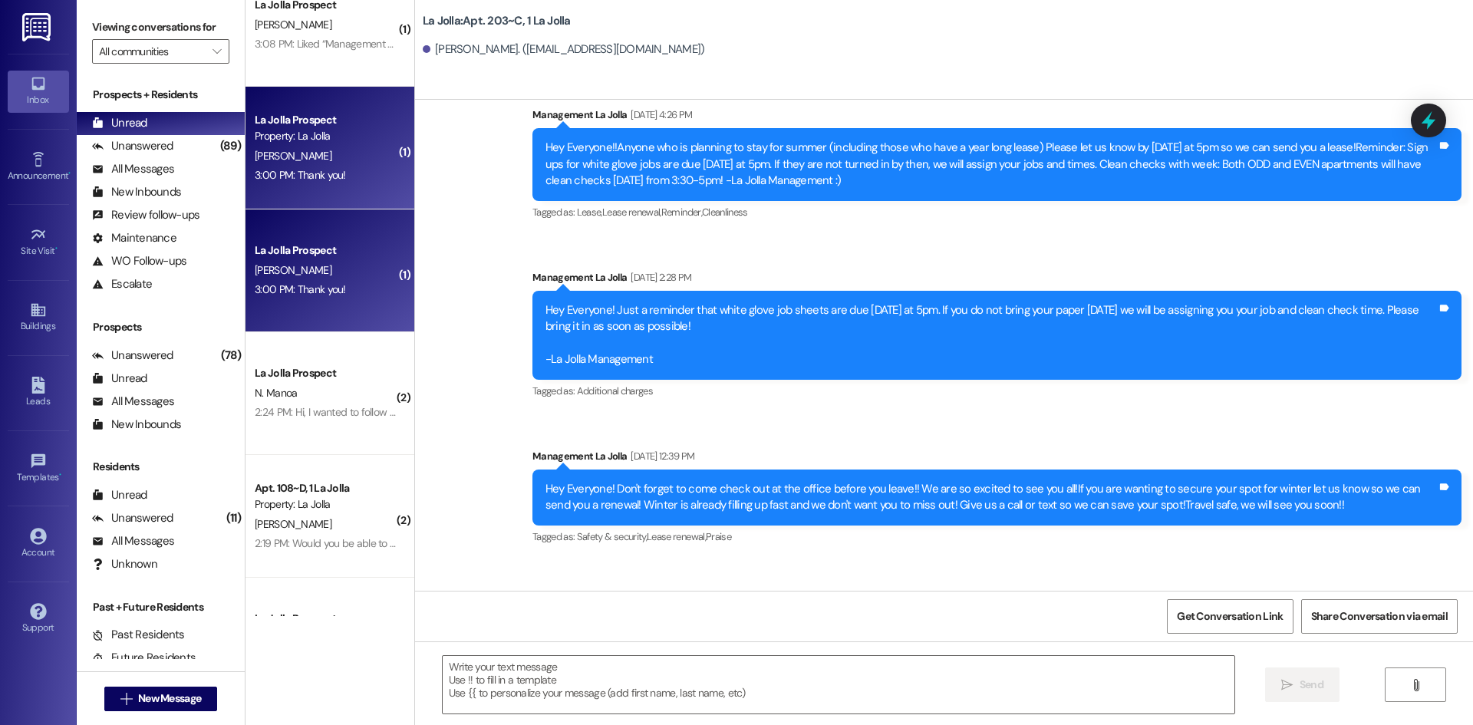
scroll to position [0, 0]
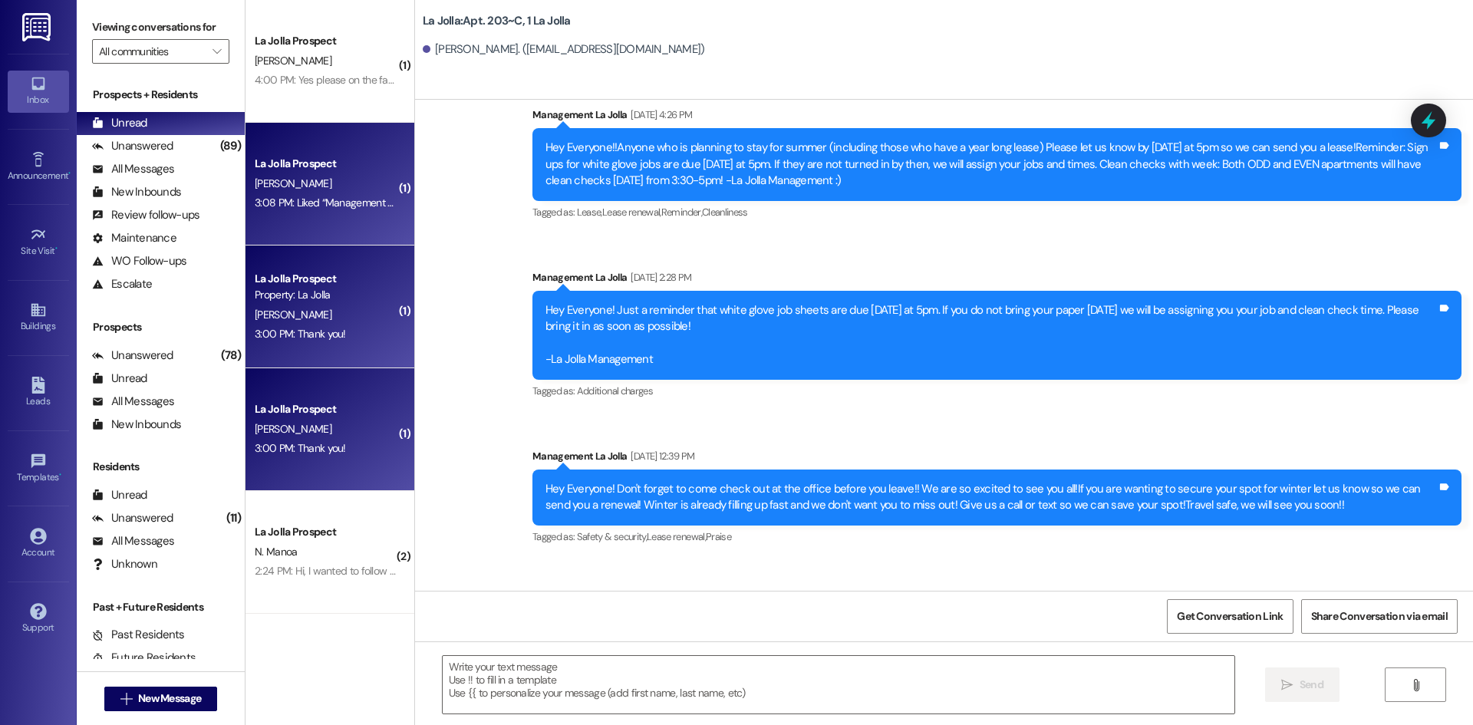
click at [327, 239] on div "La Jolla Prospect [PERSON_NAME] 3:08 PM: Liked “Management La Jolla (La Jolla):…" at bounding box center [330, 184] width 169 height 123
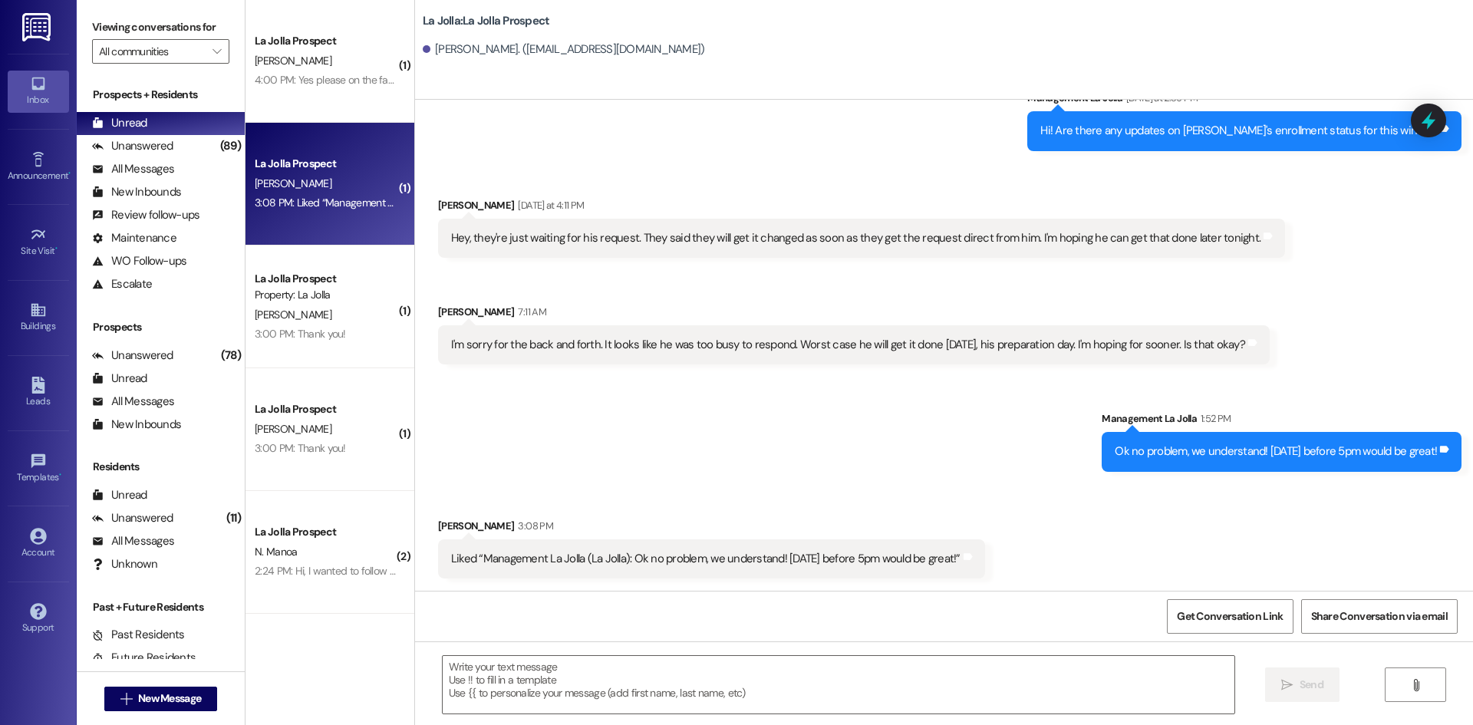
scroll to position [1023, 0]
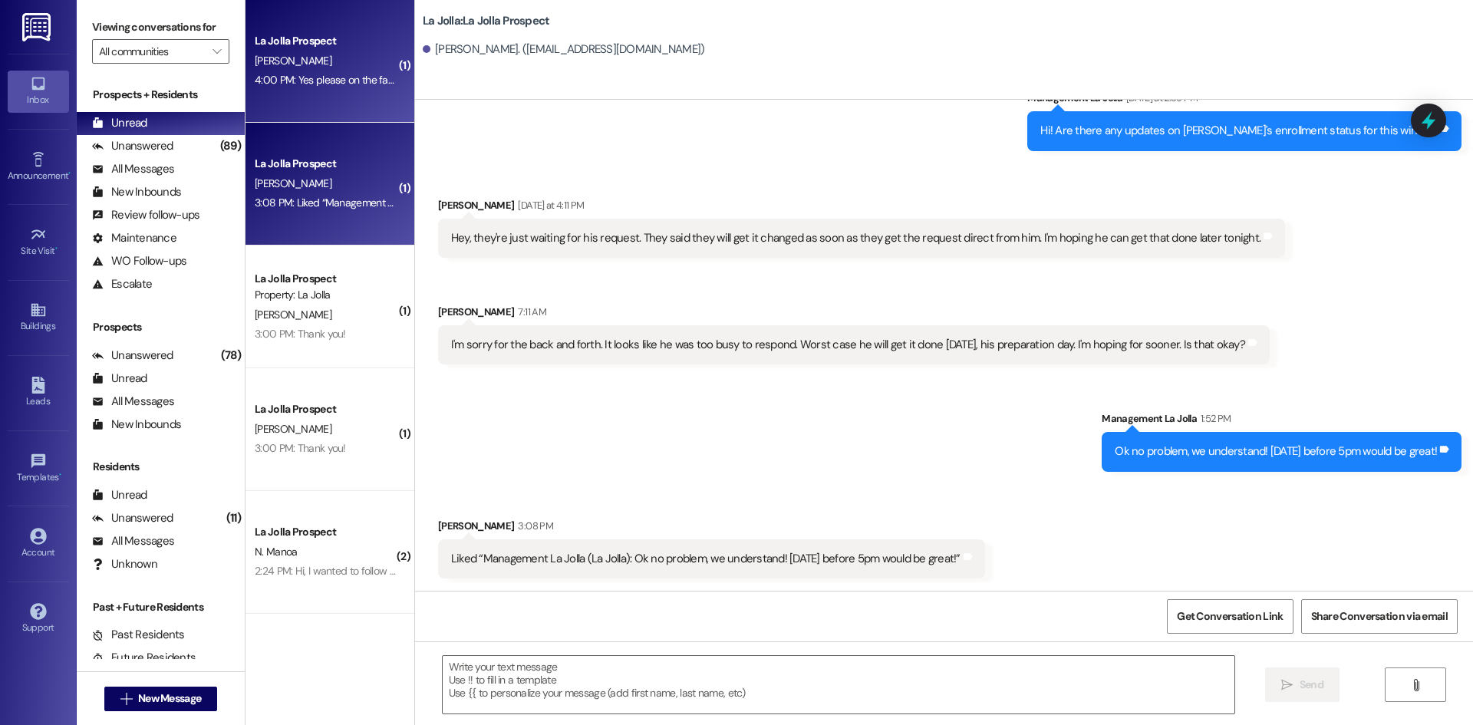
click at [382, 71] on div "La Jolla Prospect [PERSON_NAME] 4:00 PM: Yes please on the fasfa plan setup 4:0…" at bounding box center [330, 61] width 169 height 123
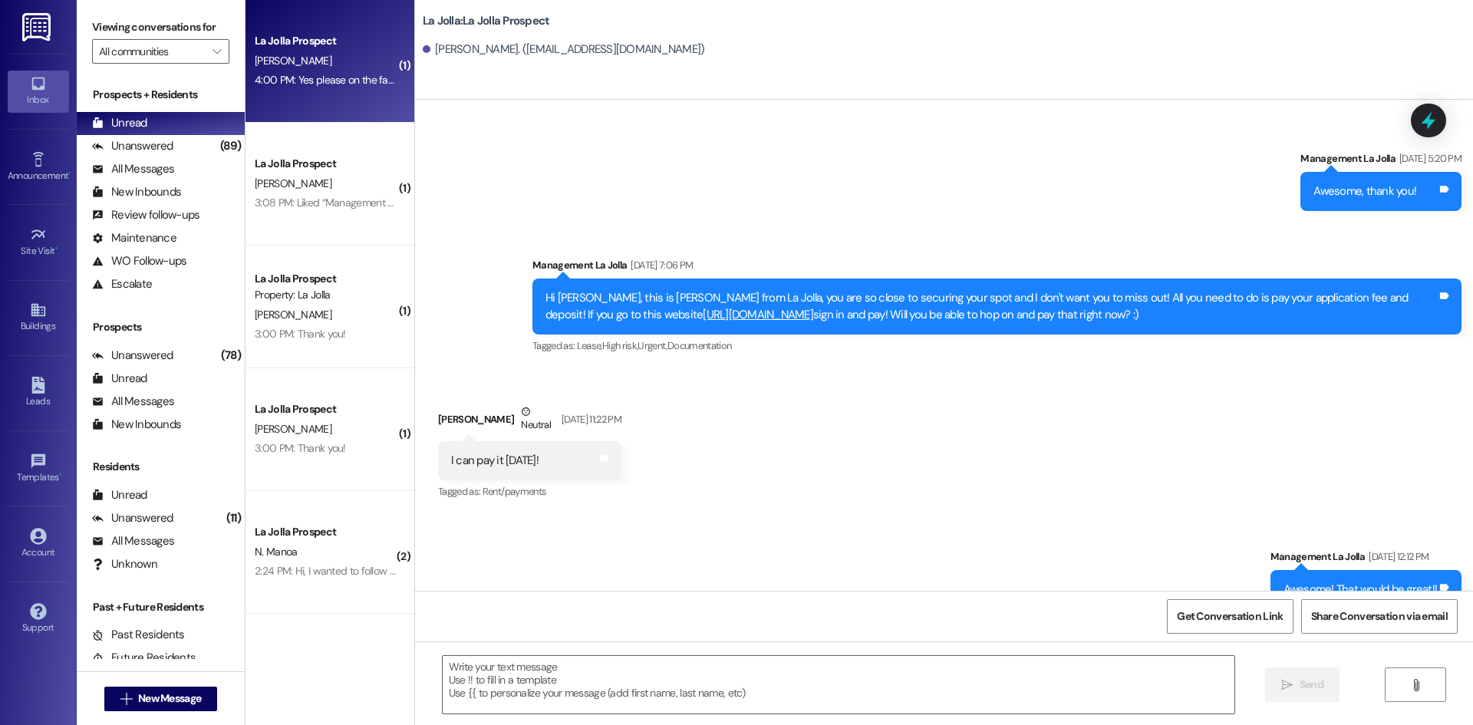
scroll to position [3959, 0]
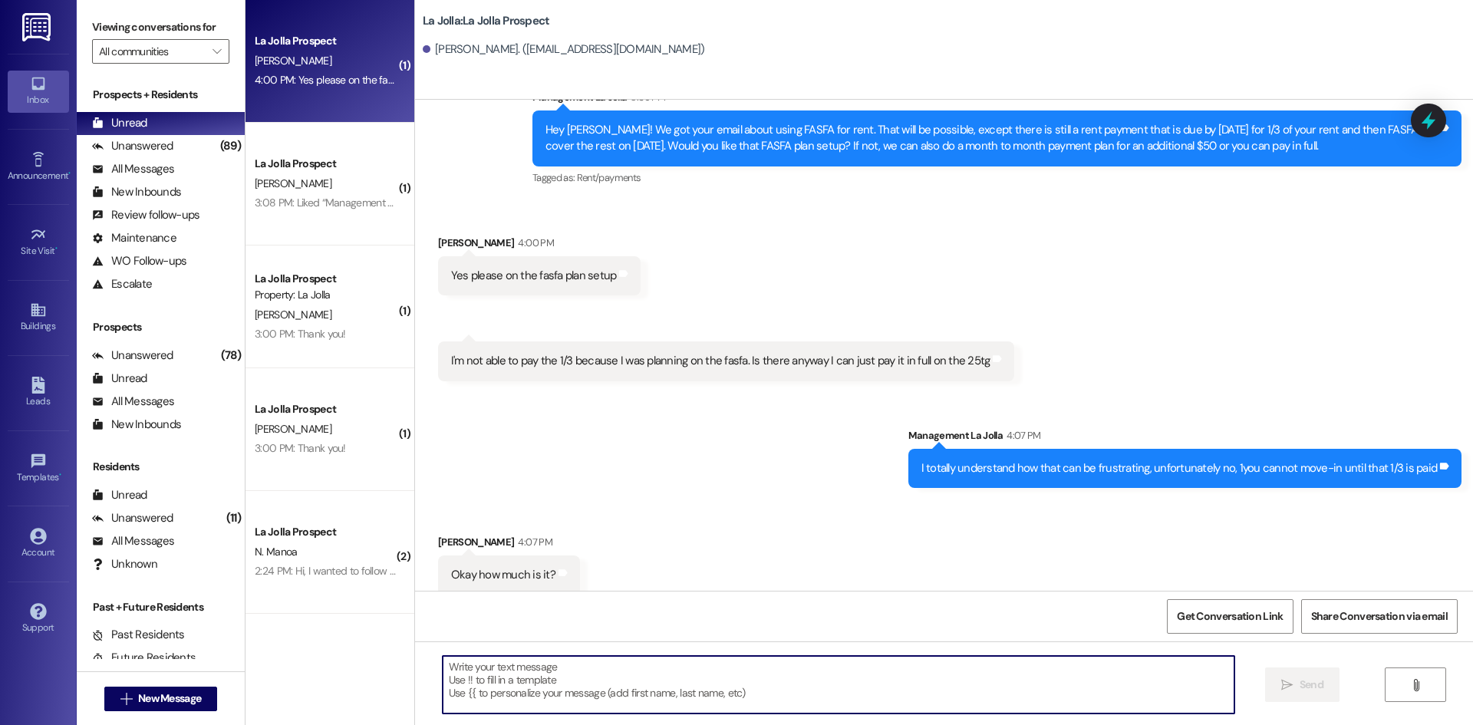
click at [580, 678] on textarea at bounding box center [839, 685] width 792 height 58
click at [562, 702] on textarea at bounding box center [839, 685] width 792 height 58
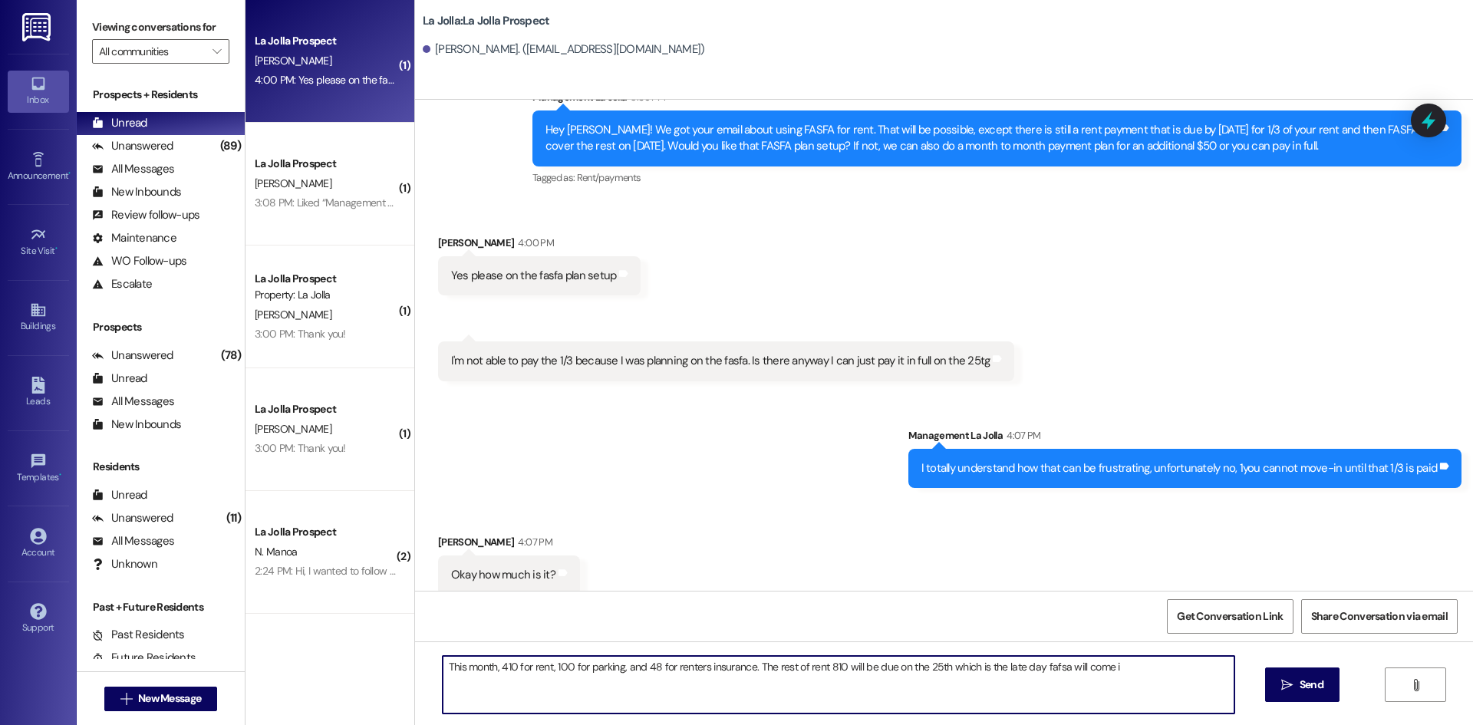
type textarea "This month, 410 for rent, 100 for parking, and 48 for renters insurance. The re…"
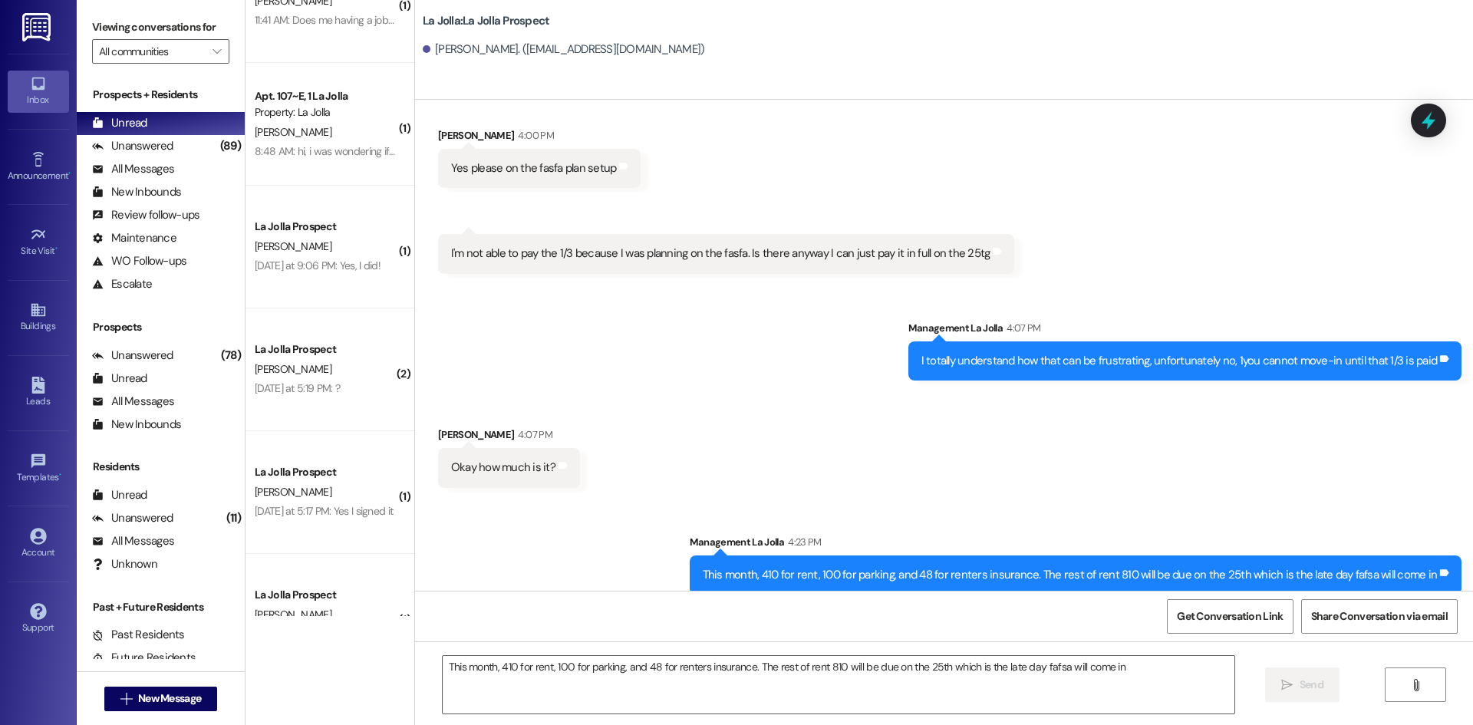
scroll to position [980, 0]
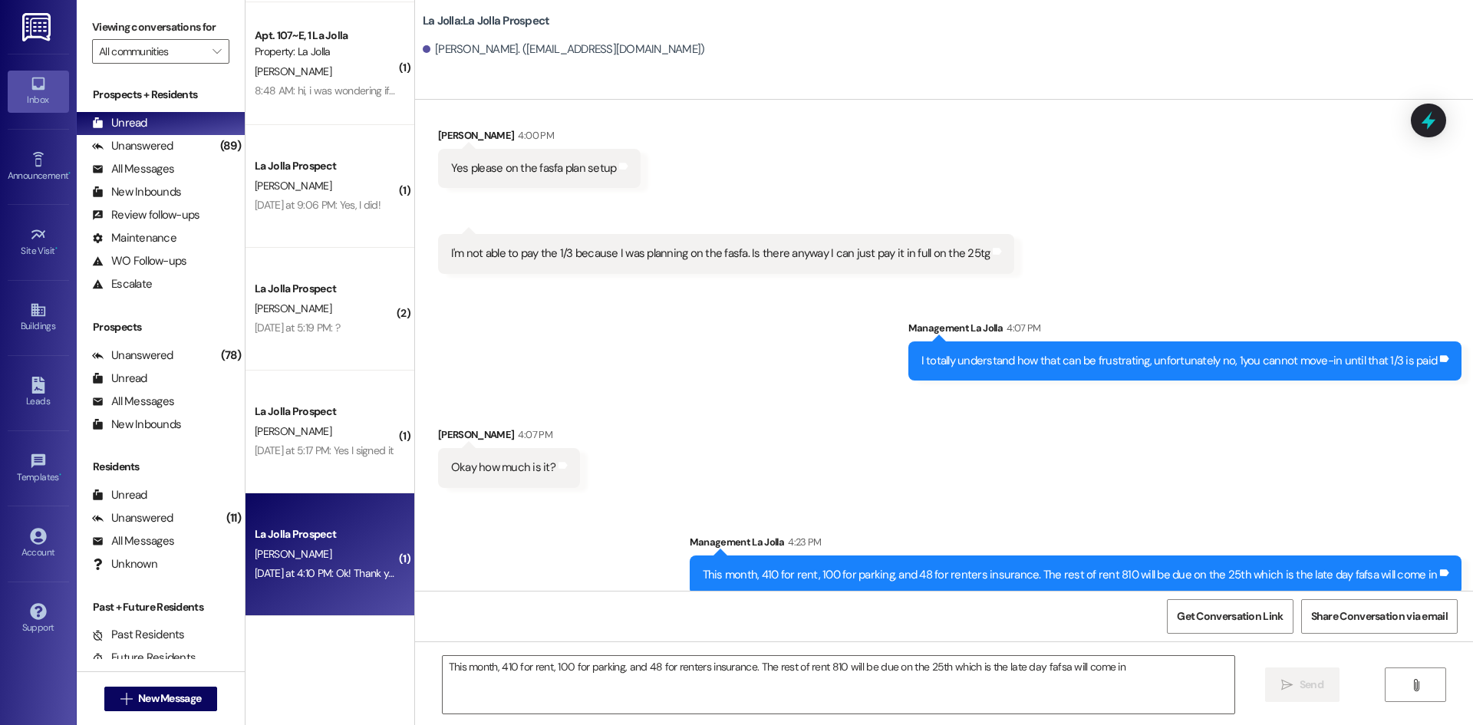
click at [291, 567] on div "[DATE] at 4:10 PM: Ok! Thank you! [DATE] at 4:10 PM: Ok! Thank you!" at bounding box center [328, 573] width 147 height 14
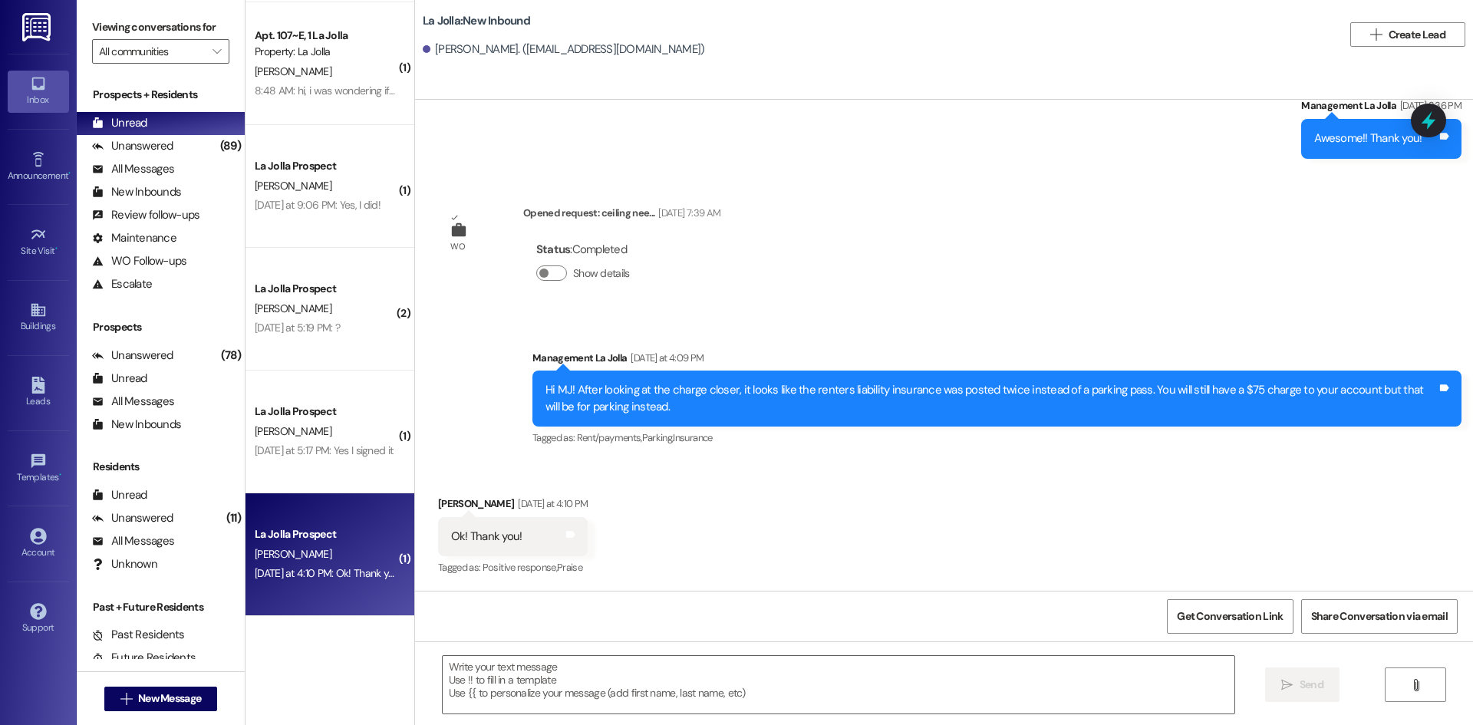
scroll to position [1410, 0]
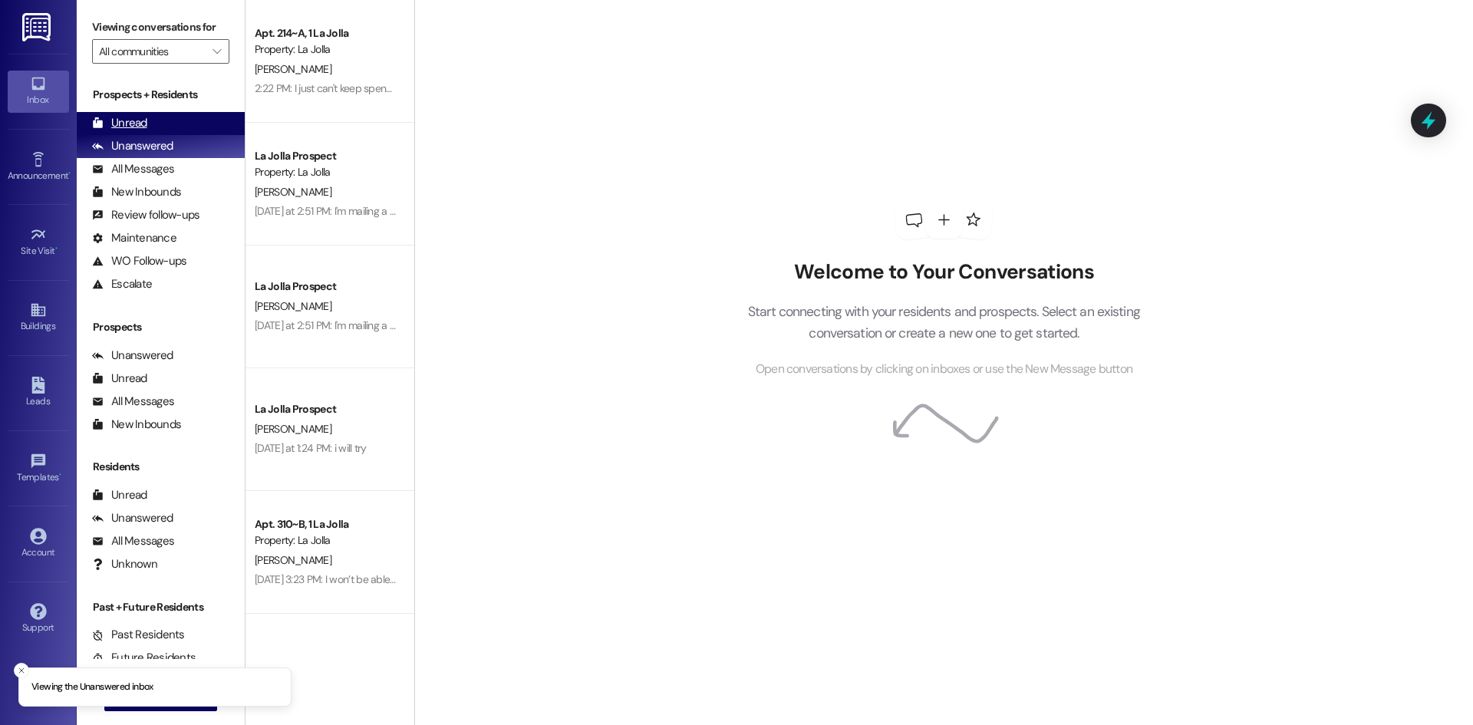
click at [178, 120] on div "Unread (0)" at bounding box center [161, 123] width 168 height 23
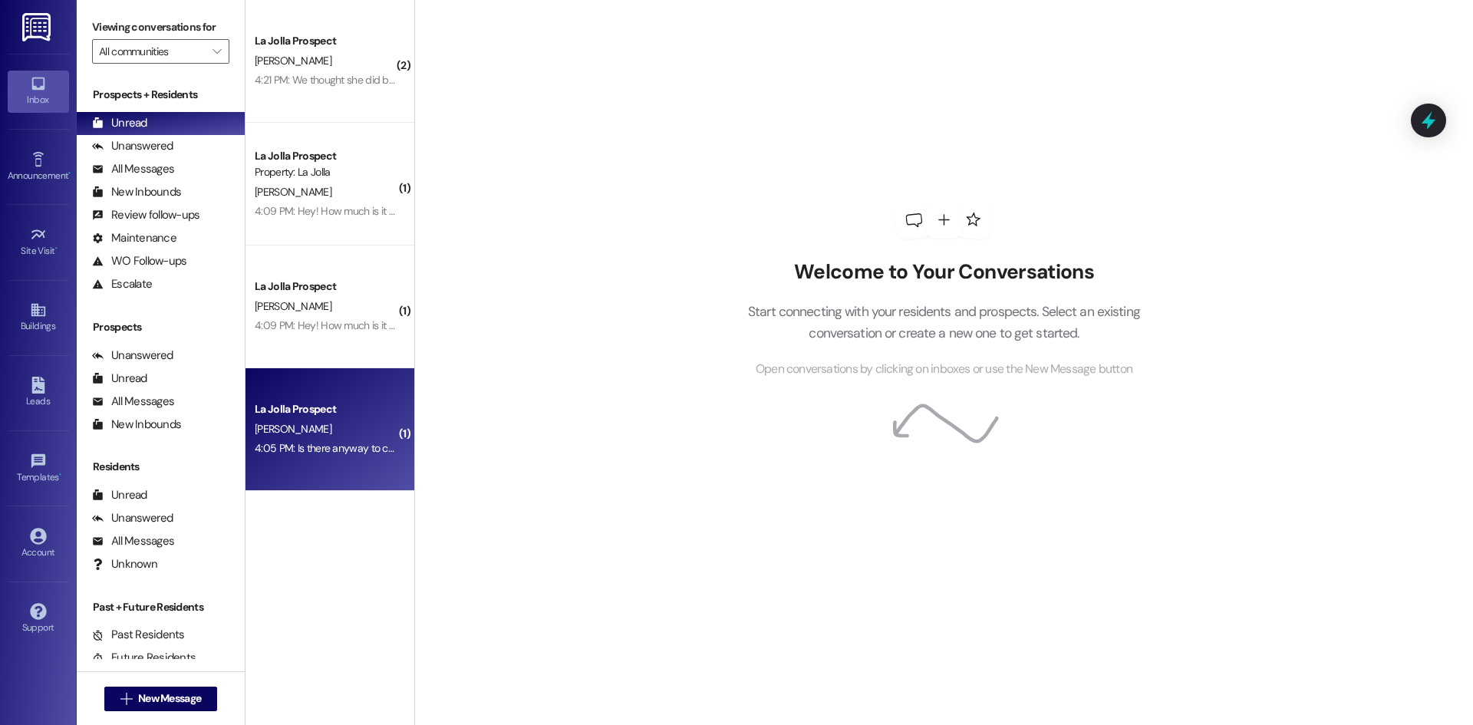
click at [335, 435] on div "[PERSON_NAME]" at bounding box center [325, 429] width 145 height 19
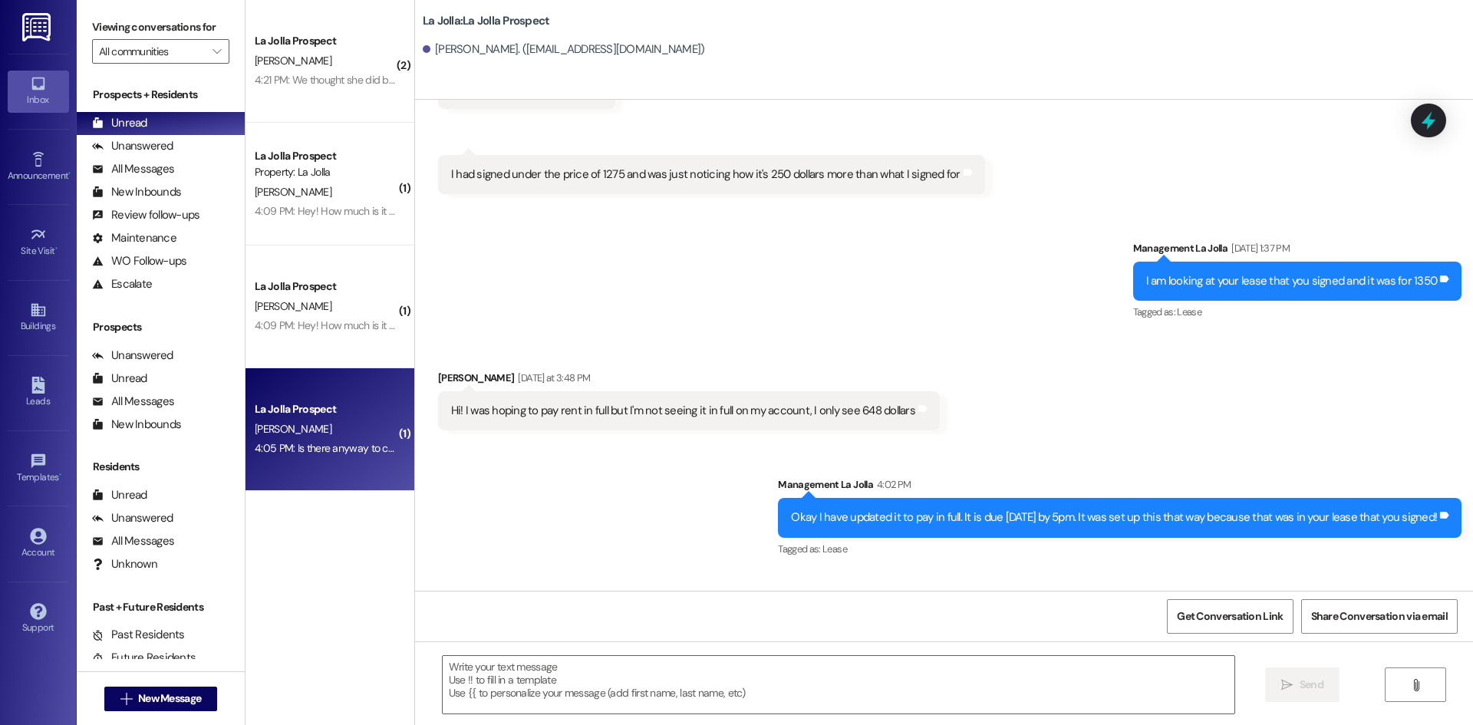
scroll to position [4051, 0]
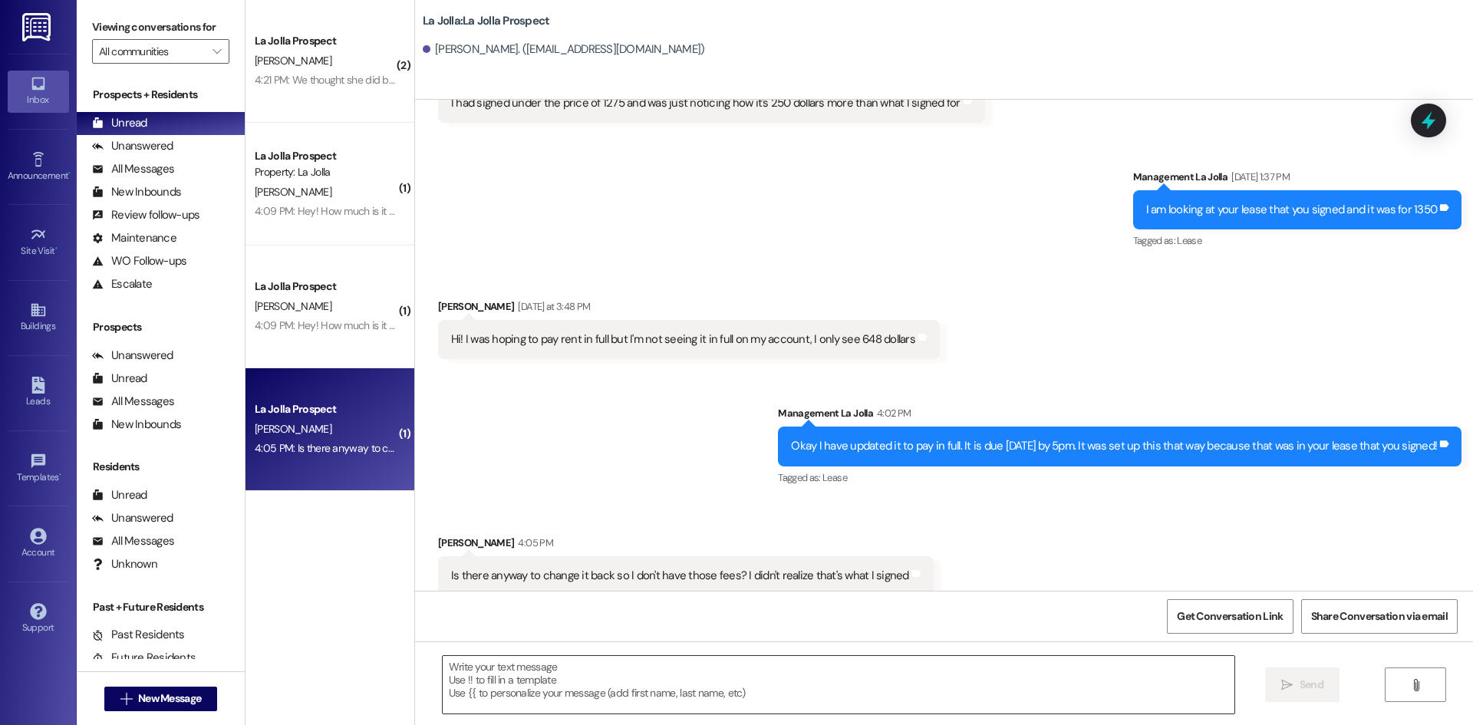
click at [473, 681] on textarea at bounding box center [839, 685] width 792 height 58
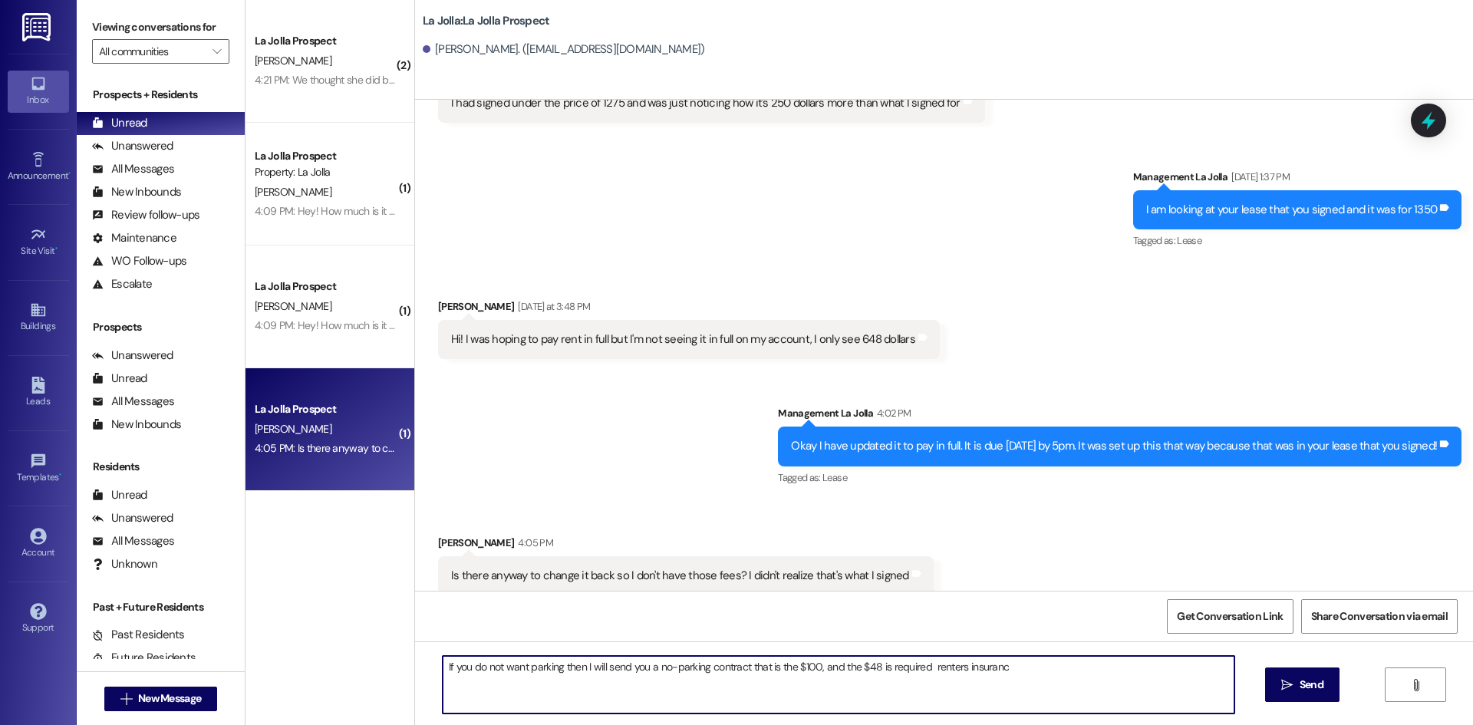
type textarea "If you do not want parking then I will send you a no-parking contract that is t…"
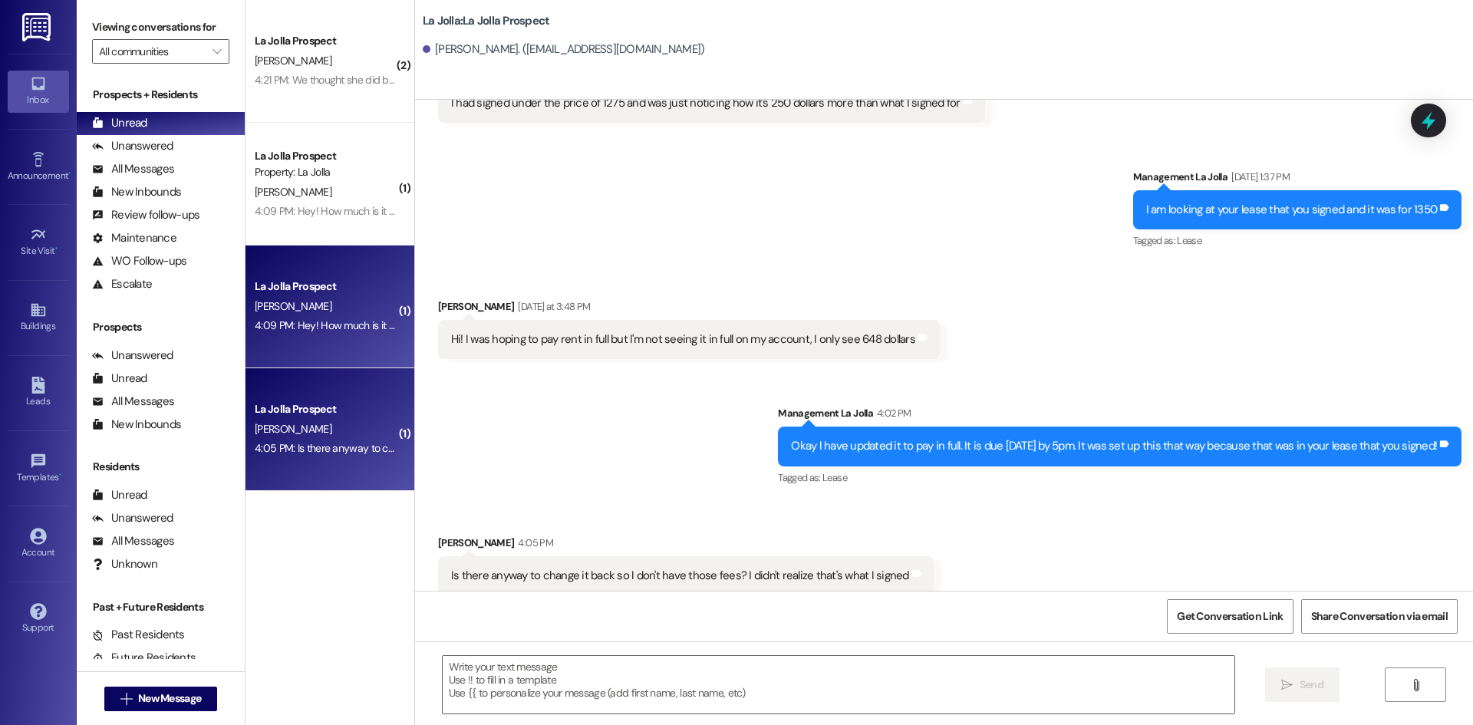
click at [383, 272] on div "La Jolla Prospect T. Hart 4:09 PM: Hey! How much is it to move in Thursday inst…" at bounding box center [330, 307] width 169 height 123
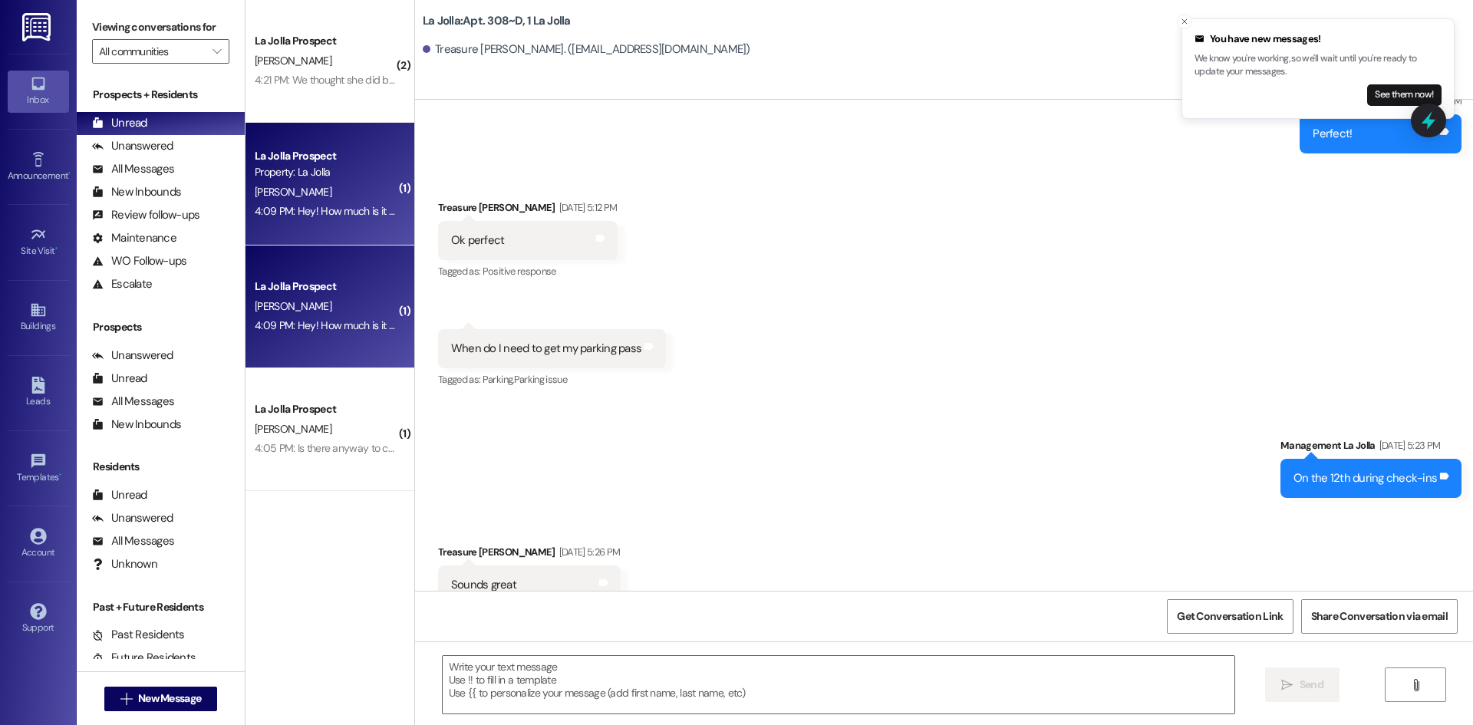
scroll to position [15940, 0]
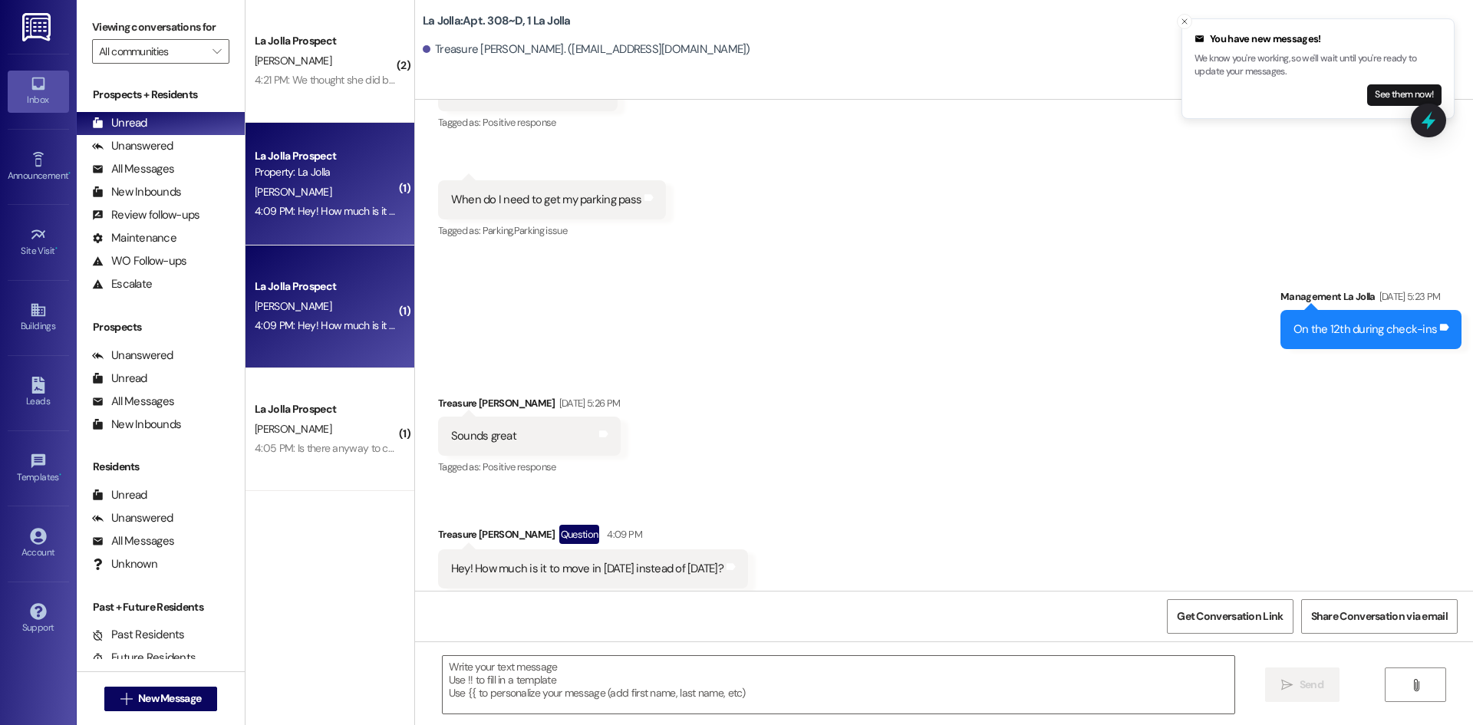
drag, startPoint x: 698, startPoint y: 277, endPoint x: 708, endPoint y: 526, distance: 249.6
click at [627, 689] on textarea at bounding box center [839, 685] width 792 height 58
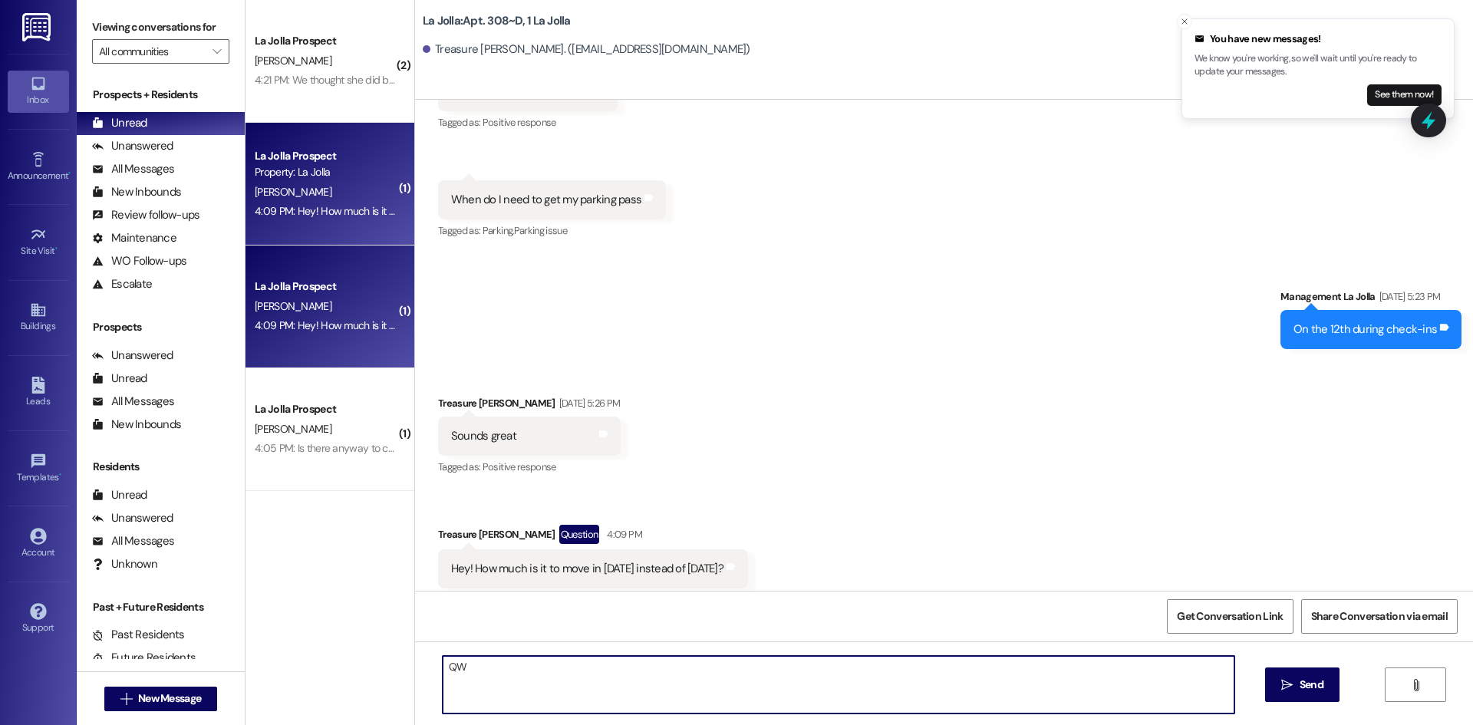
type textarea "Q"
type textarea "What is the reason for early move-in?"
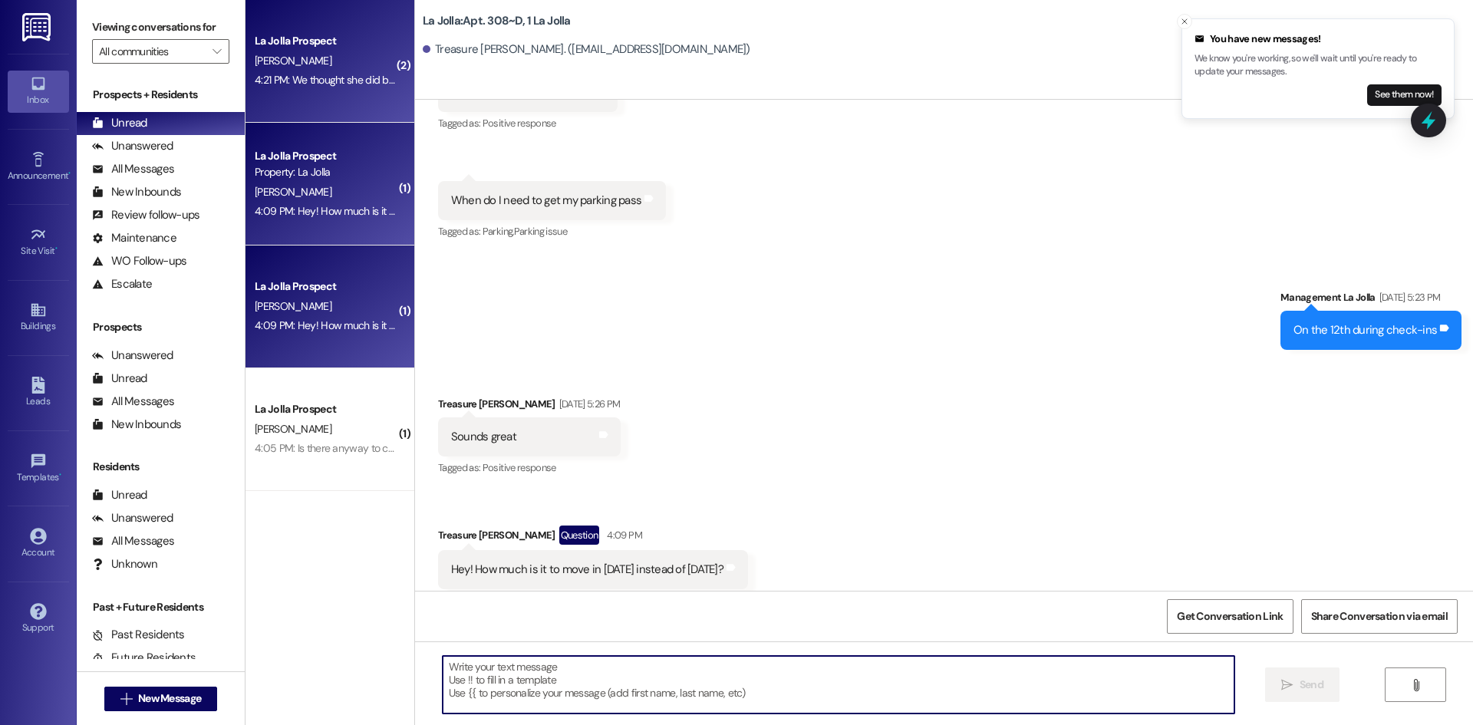
click at [285, 60] on div "K. Carig" at bounding box center [325, 60] width 145 height 19
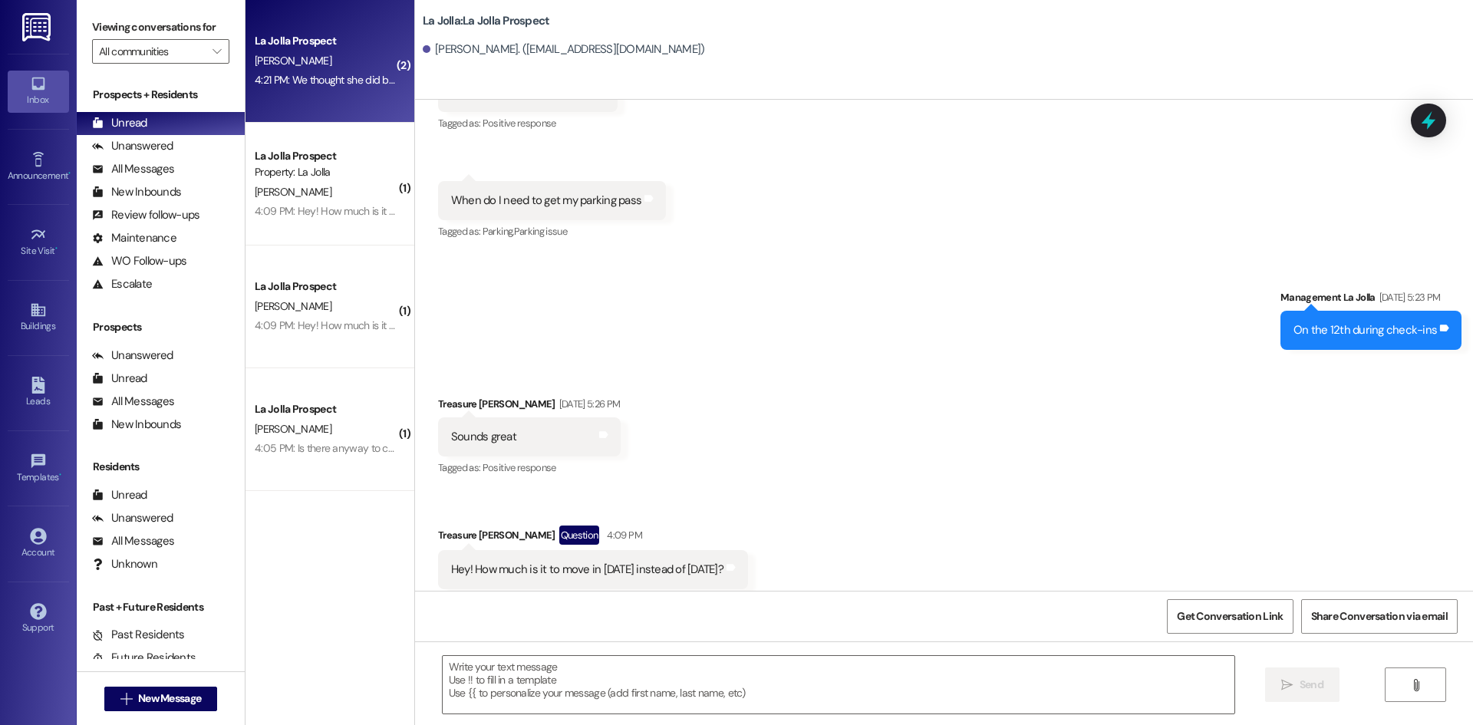
scroll to position [0, 0]
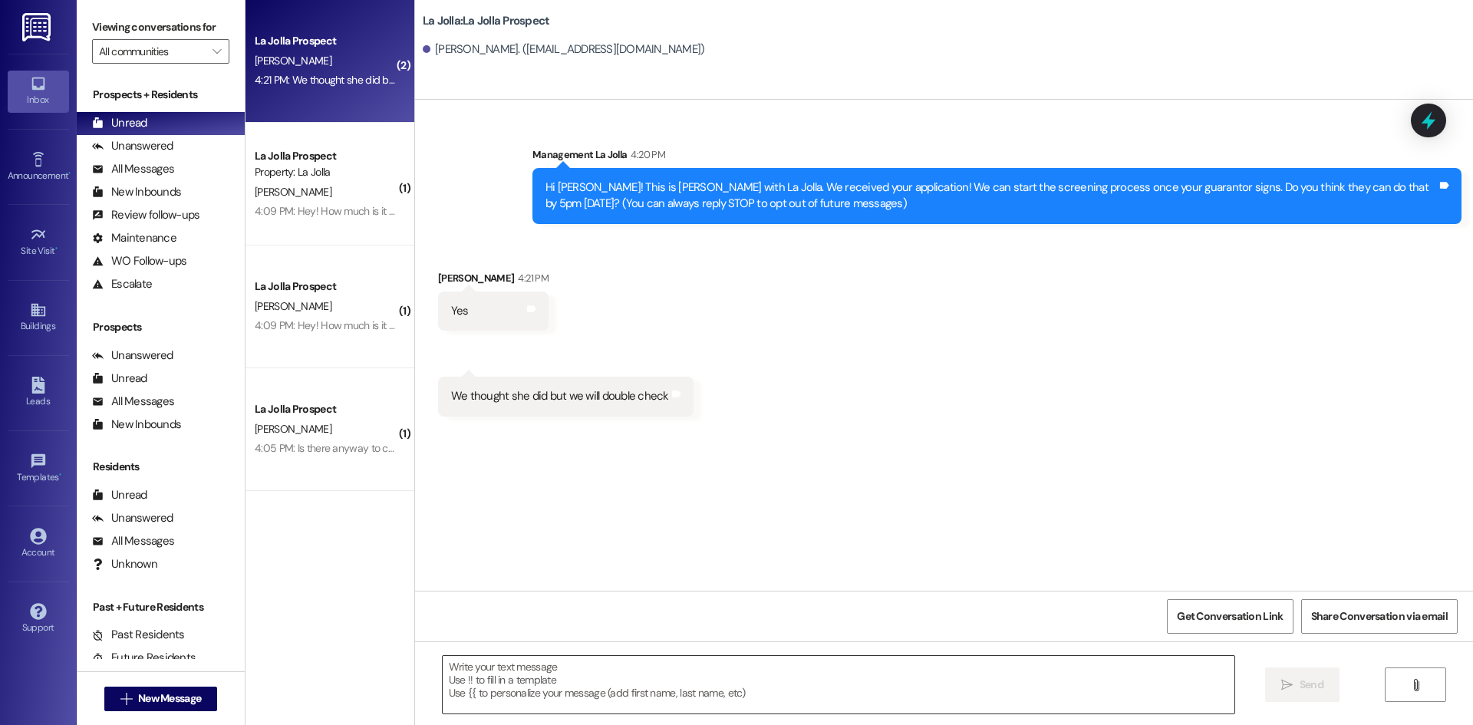
click at [506, 686] on textarea at bounding box center [839, 685] width 792 height 58
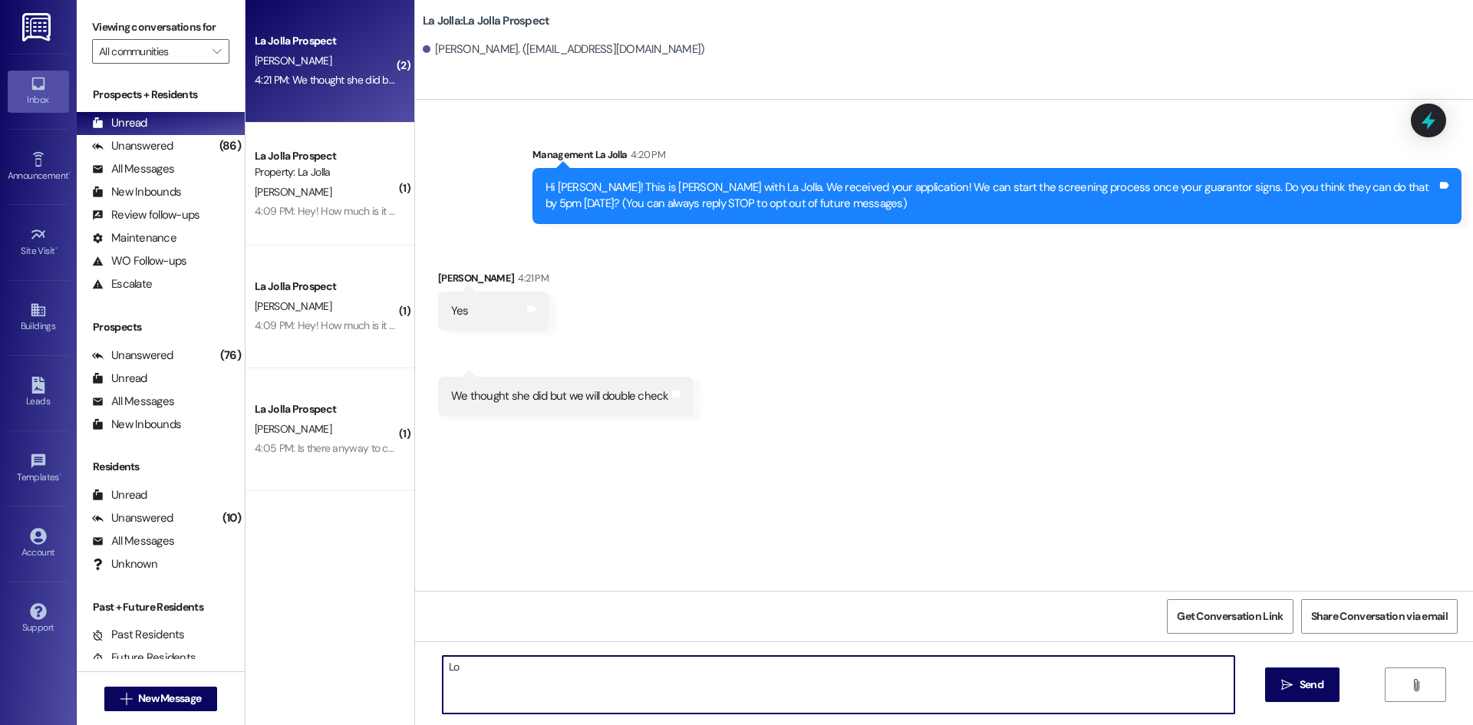
type textarea "L"
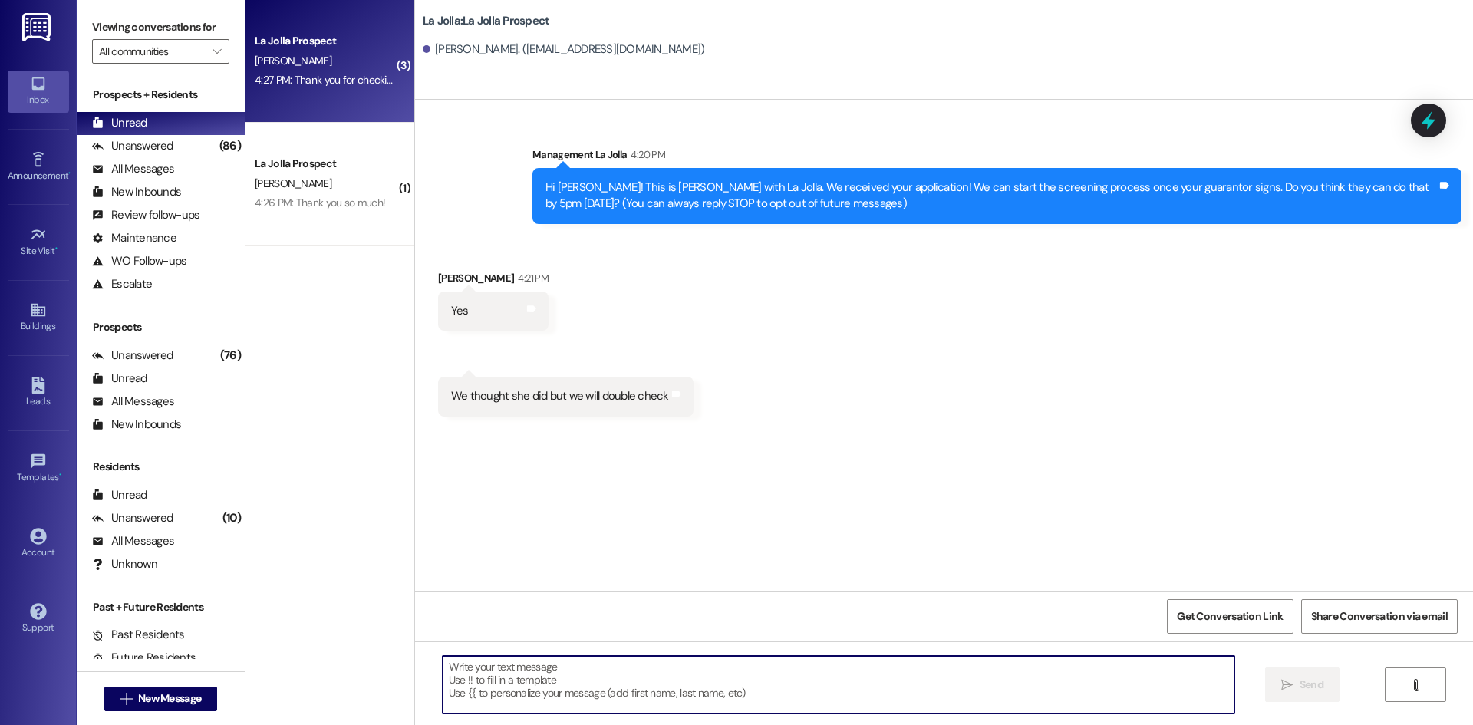
click at [359, 60] on div "[PERSON_NAME]" at bounding box center [325, 60] width 145 height 19
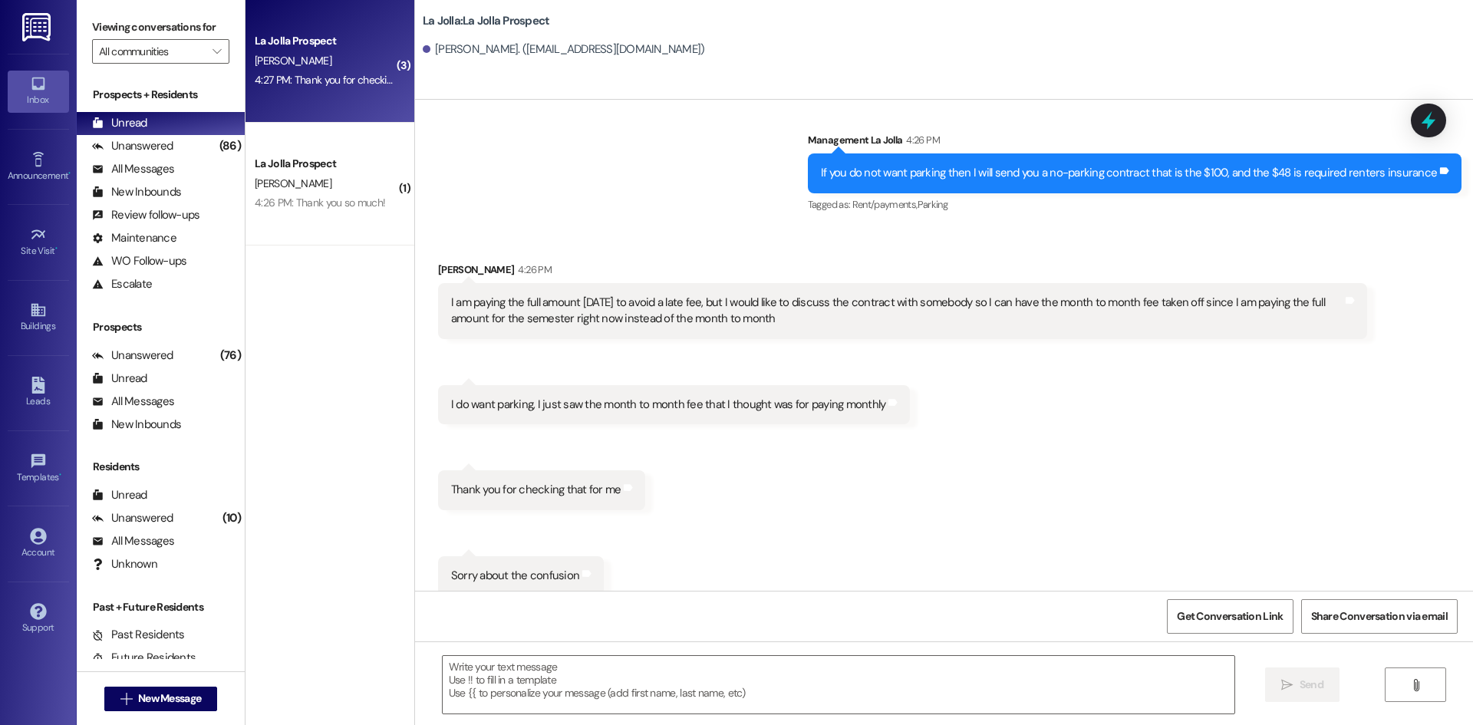
scroll to position [4561, 0]
click at [560, 669] on textarea at bounding box center [839, 685] width 792 height 58
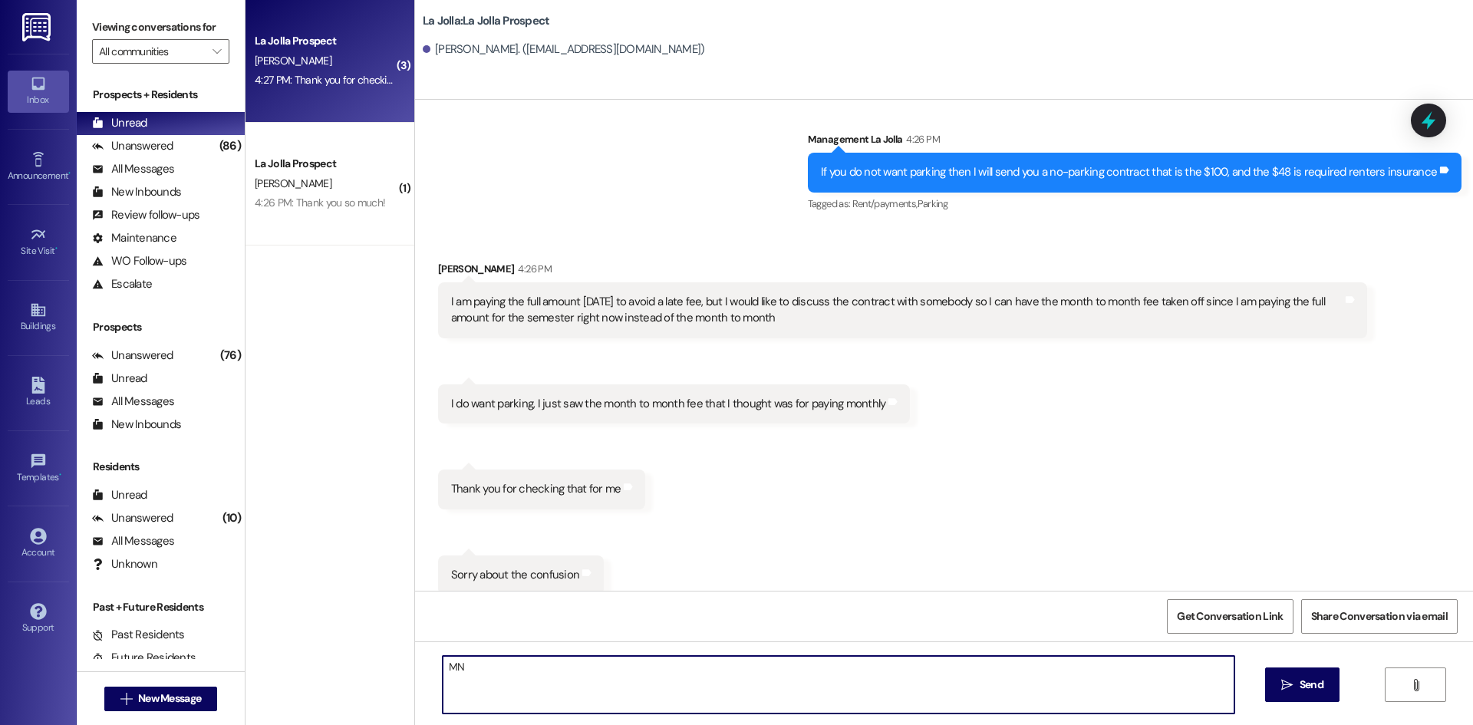
type textarea "M"
type textarea "No you're fine! The 100 is for the whole semester and so is the 48!!"
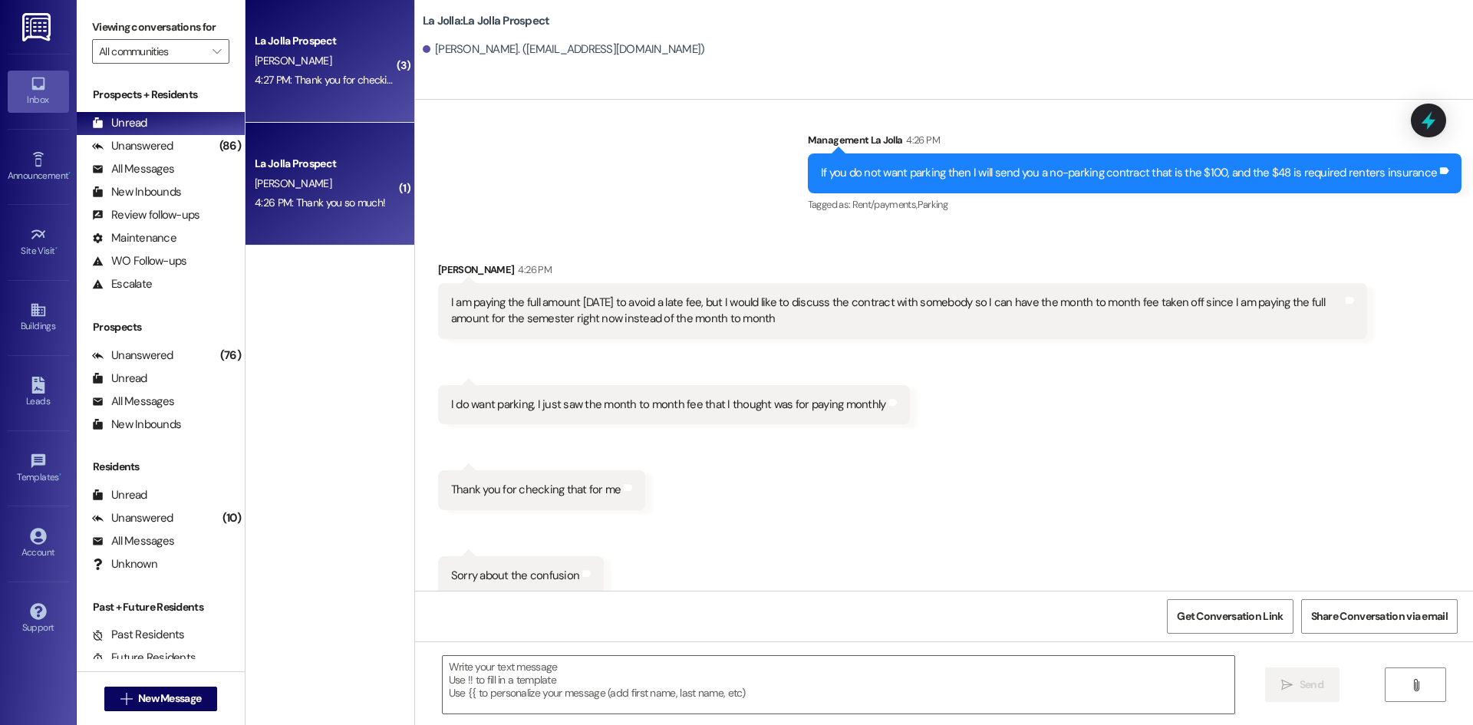
drag, startPoint x: 403, startPoint y: 157, endPoint x: 384, endPoint y: 157, distance: 18.4
click at [401, 157] on div "( 3 ) La Jolla Prospect N. Breinholt 4:27 PM: Thank you for checking that for m…" at bounding box center [860, 362] width 1228 height 725
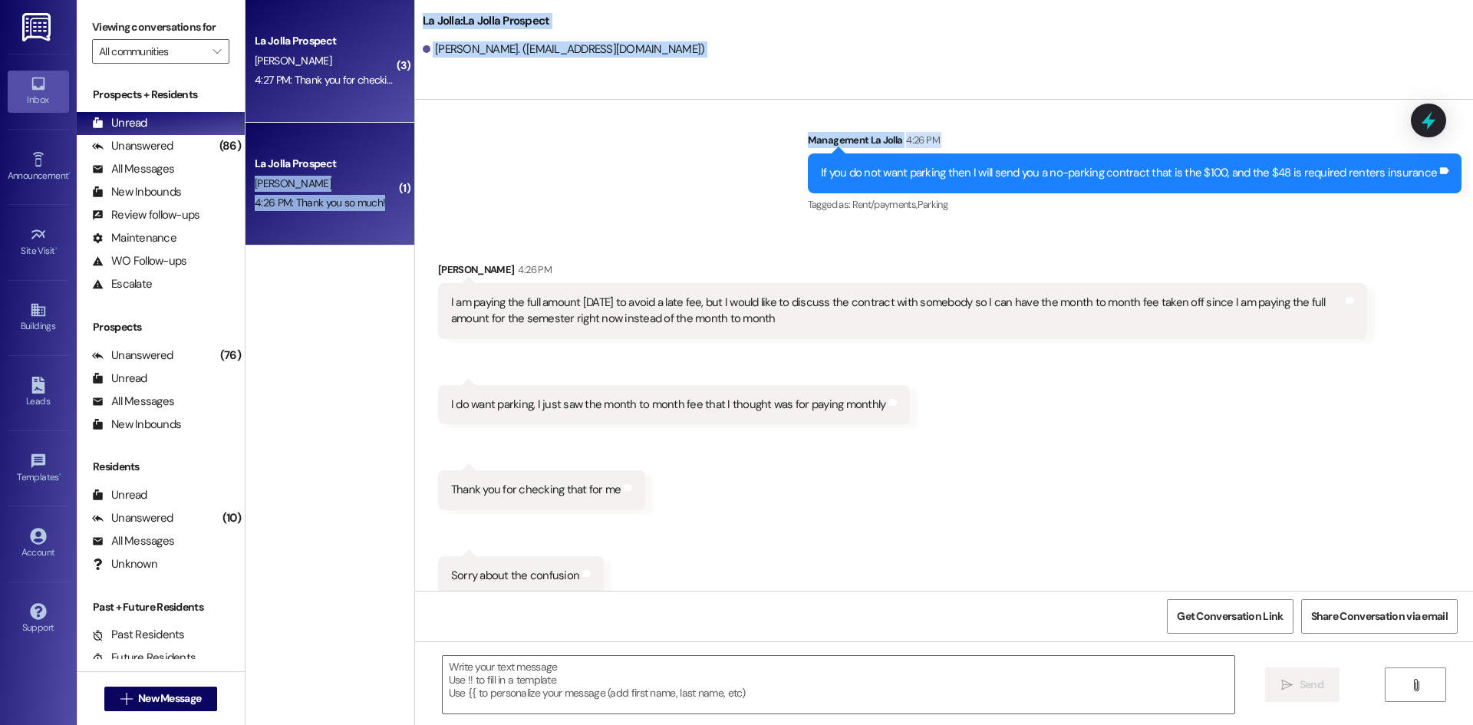
click at [373, 157] on div "La Jolla Prospect" at bounding box center [326, 164] width 142 height 16
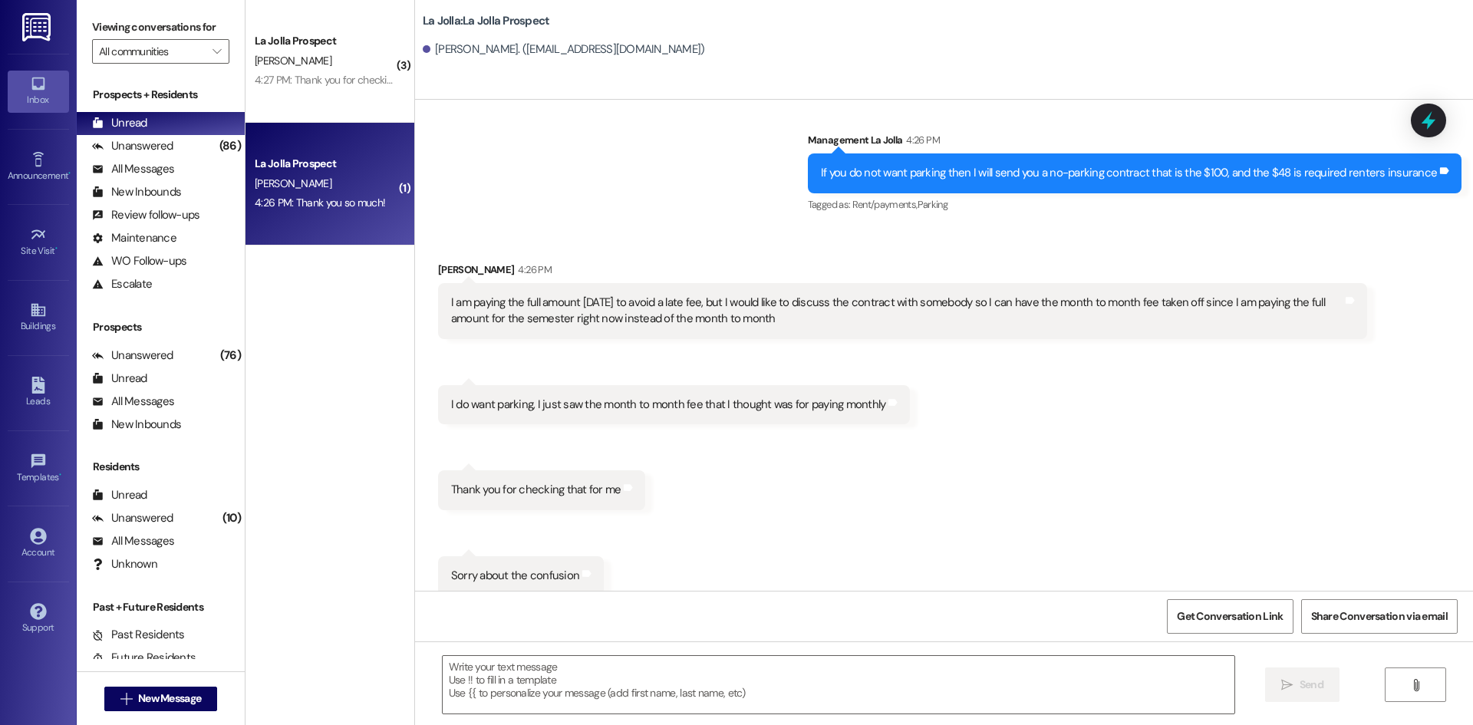
scroll to position [1303, 0]
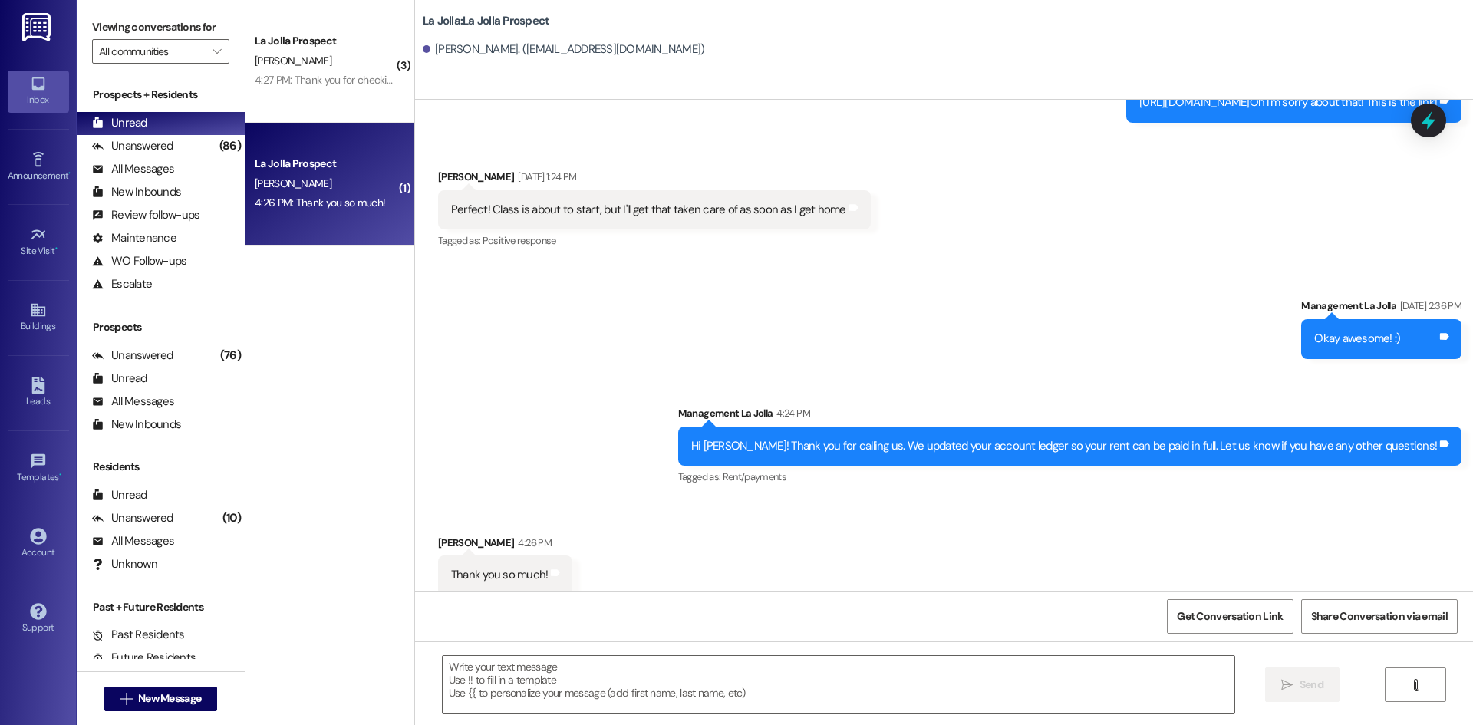
click at [196, 681] on div " New Message" at bounding box center [161, 699] width 114 height 38
click at [196, 689] on button " New Message" at bounding box center [161, 699] width 114 height 25
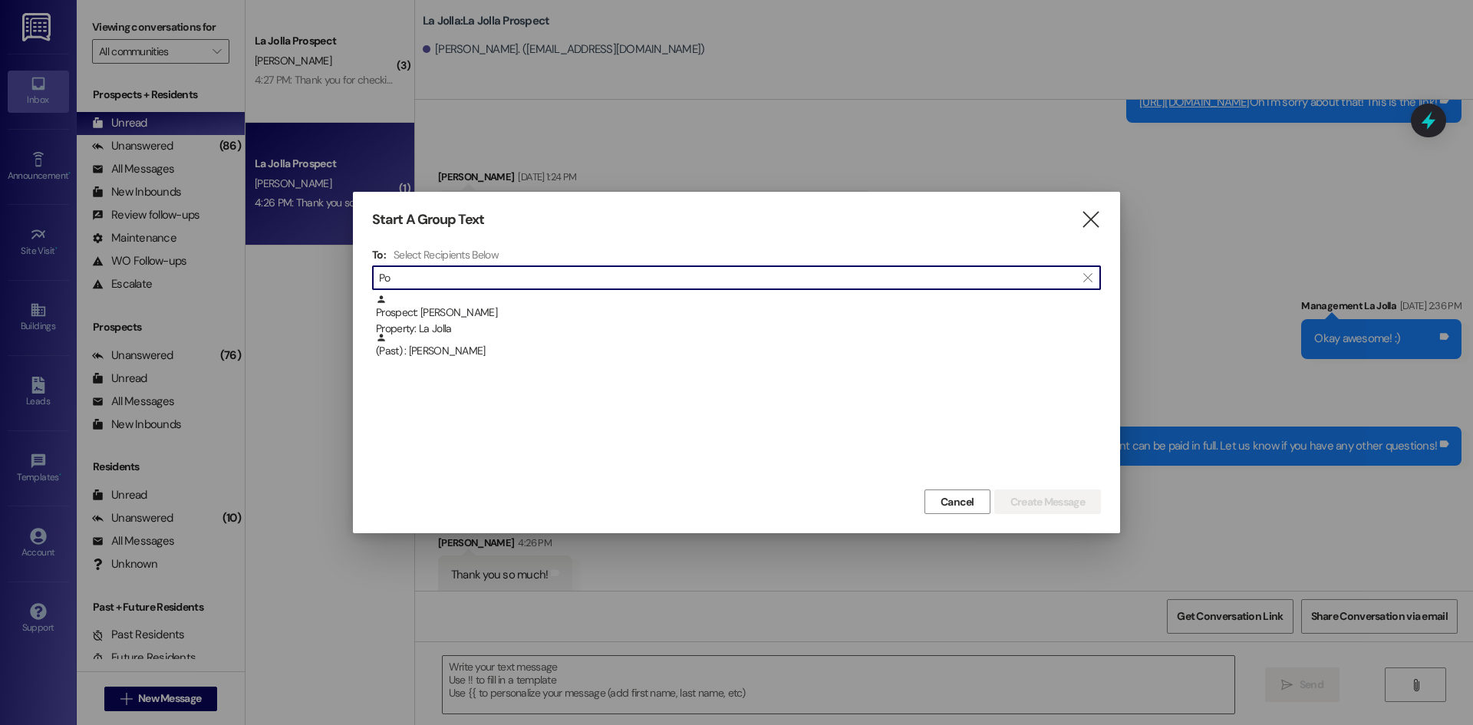
type input "P"
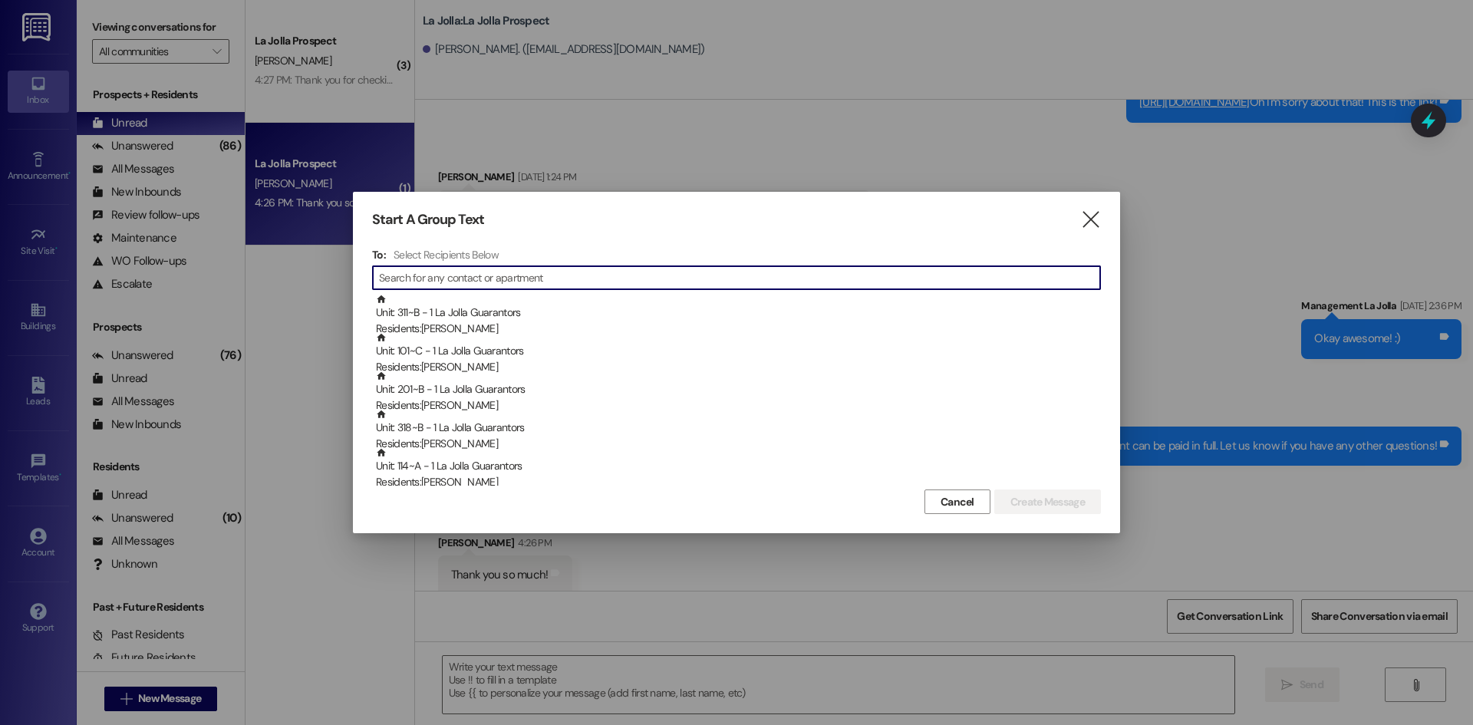
type input "h"
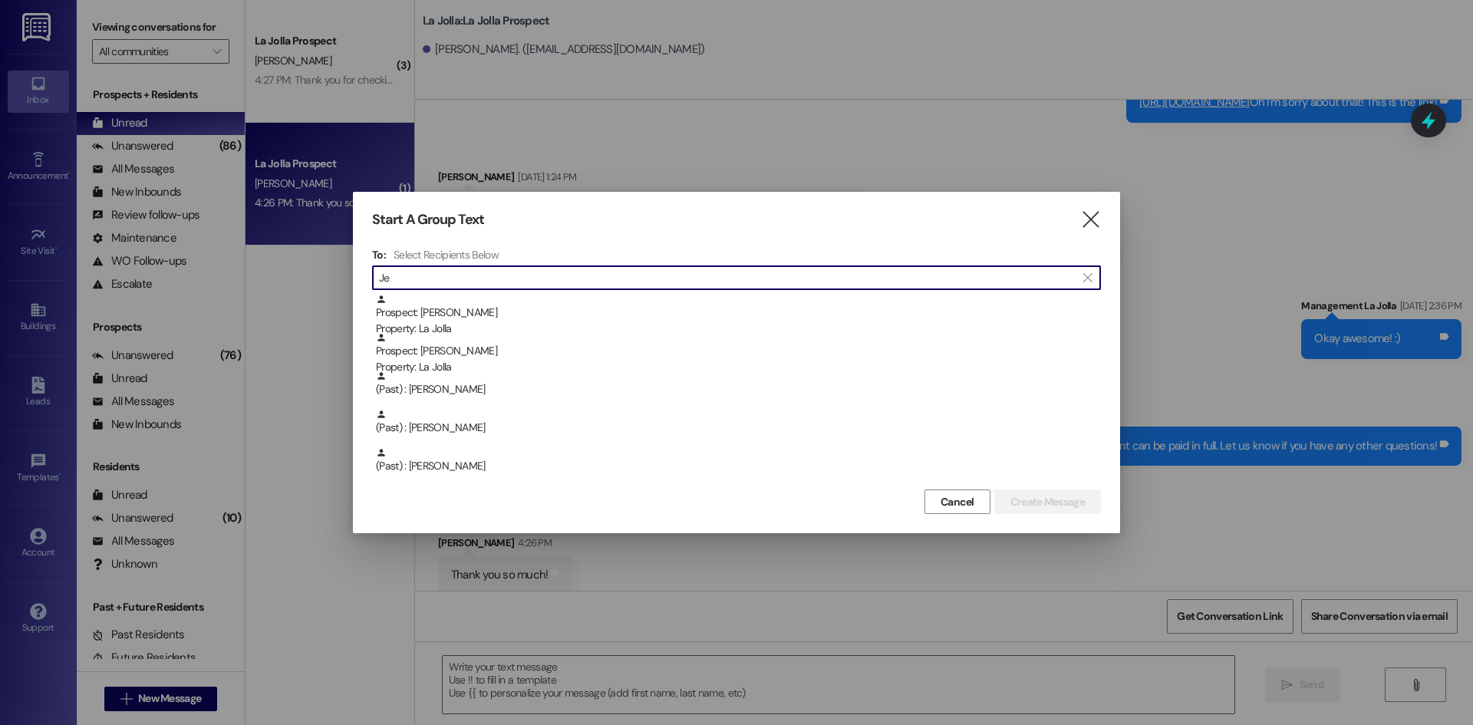
type input "J"
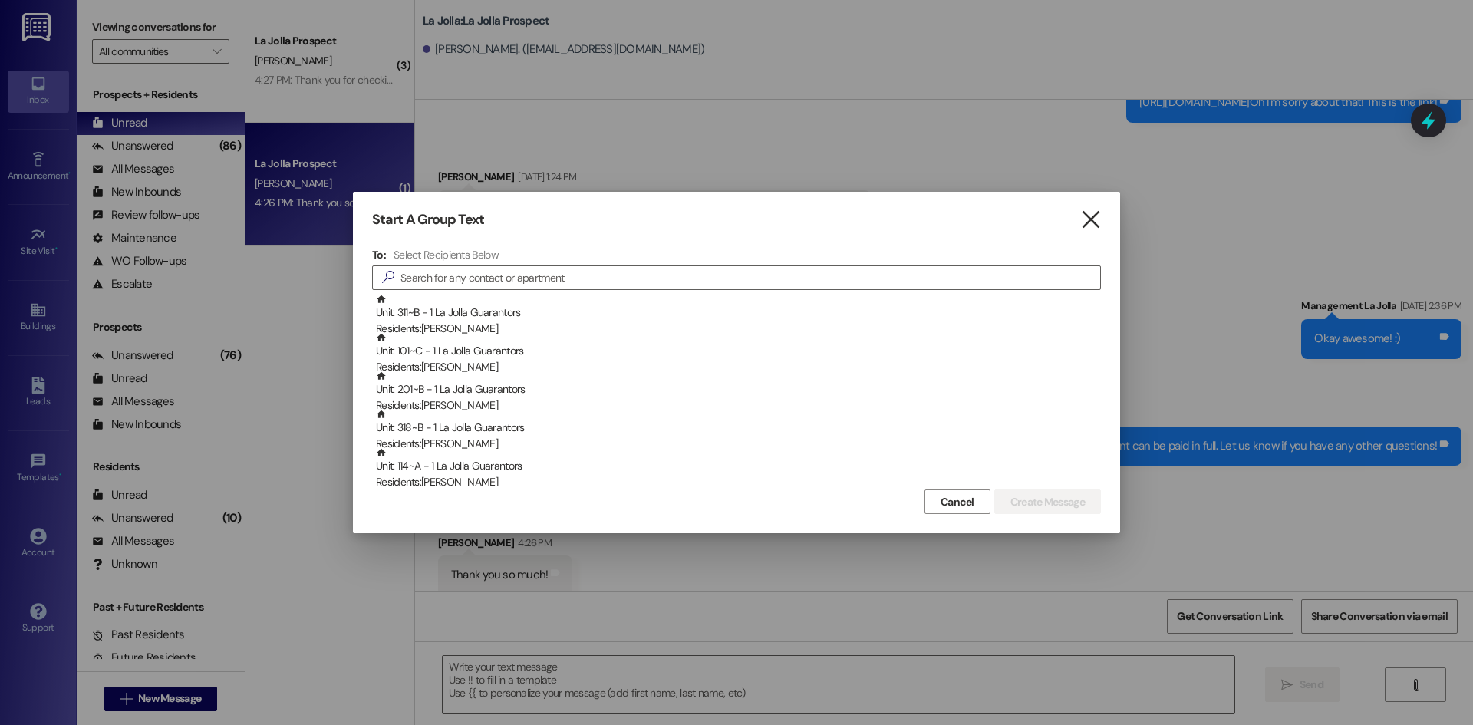
click at [1087, 218] on icon "" at bounding box center [1090, 220] width 21 height 16
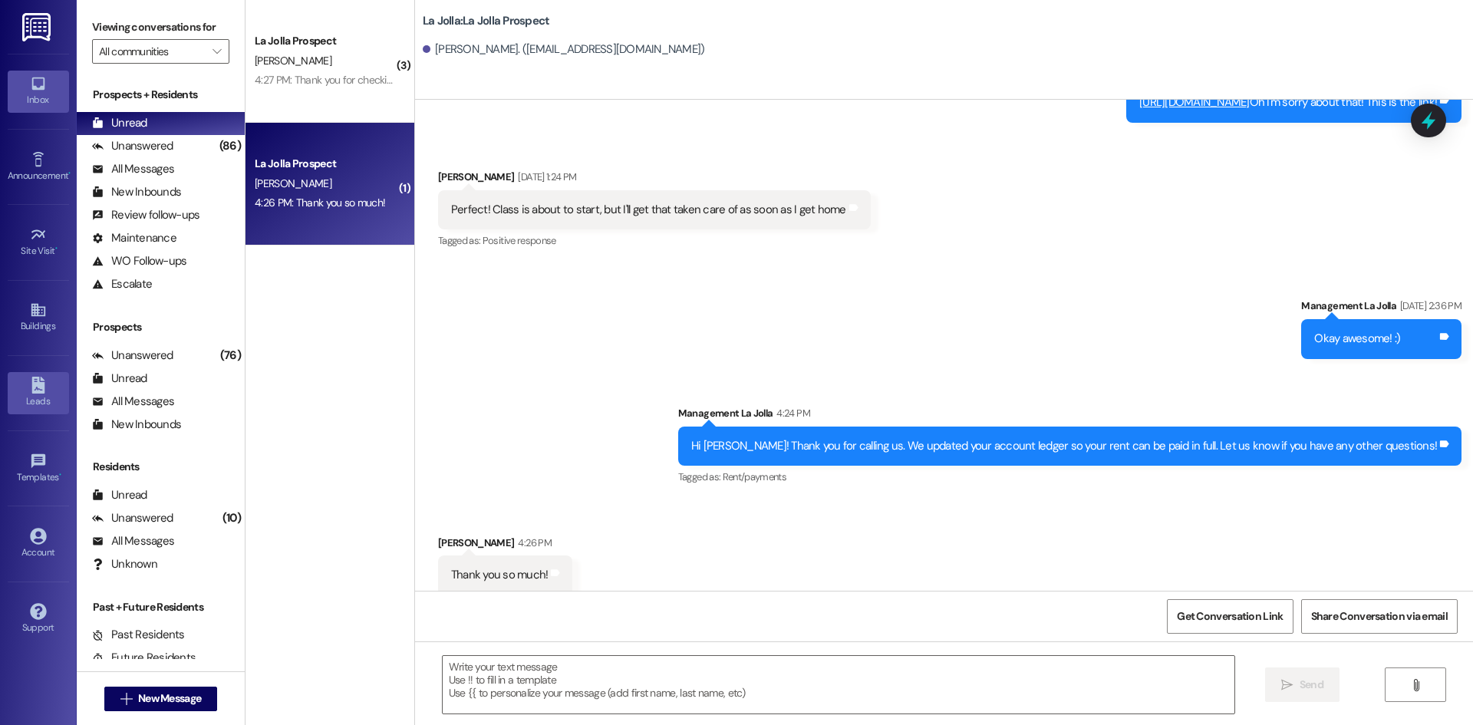
click at [37, 381] on icon at bounding box center [37, 385] width 13 height 17
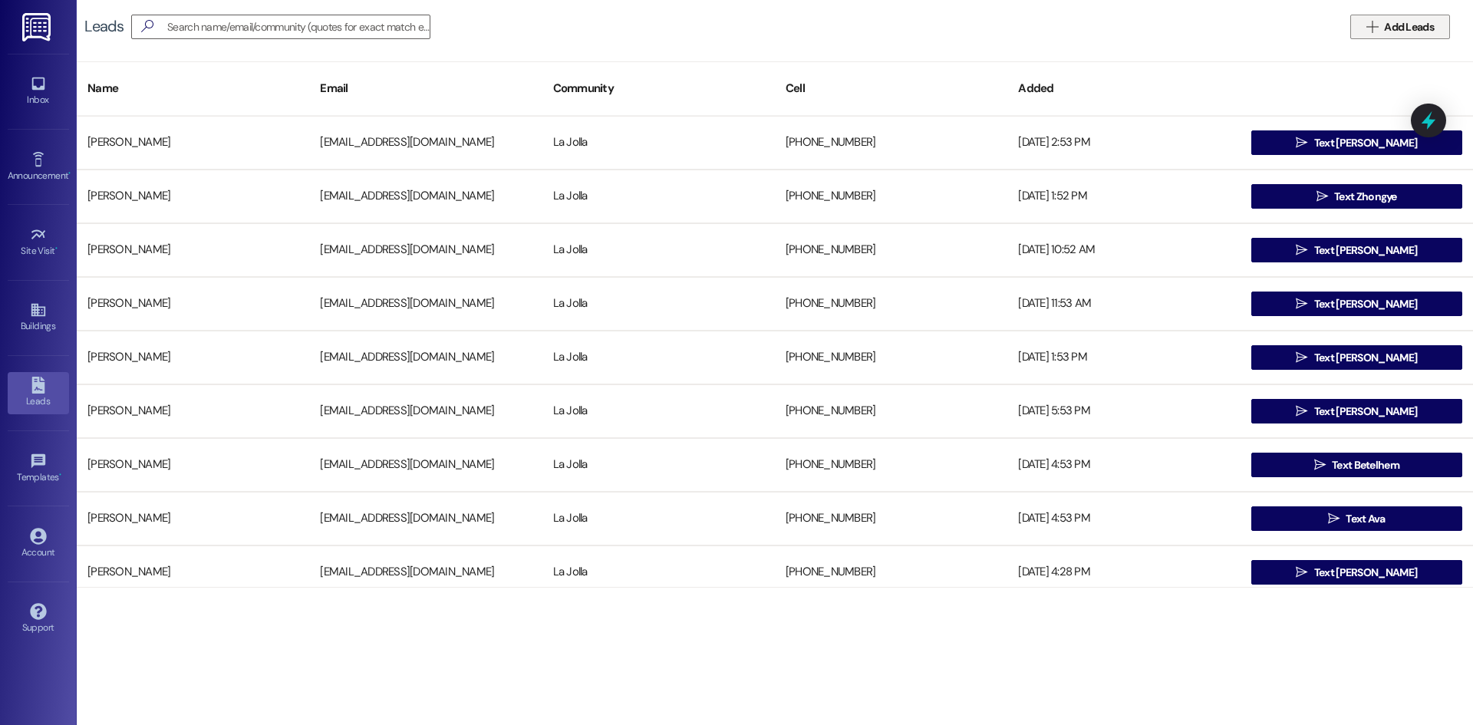
click at [1413, 25] on span "Add Leads" at bounding box center [1409, 27] width 50 height 16
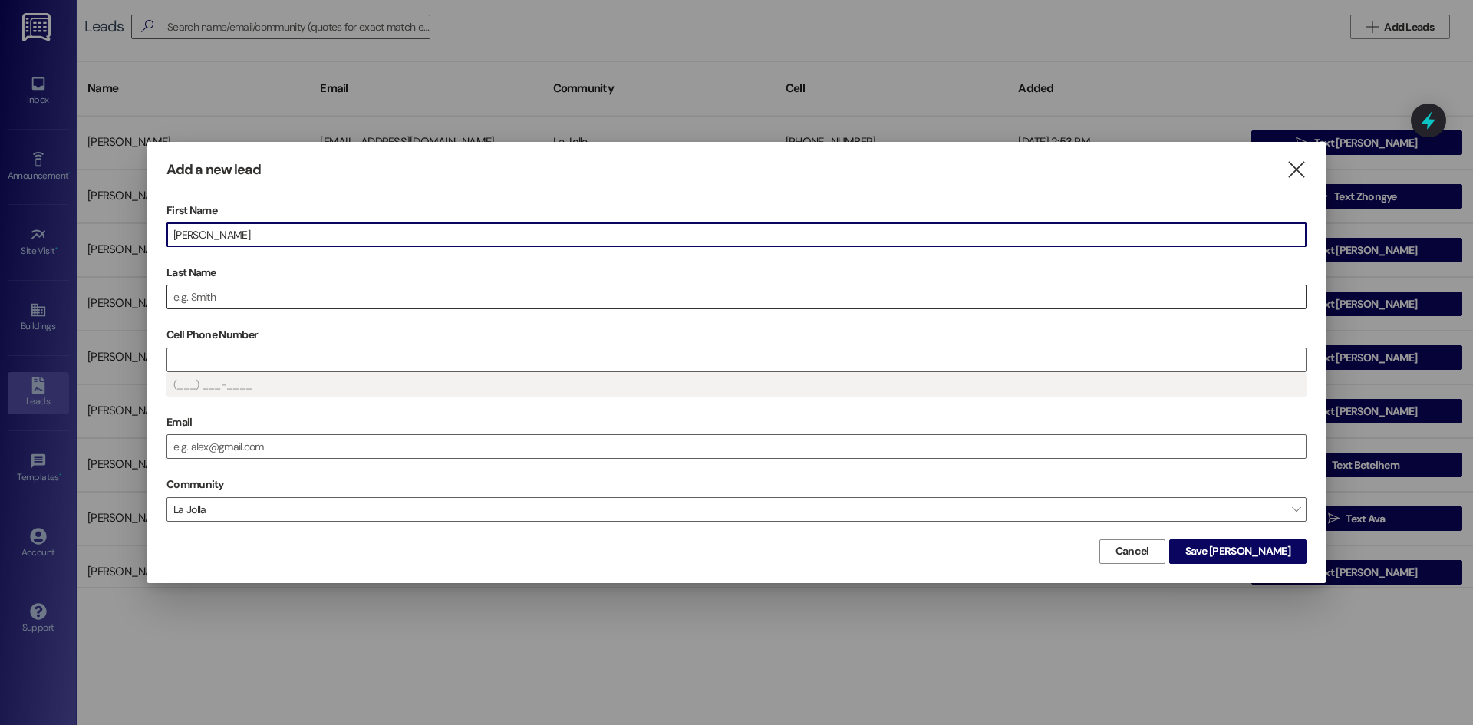
click at [339, 301] on input "Last Name" at bounding box center [736, 296] width 1139 height 23
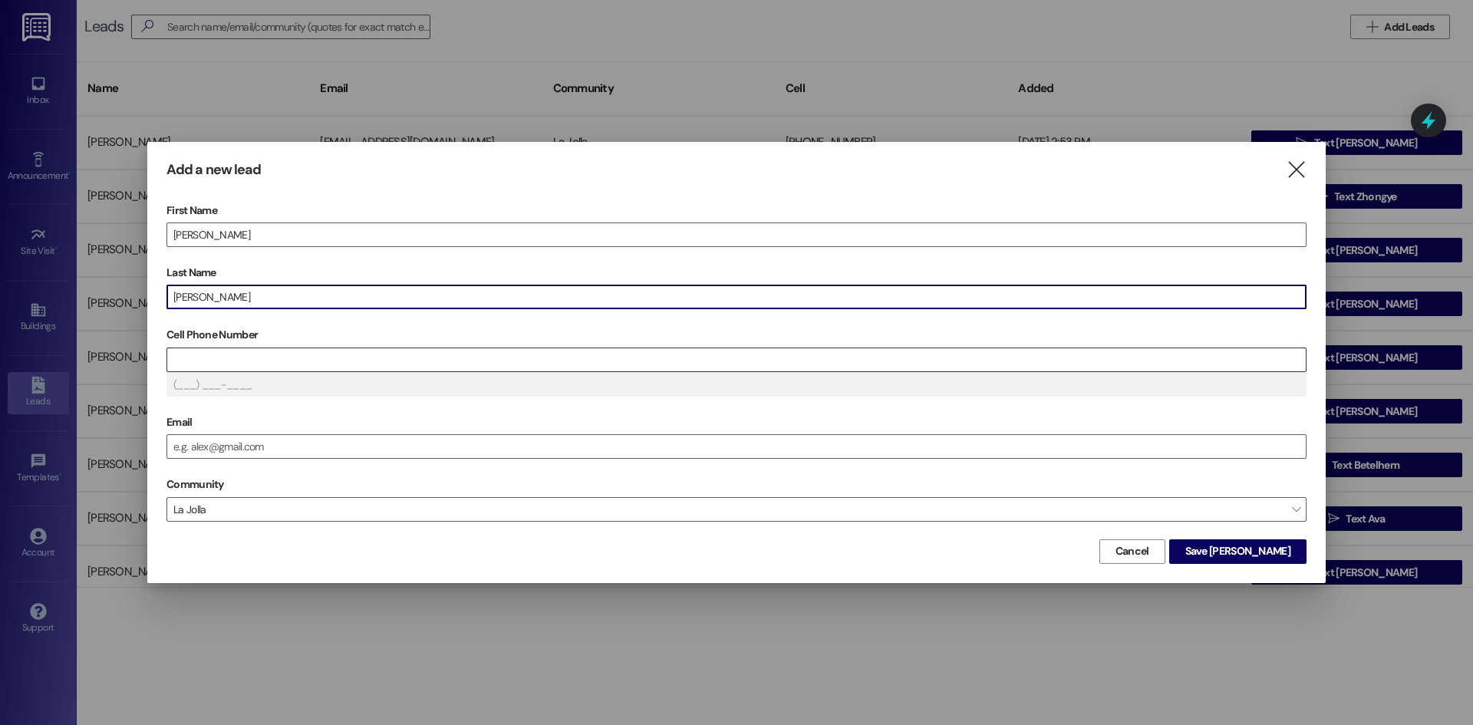
click at [328, 358] on input "Cell Phone Number" at bounding box center [736, 359] width 1139 height 23
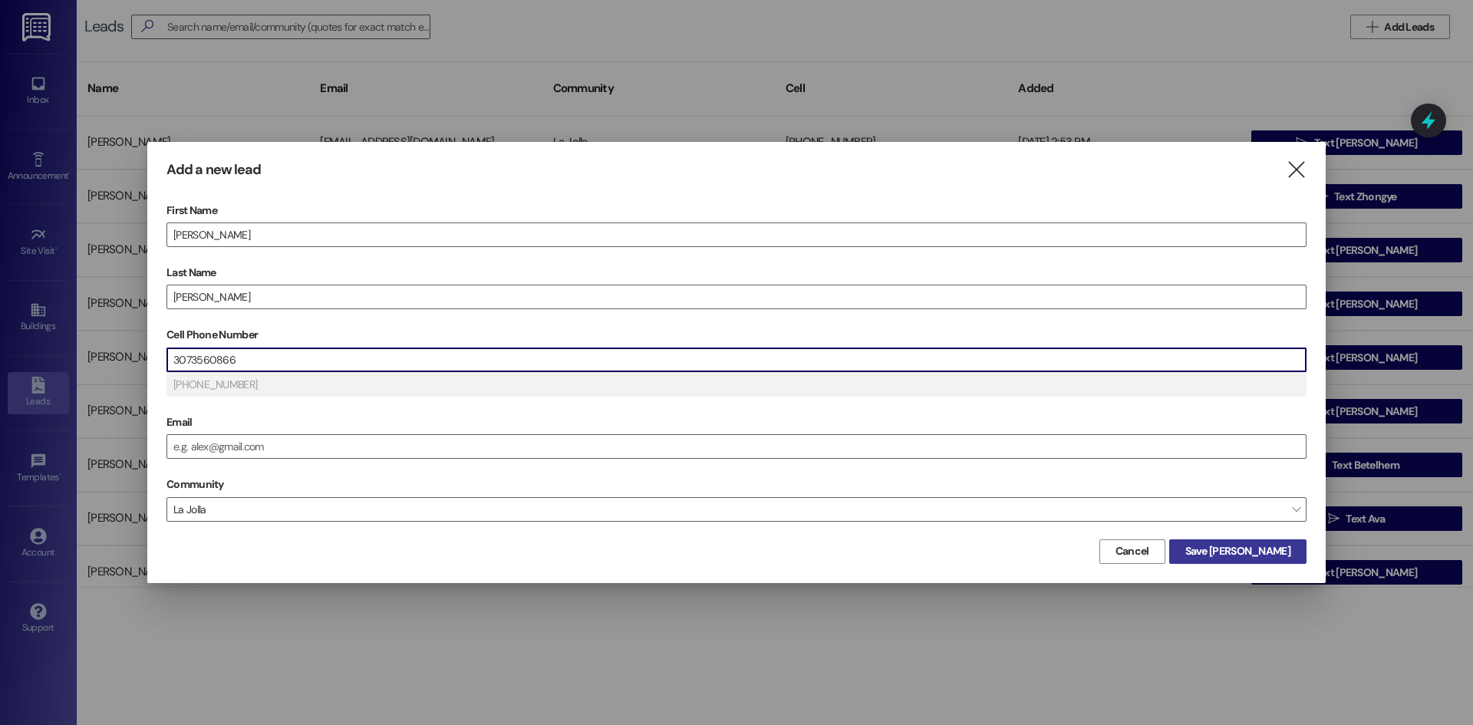
click at [1287, 554] on span "Save Jennifer" at bounding box center [1238, 551] width 105 height 16
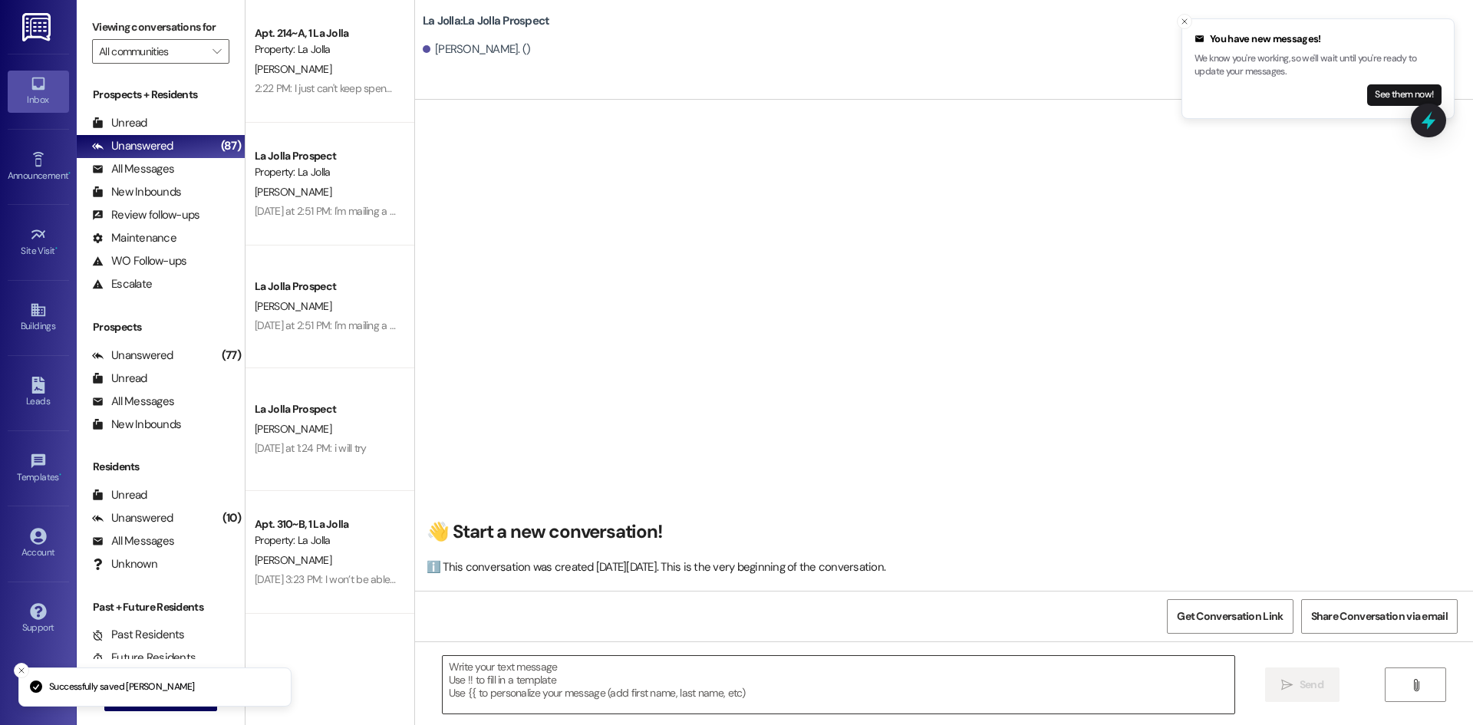
click at [655, 676] on textarea at bounding box center [839, 685] width 792 height 58
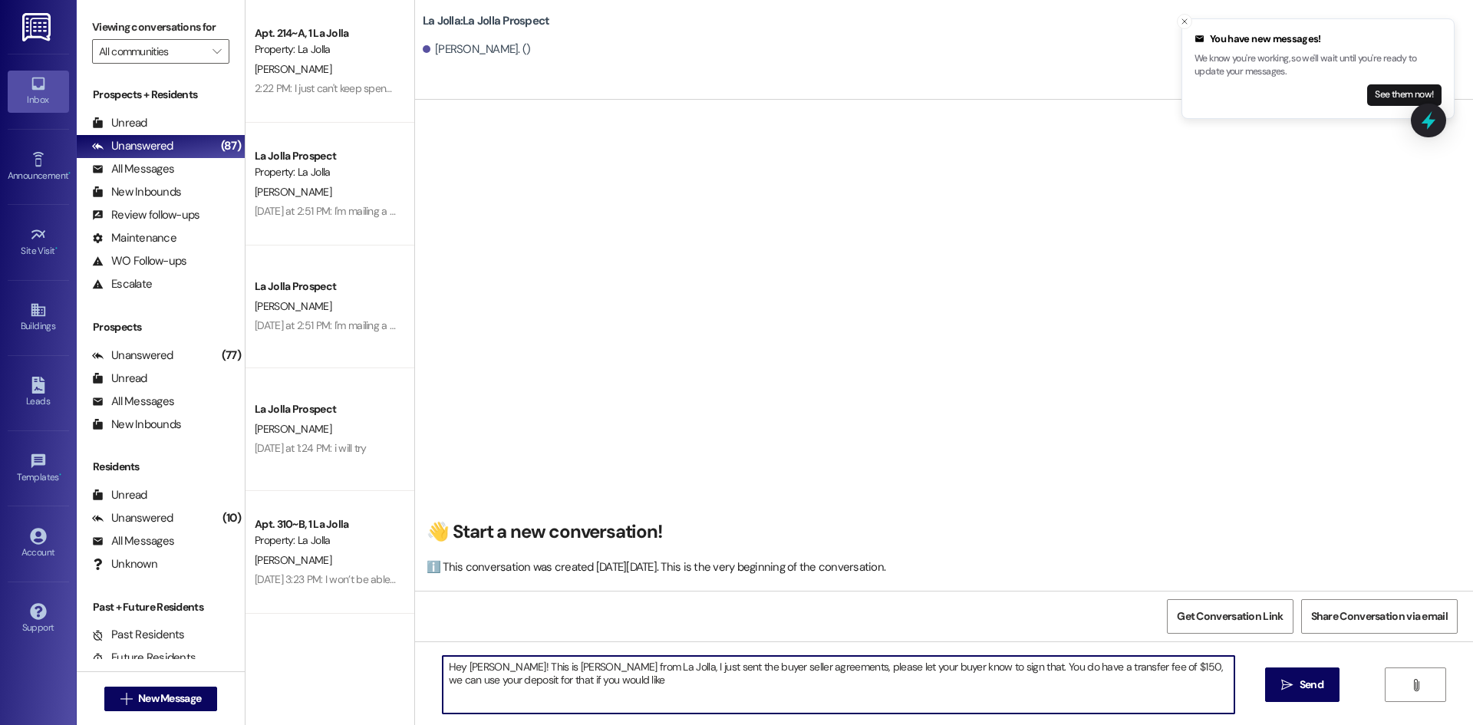
type textarea "Hey Jennifer! This is Heather from La Jolla, I just sent the buyer seller agree…"
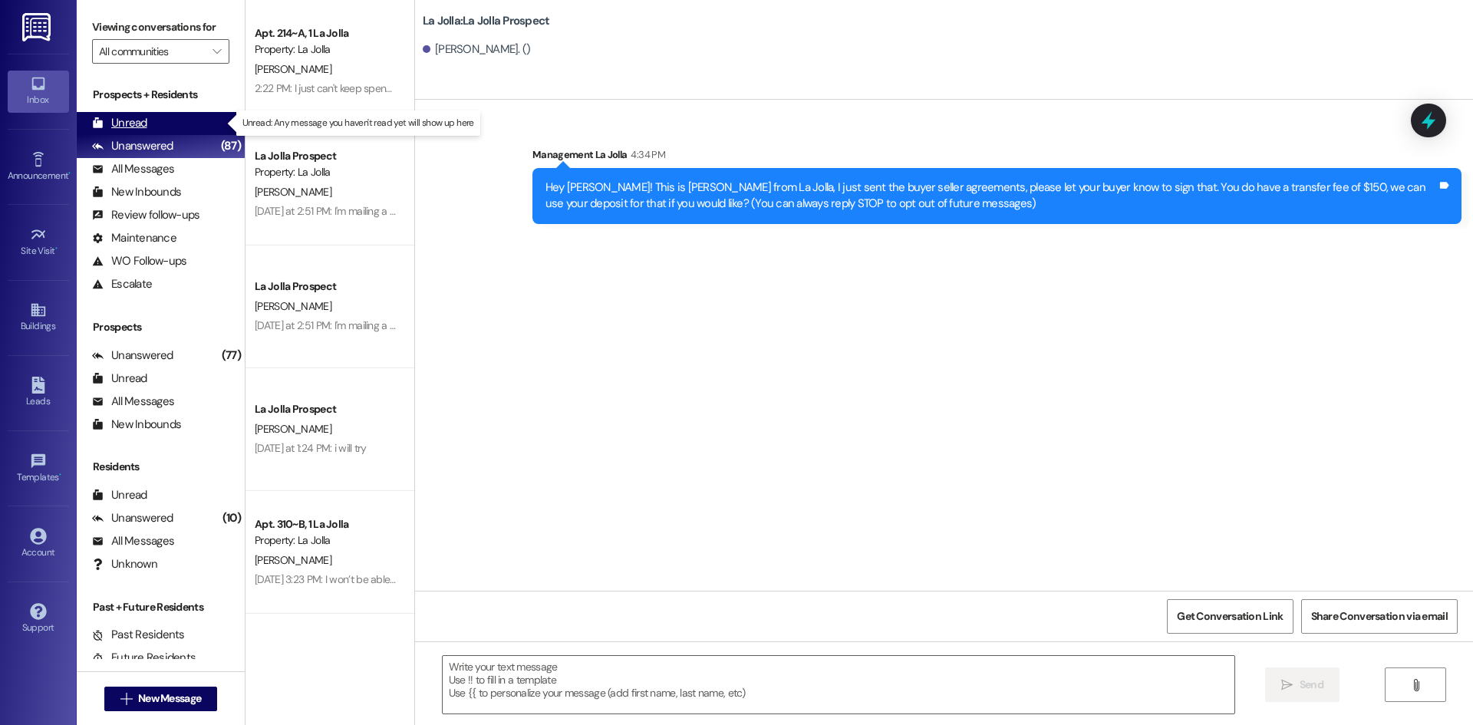
click at [188, 123] on div "Unread (0)" at bounding box center [161, 123] width 168 height 23
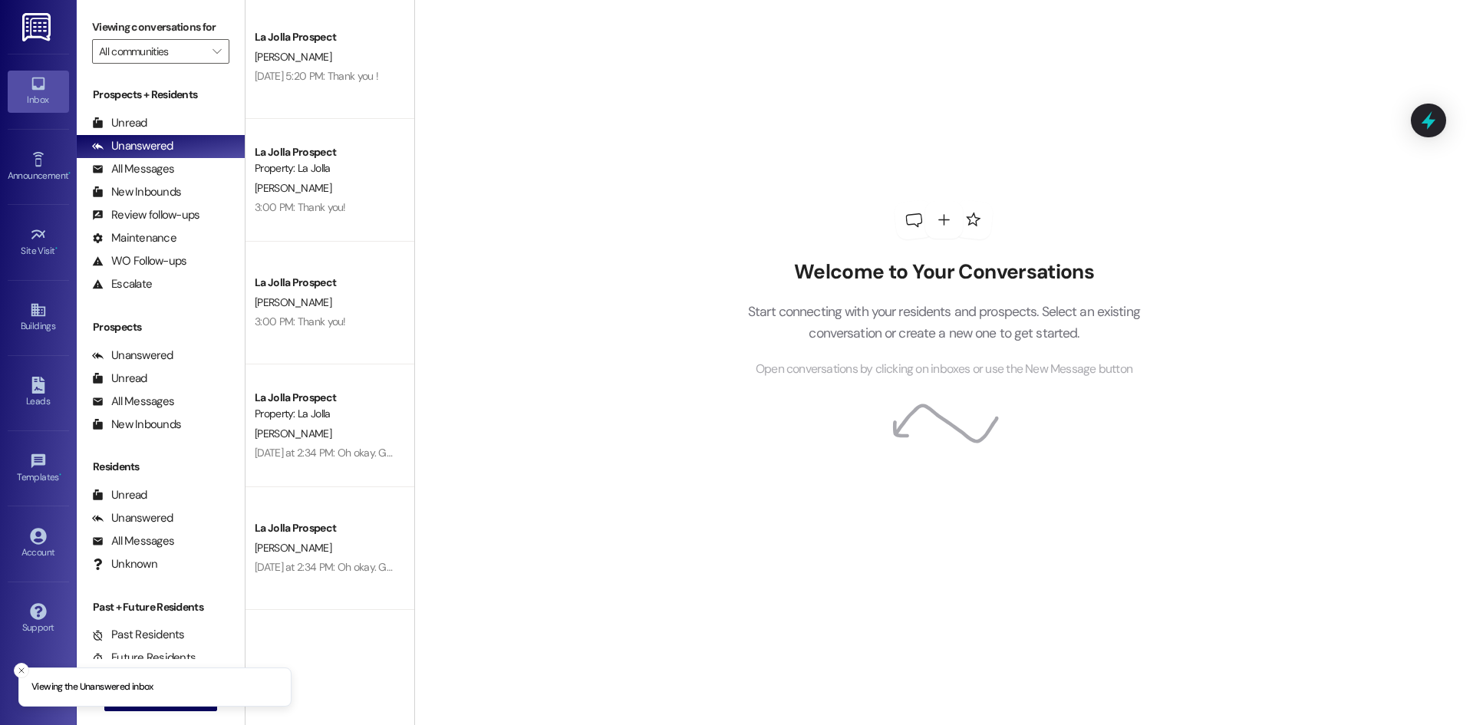
scroll to position [2149, 0]
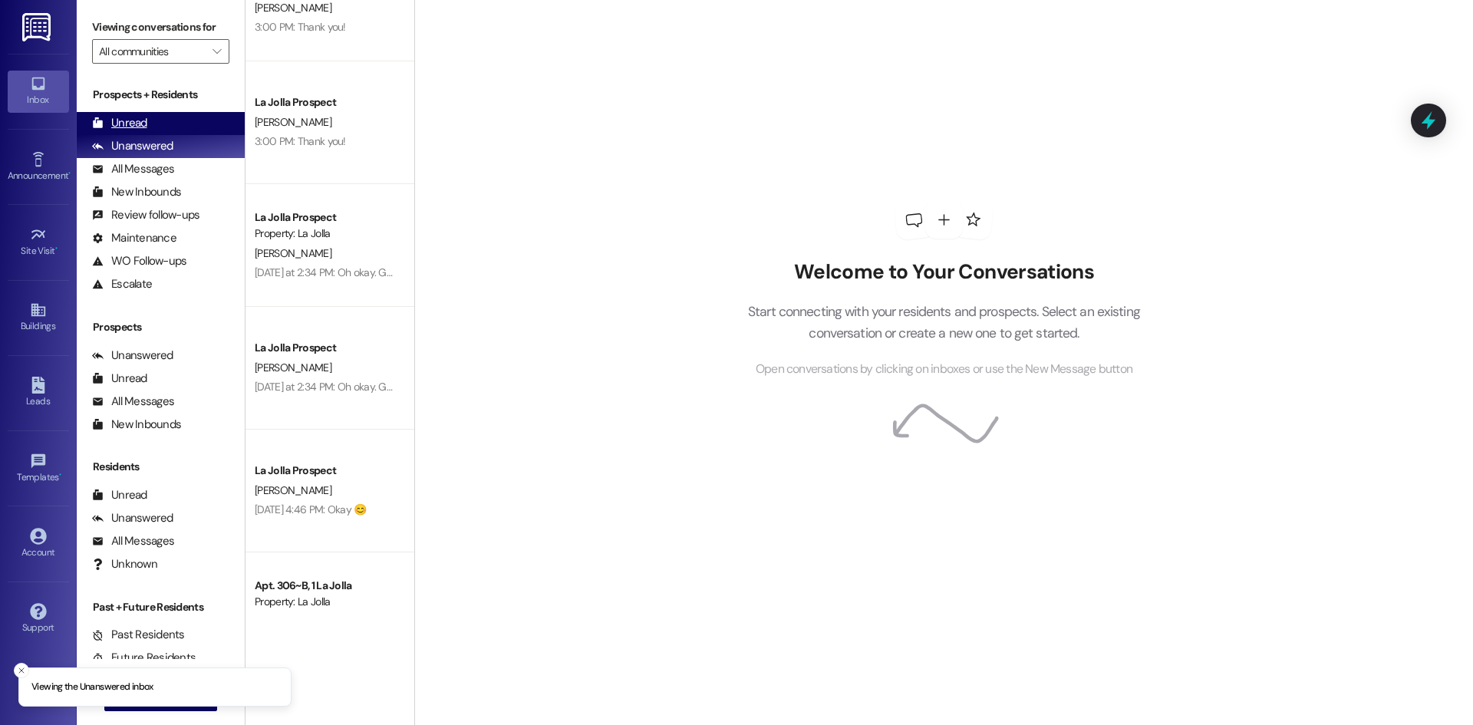
click at [178, 114] on div "Unread (0)" at bounding box center [161, 123] width 168 height 23
